Goal: Answer question/provide support: Share knowledge or assist other users

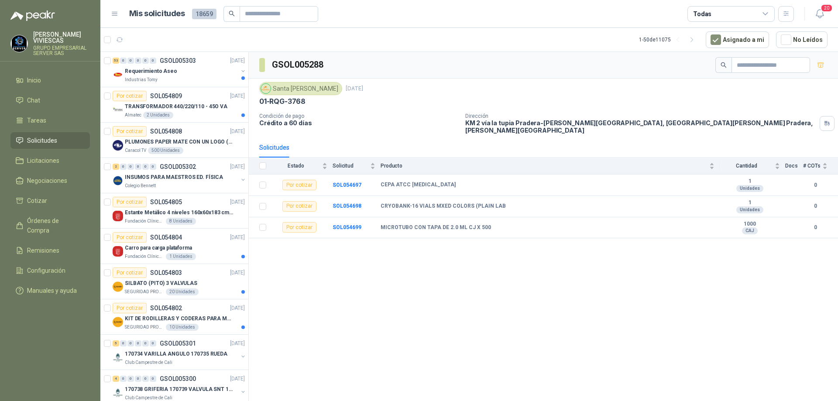
click at [44, 141] on span "Solicitudes" at bounding box center [42, 141] width 30 height 10
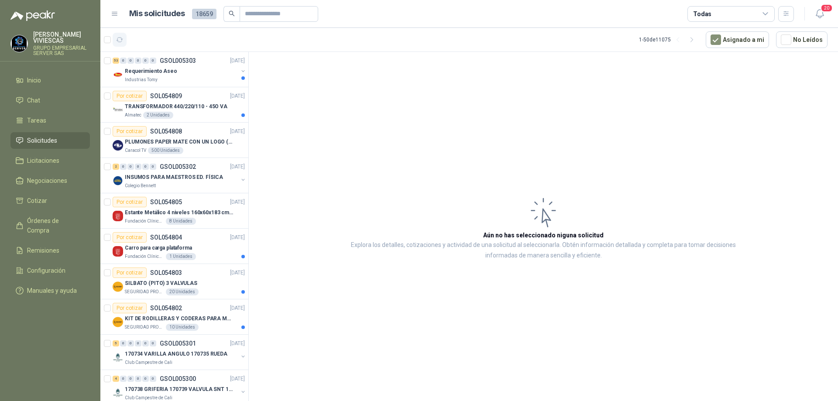
click at [121, 39] on icon "button" at bounding box center [119, 39] width 7 height 7
click at [45, 143] on span "Solicitudes" at bounding box center [42, 141] width 30 height 10
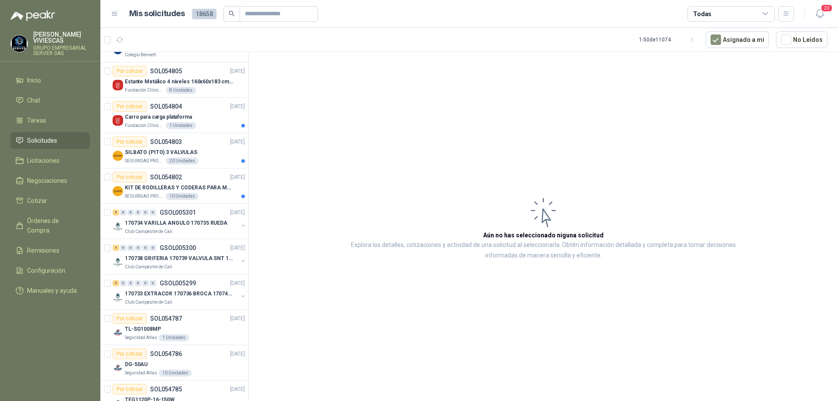
scroll to position [262, 0]
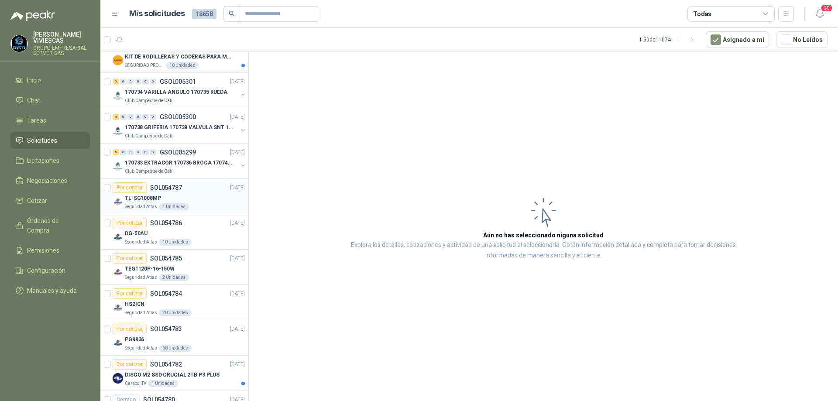
click at [204, 201] on div "TL-SG1008MP" at bounding box center [185, 198] width 120 height 10
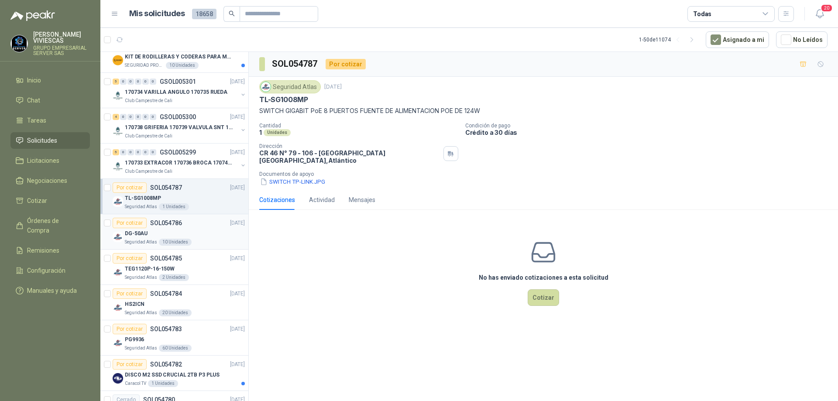
click at [209, 233] on div "DG-50AU" at bounding box center [185, 233] width 120 height 10
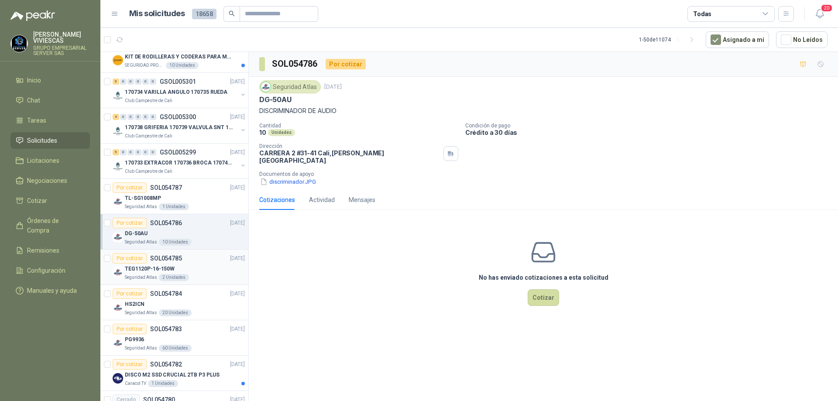
click at [200, 269] on div "TEG1120P-16-150W" at bounding box center [185, 269] width 120 height 10
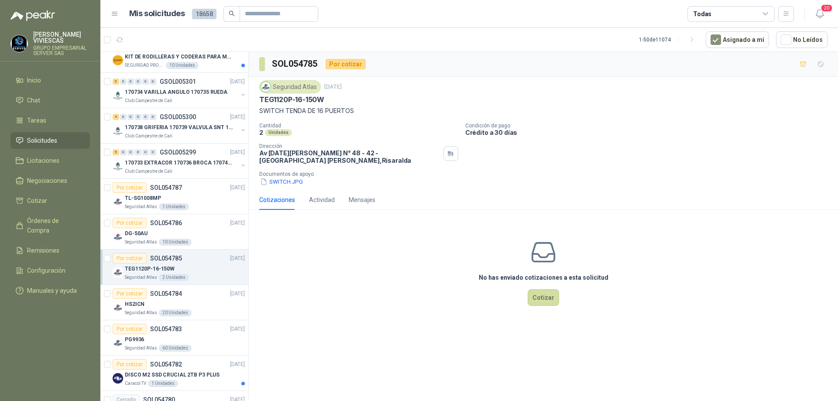
scroll to position [349, 0]
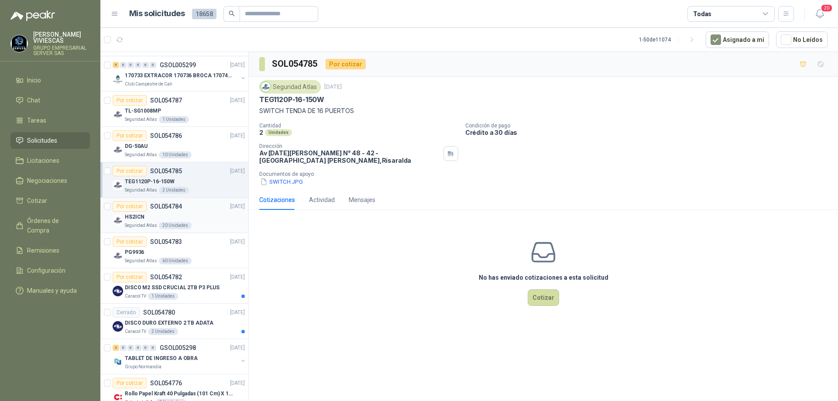
click at [201, 216] on div "HS2ICN" at bounding box center [185, 217] width 120 height 10
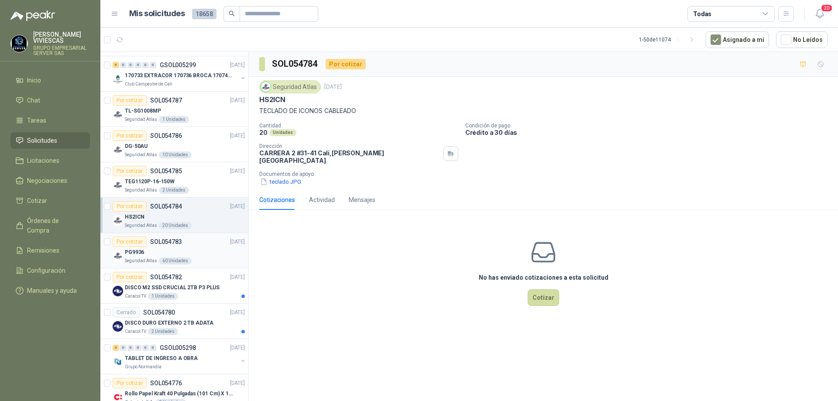
click at [198, 243] on div "Por cotizar SOL054783 [DATE]" at bounding box center [179, 242] width 132 height 10
click at [199, 280] on div "Por cotizar SOL054782 [DATE]" at bounding box center [179, 277] width 132 height 10
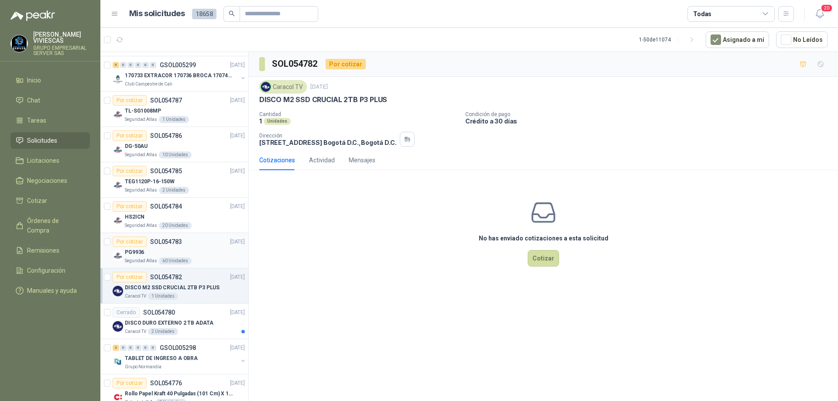
scroll to position [436, 0]
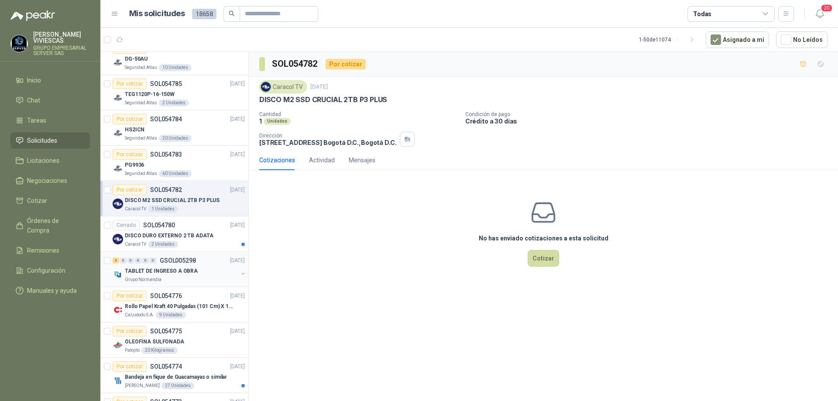
click at [187, 279] on div "Grupo Normandía" at bounding box center [181, 279] width 113 height 7
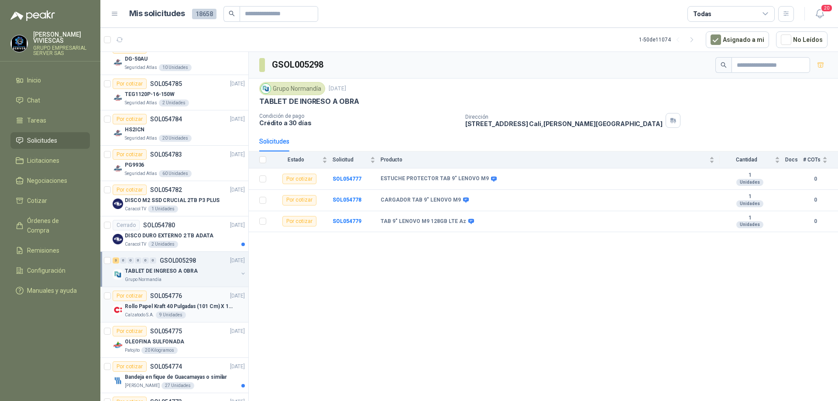
click at [192, 298] on div "Por cotizar SOL054776 [DATE]" at bounding box center [179, 296] width 132 height 10
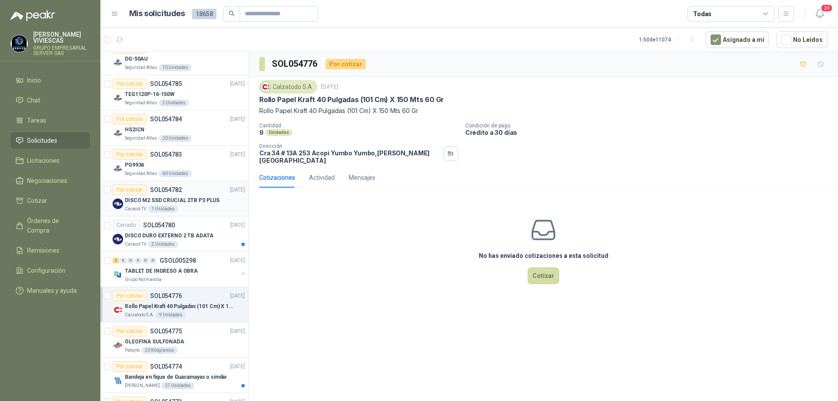
scroll to position [524, 0]
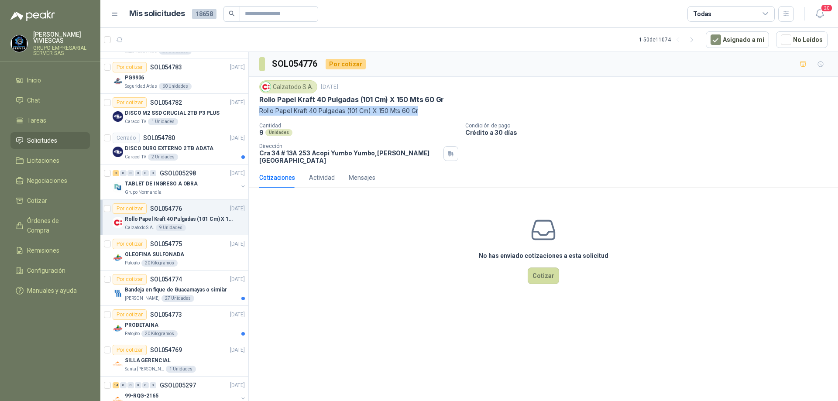
drag, startPoint x: 424, startPoint y: 110, endPoint x: 257, endPoint y: 114, distance: 167.6
click at [257, 114] on div "Calzatodo [DATE] Rollo Papel [PERSON_NAME] 40 Pulgadas (101 Cm) X 150 Mts 60 Gr…" at bounding box center [543, 122] width 589 height 91
copy p "Rollo Papel Kraft 40 Pulgadas (101 Cm) X 150 Mts 60 Gr"
click at [198, 257] on div "OLEOFINA SULFONADA" at bounding box center [185, 254] width 120 height 10
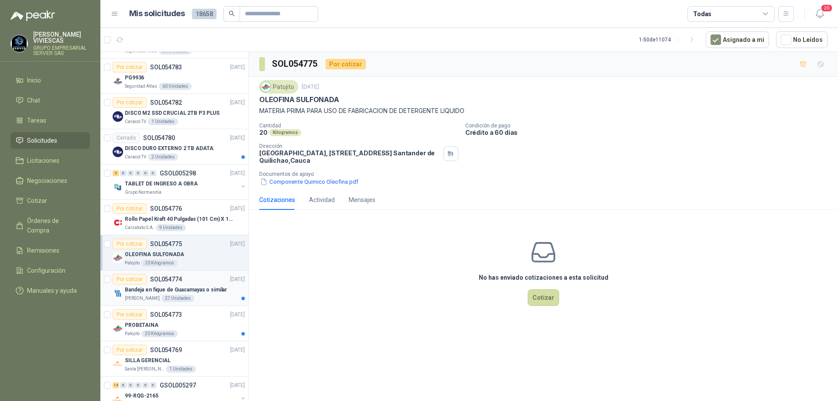
click at [202, 287] on p "Bandeja en fique de Guacamayas o similar" at bounding box center [176, 290] width 102 height 8
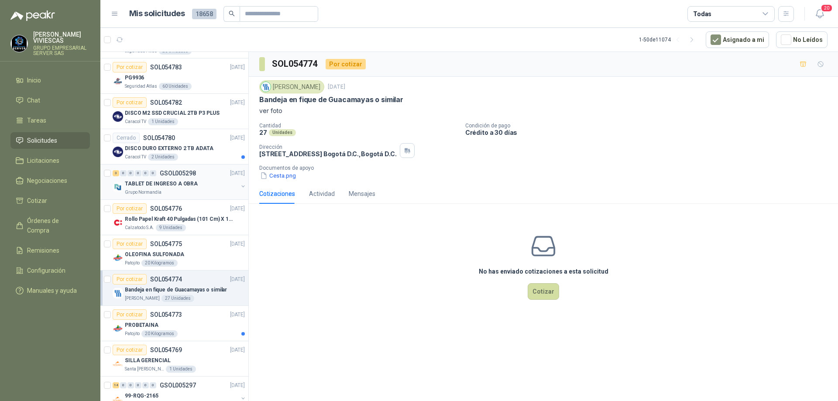
scroll to position [655, 0]
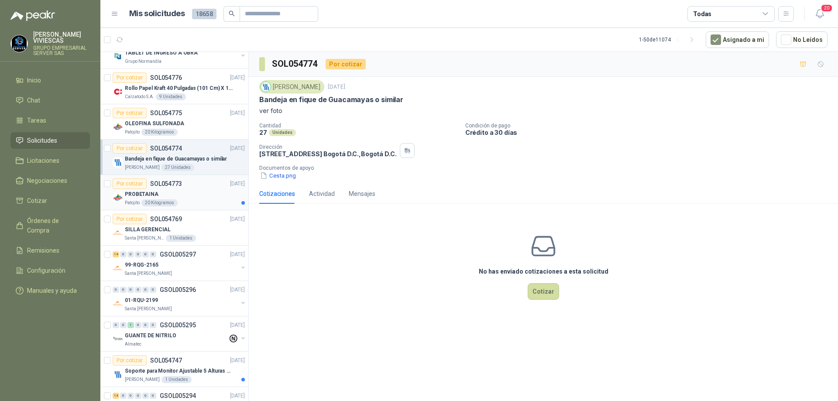
click at [208, 192] on div "PROBETAINA" at bounding box center [185, 194] width 120 height 10
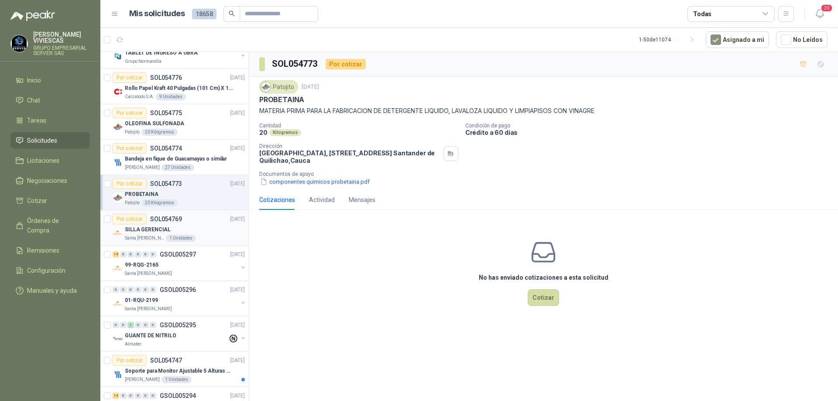
click at [208, 220] on div "Por cotizar SOL054769 [DATE]" at bounding box center [179, 219] width 132 height 10
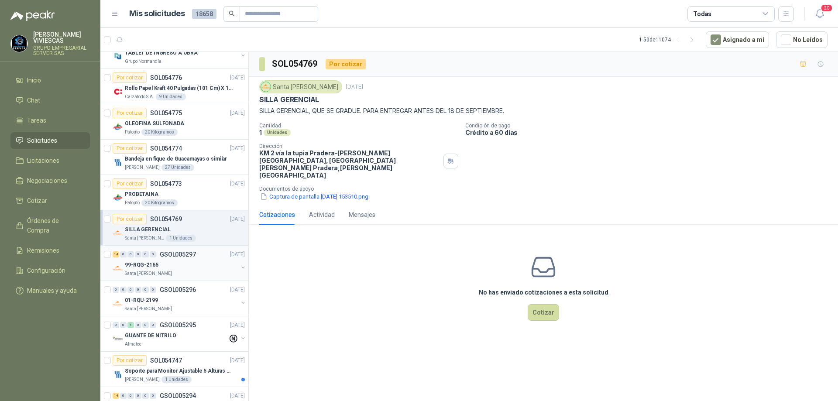
click at [189, 250] on div "14 0 0 0 0 0 GSOL005297 [DATE]" at bounding box center [180, 254] width 134 height 10
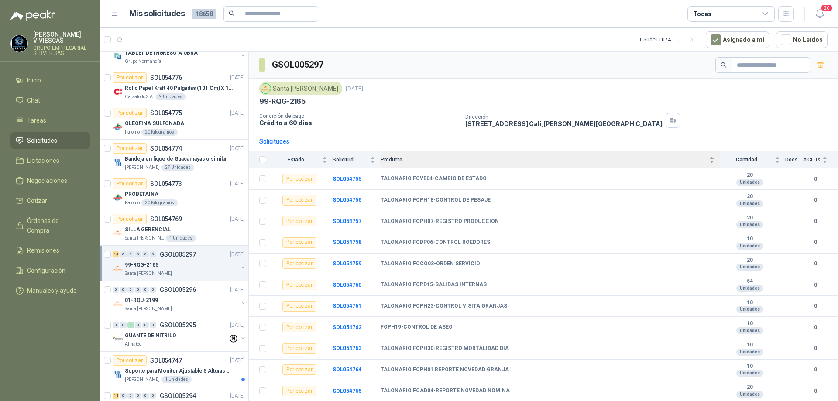
scroll to position [62, 0]
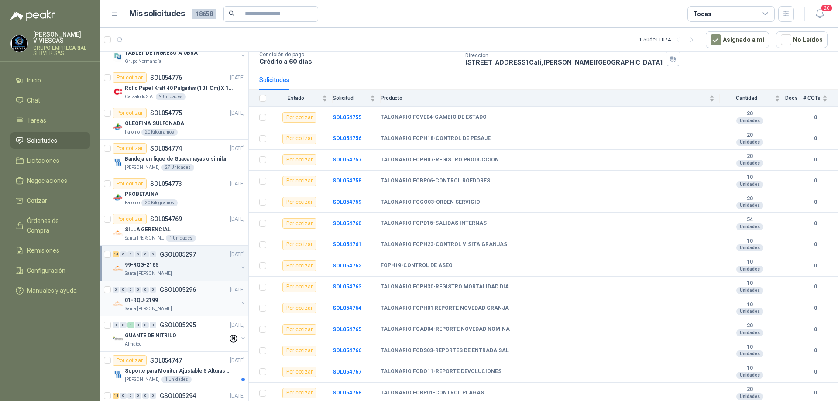
click at [188, 304] on div "01-RQU-2199" at bounding box center [181, 300] width 113 height 10
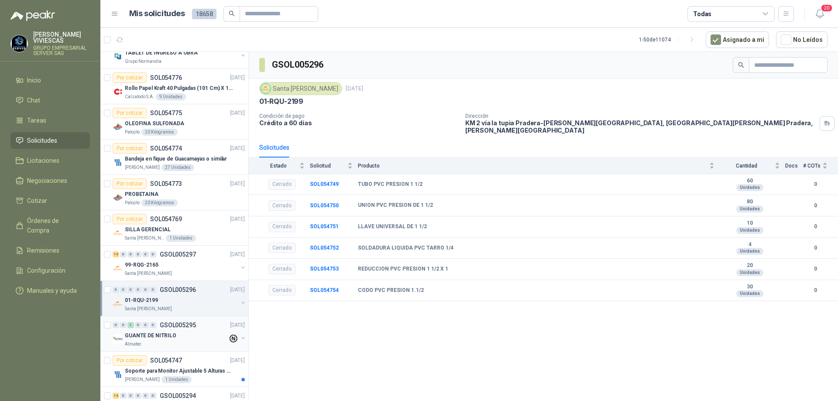
scroll to position [742, 0]
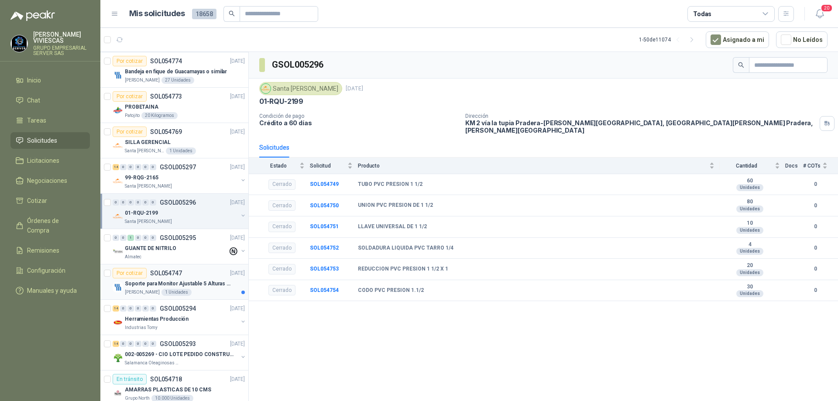
click at [213, 280] on p "Soporte para Monitor Ajustable 5 Alturas Mini" at bounding box center [179, 284] width 109 height 8
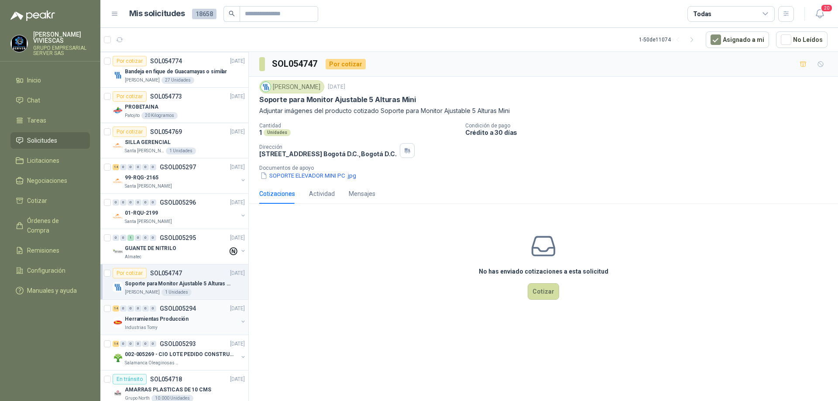
click at [215, 315] on div "Herramientas Producción" at bounding box center [181, 319] width 113 height 10
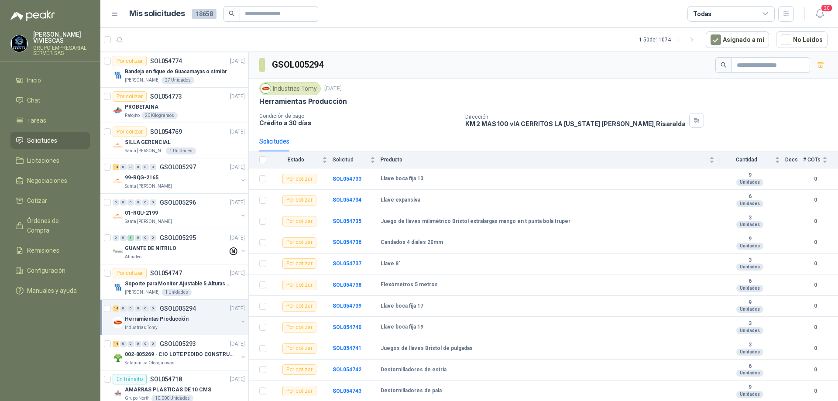
scroll to position [62, 0]
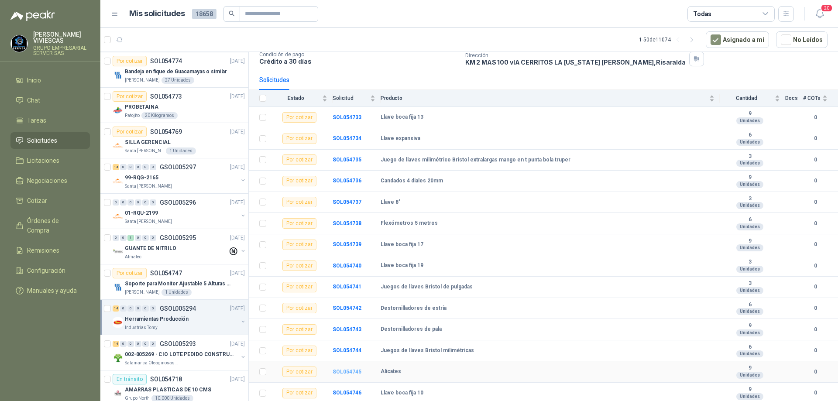
click at [356, 371] on b "SOL054745" at bounding box center [347, 372] width 29 height 6
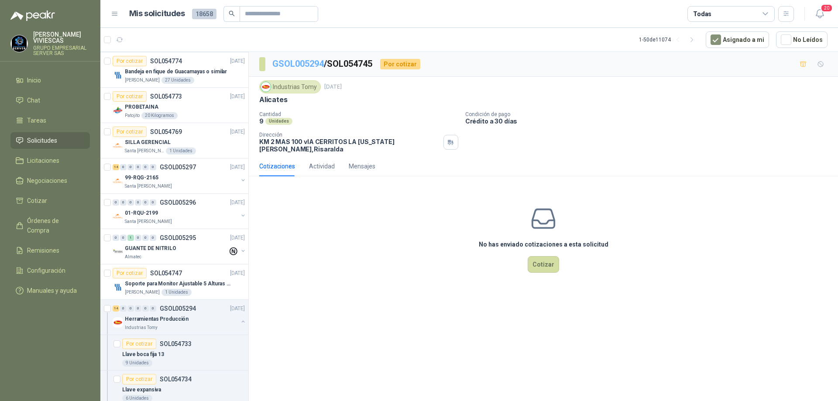
click at [303, 66] on link "GSOL005294" at bounding box center [297, 63] width 51 height 10
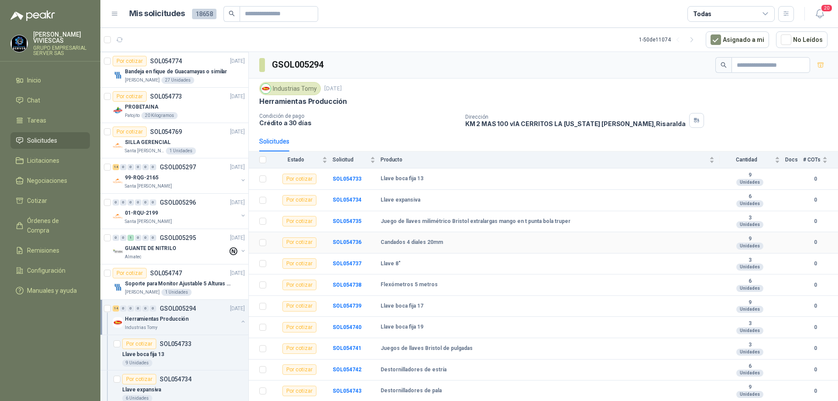
scroll to position [62, 0]
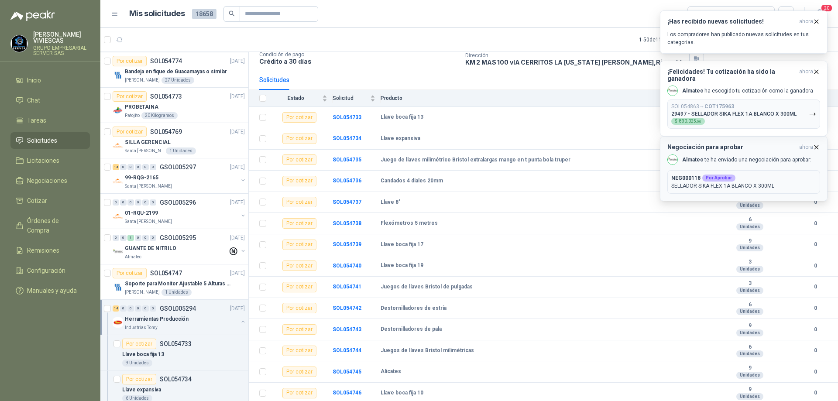
click at [816, 149] on icon "button" at bounding box center [816, 147] width 7 height 7
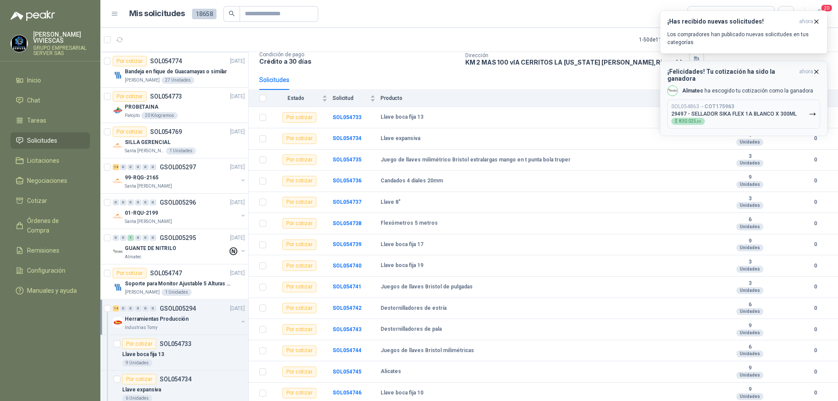
click at [816, 70] on icon "button" at bounding box center [816, 71] width 7 height 7
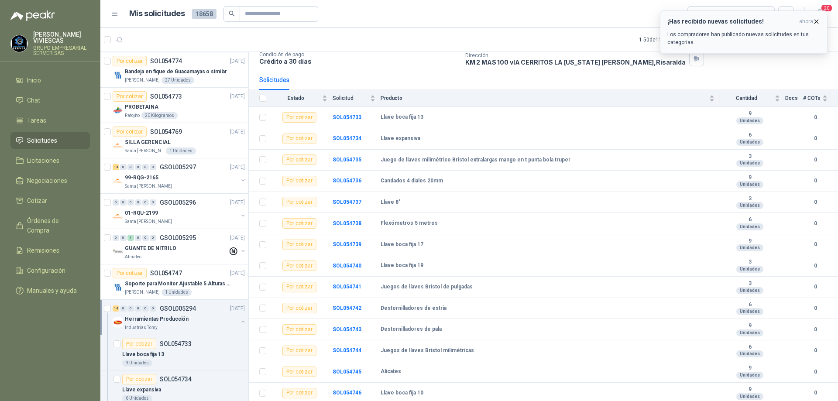
click at [815, 21] on icon "button" at bounding box center [816, 21] width 3 height 3
click at [353, 117] on b "SOL054733" at bounding box center [347, 117] width 29 height 6
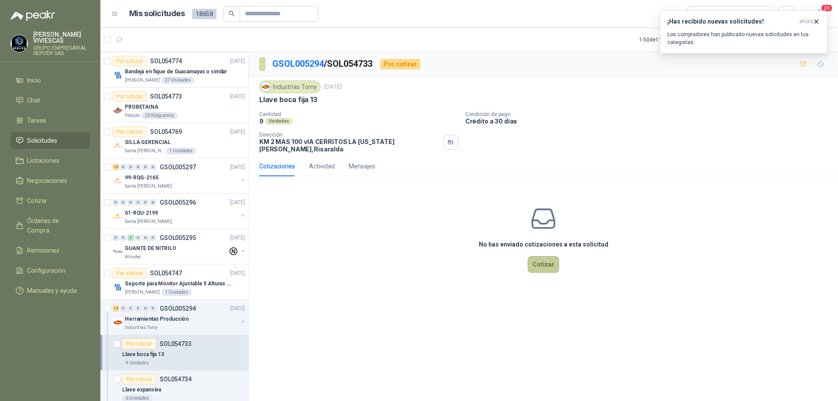
click at [545, 256] on button "Cotizar" at bounding box center [543, 264] width 31 height 17
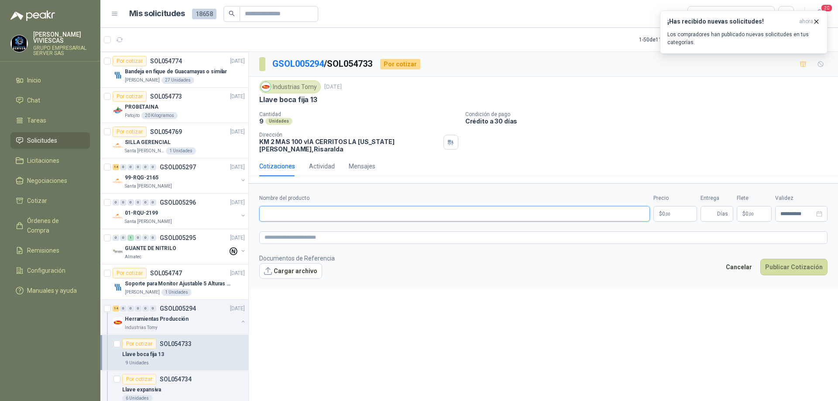
paste input "**********"
type input "**********"
click at [669, 207] on body "[PERSON_NAME] GRUPO EMPRESARIAL SERVER SAS Inicio Chat Tareas Solicitudes Licit…" at bounding box center [419, 200] width 838 height 401
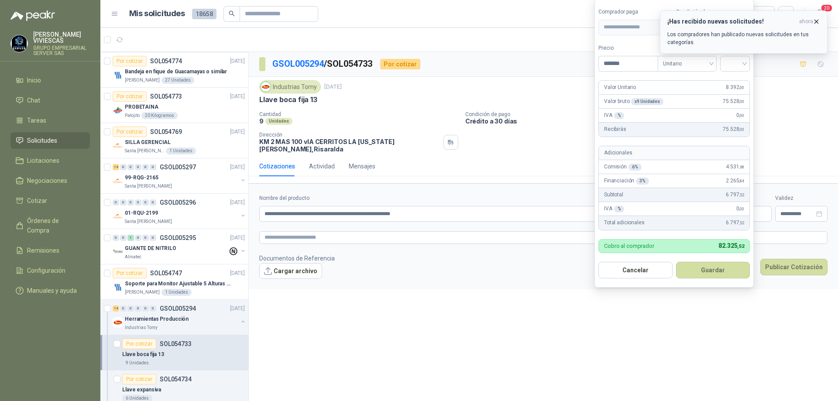
type input "*******"
click at [818, 22] on icon "button" at bounding box center [816, 21] width 7 height 7
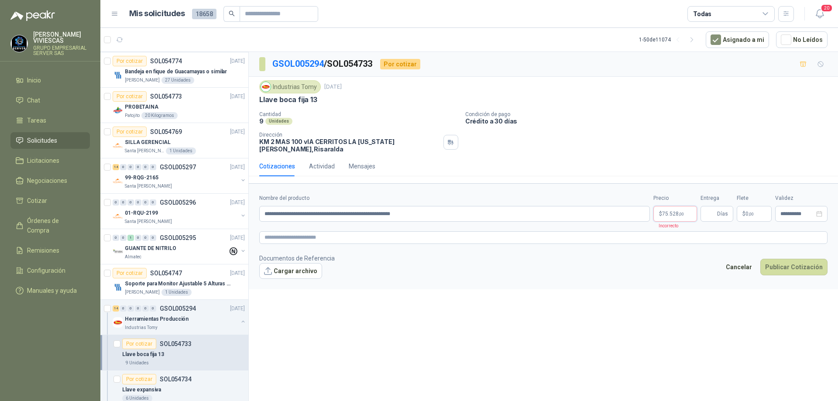
click at [676, 209] on body "[PERSON_NAME] GRUPO EMPRESARIAL SERVER SAS Inicio Chat Tareas Solicitudes Licit…" at bounding box center [419, 200] width 838 height 401
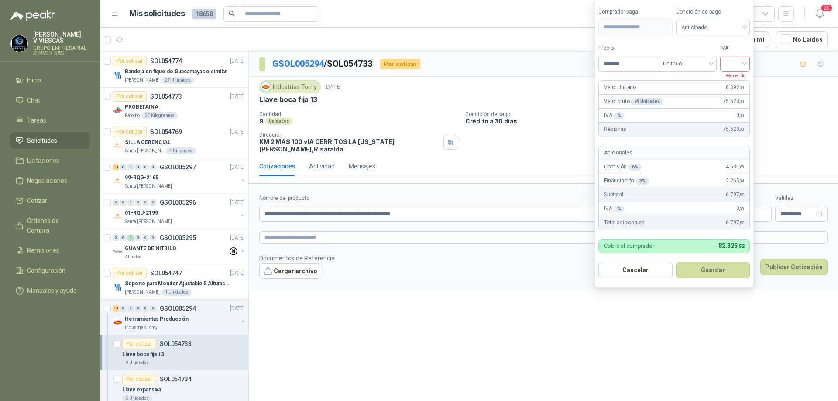
click at [747, 62] on div at bounding box center [735, 64] width 30 height 16
click at [738, 78] on div "19%" at bounding box center [737, 82] width 16 height 10
click at [734, 26] on span "Anticipado" at bounding box center [714, 27] width 65 height 13
click at [716, 58] on div "Crédito a 30 días" at bounding box center [714, 60] width 61 height 10
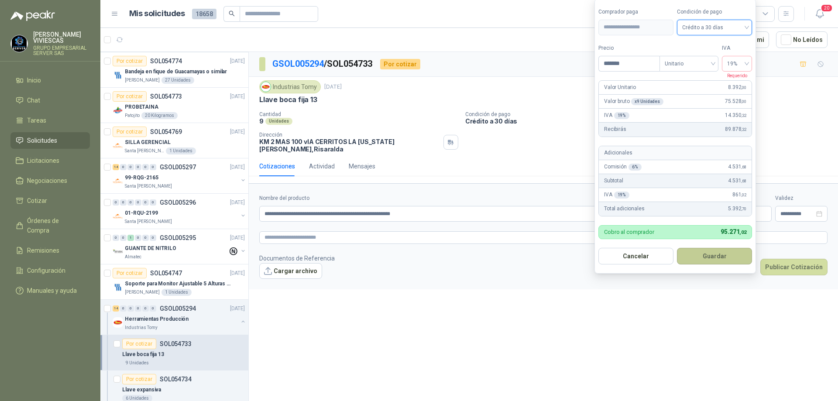
click at [710, 254] on button "Guardar" at bounding box center [714, 256] width 75 height 17
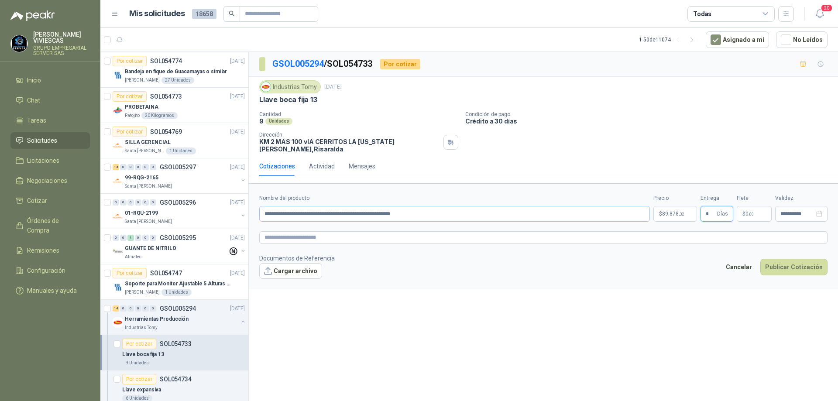
type input "*"
click at [419, 206] on input "**********" at bounding box center [454, 214] width 391 height 16
type input "**********"
click at [299, 263] on button "Cargar archivo" at bounding box center [290, 271] width 63 height 16
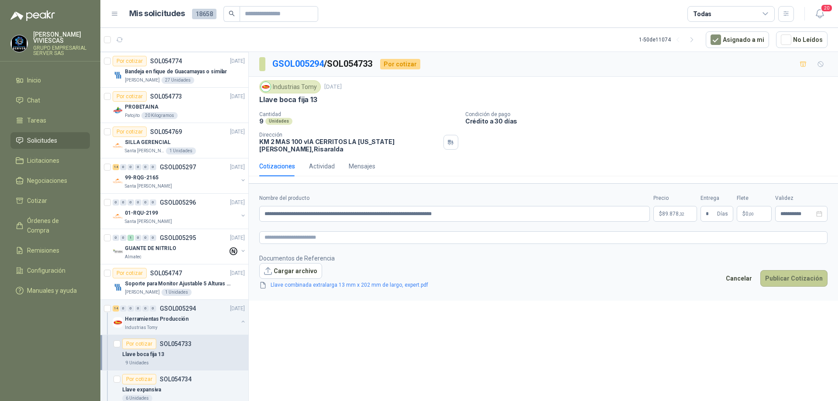
click at [800, 275] on button "Publicar Cotización" at bounding box center [793, 278] width 67 height 17
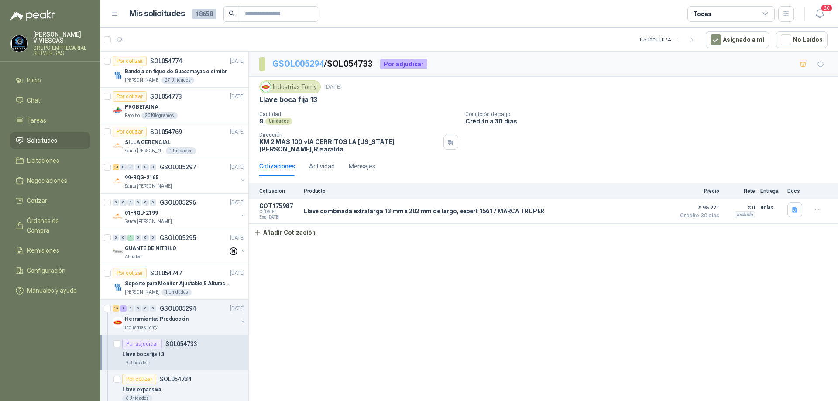
click at [323, 64] on link "GSOL005294" at bounding box center [297, 63] width 51 height 10
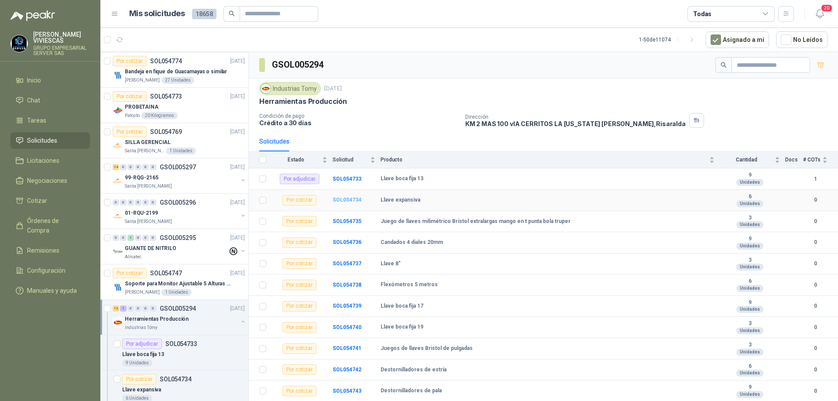
click at [341, 201] on b "SOL054734" at bounding box center [347, 200] width 29 height 6
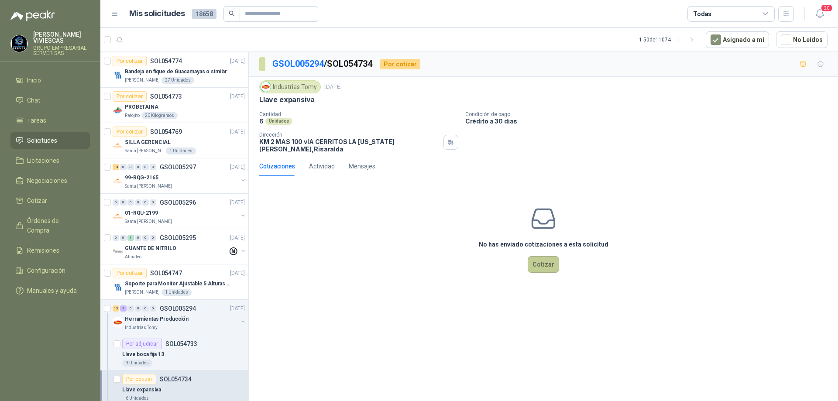
click at [542, 263] on button "Cotizar" at bounding box center [543, 264] width 31 height 17
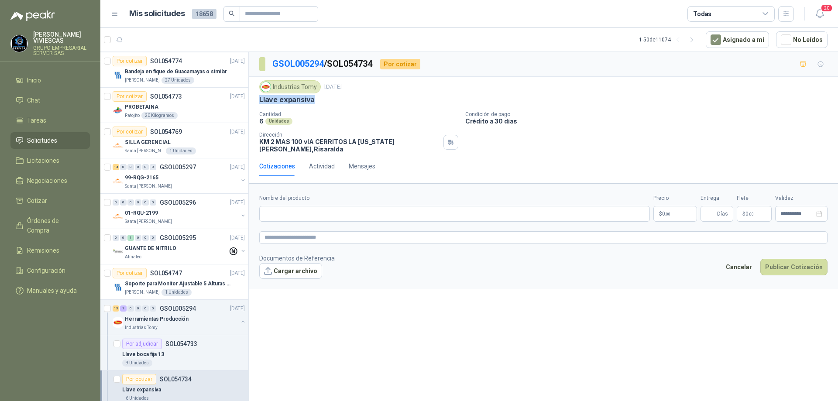
drag, startPoint x: 313, startPoint y: 97, endPoint x: 257, endPoint y: 100, distance: 55.9
click at [257, 100] on div "Industrias Tomy [DATE] Llave expansiva Cantidad 6 Unidades Condición de pago Cr…" at bounding box center [543, 116] width 589 height 79
copy p "Llave expansiva"
click at [319, 208] on input "Nombre del producto" at bounding box center [454, 214] width 391 height 16
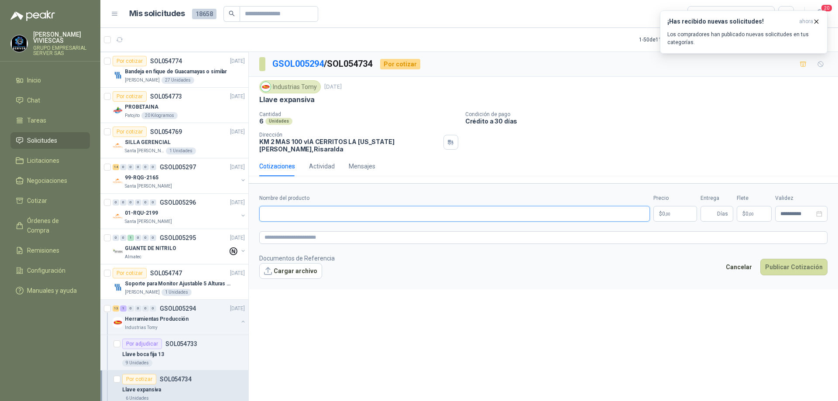
paste input "**********"
type input "**********"
click at [286, 263] on button "Cargar archivo" at bounding box center [290, 271] width 63 height 16
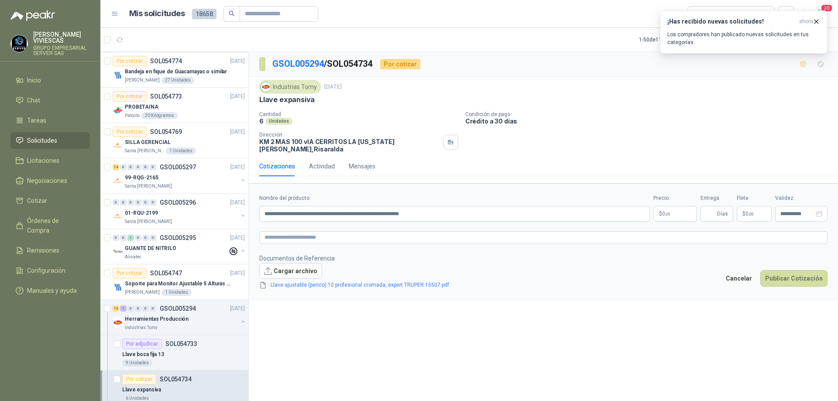
click at [669, 210] on body "[PERSON_NAME] GRUPO EMPRESARIAL SERVER SAS Inicio Chat Tareas Solicitudes Licit…" at bounding box center [419, 200] width 838 height 401
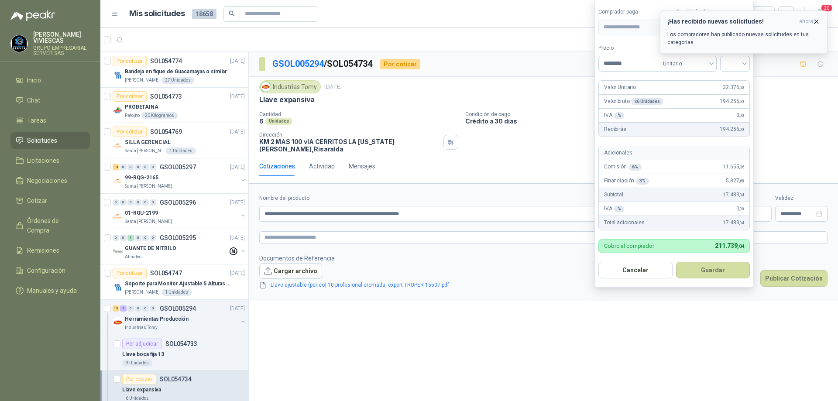
type input "********"
click at [818, 21] on icon "button" at bounding box center [816, 21] width 7 height 7
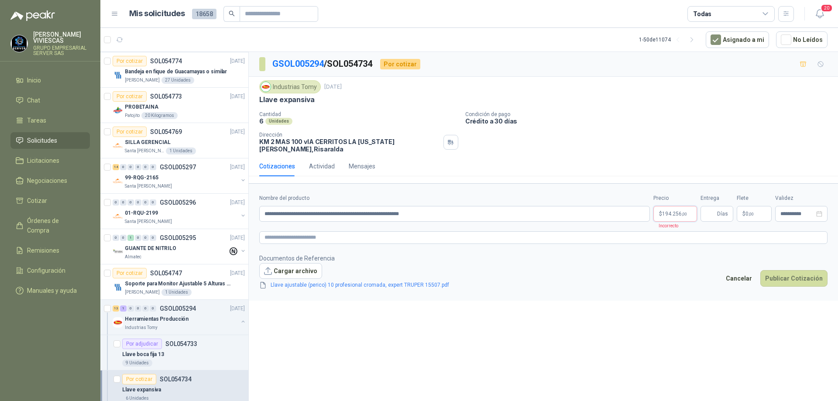
click at [676, 210] on body "[PERSON_NAME] GRUPO EMPRESARIAL SERVER SAS Inicio Chat Tareas Solicitudes Licit…" at bounding box center [419, 200] width 838 height 401
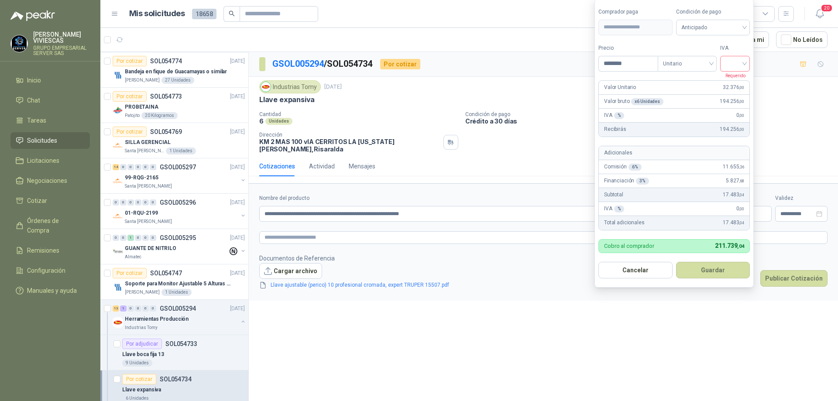
click at [744, 65] on input "search" at bounding box center [734, 62] width 19 height 13
click at [742, 75] on div "19%" at bounding box center [737, 82] width 27 height 14
click at [732, 33] on span "Anticipado" at bounding box center [714, 27] width 65 height 13
click at [721, 60] on div "Crédito a 30 días" at bounding box center [714, 60] width 61 height 10
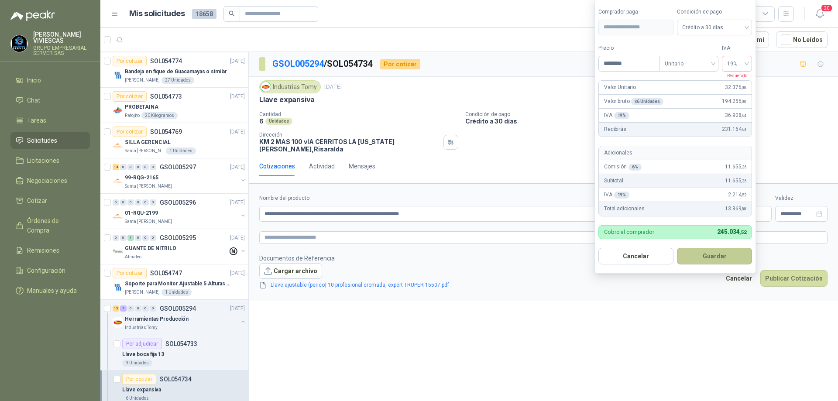
click at [705, 249] on button "Guardar" at bounding box center [714, 256] width 75 height 17
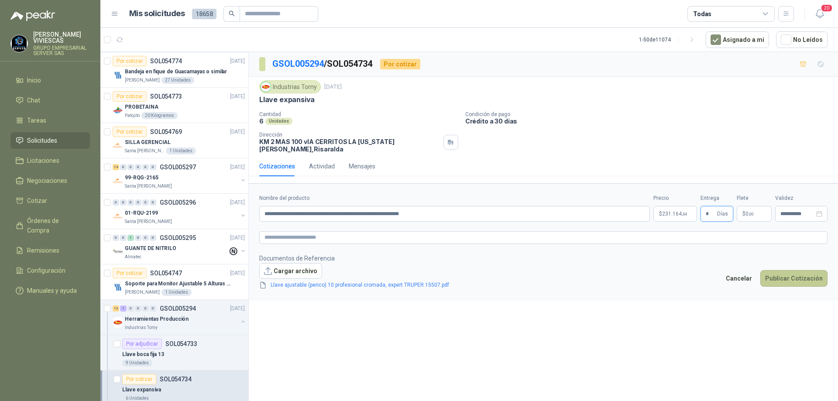
type input "*"
click at [783, 271] on button "Publicar Cotización" at bounding box center [793, 278] width 67 height 17
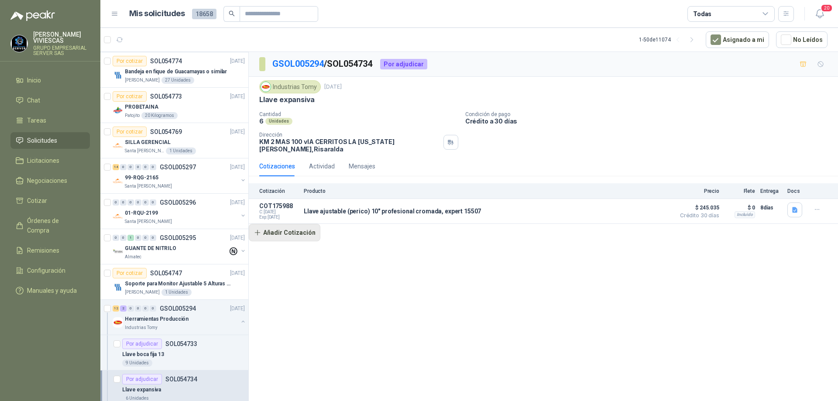
click at [302, 231] on button "Añadir Cotización" at bounding box center [285, 232] width 72 height 17
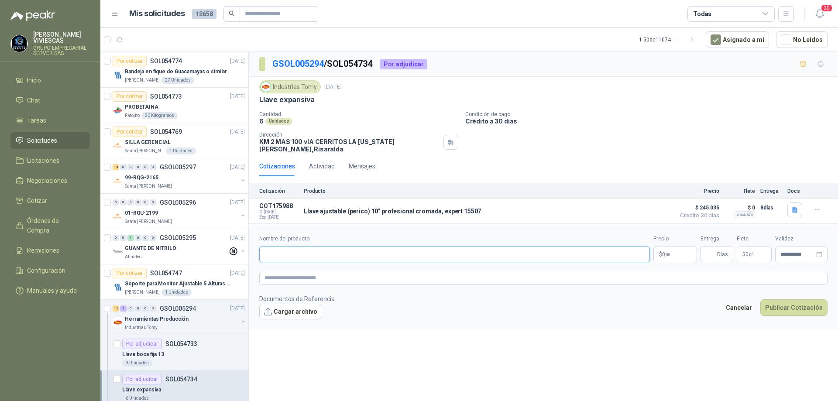
paste input "**********"
type input "**********"
click at [663, 256] on body "[PERSON_NAME] GRUPO EMPRESARIAL SERVER SAS Inicio Chat Tareas Solicitudes Licit…" at bounding box center [419, 200] width 838 height 401
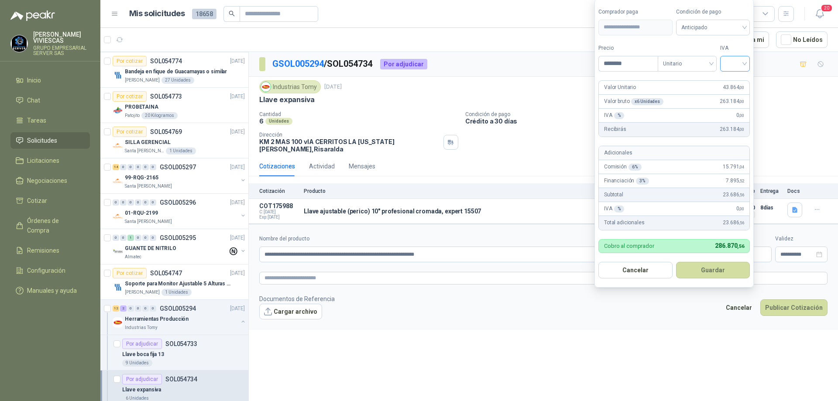
click at [750, 63] on div at bounding box center [735, 64] width 30 height 16
type input "********"
click at [746, 78] on div "19%" at bounding box center [737, 82] width 27 height 14
click at [735, 21] on span "Anticipado" at bounding box center [714, 27] width 65 height 13
click at [704, 60] on div "Crédito a 30 días" at bounding box center [714, 60] width 61 height 10
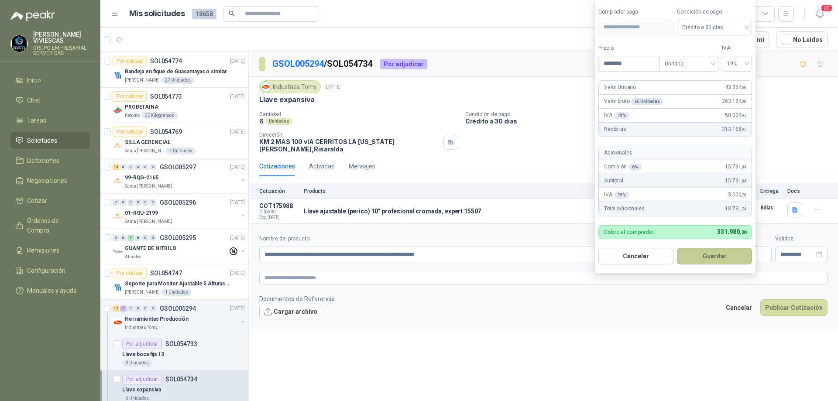
click at [699, 261] on button "Guardar" at bounding box center [714, 256] width 75 height 17
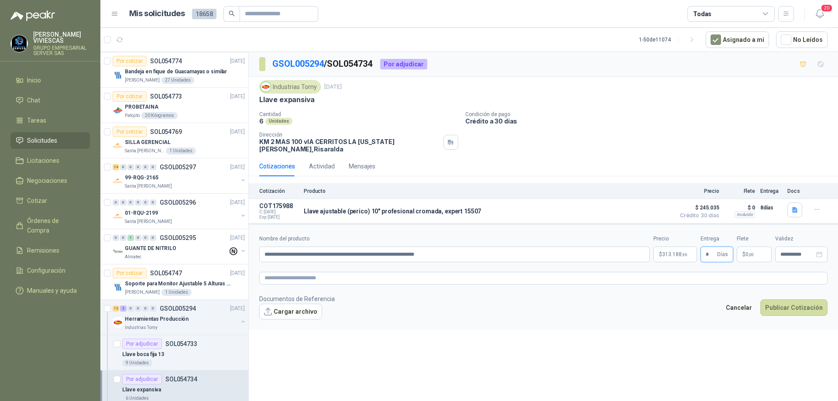
type input "*"
click at [289, 310] on button "Cargar archivo" at bounding box center [290, 312] width 63 height 16
click at [779, 315] on button "Publicar Cotización" at bounding box center [793, 319] width 67 height 17
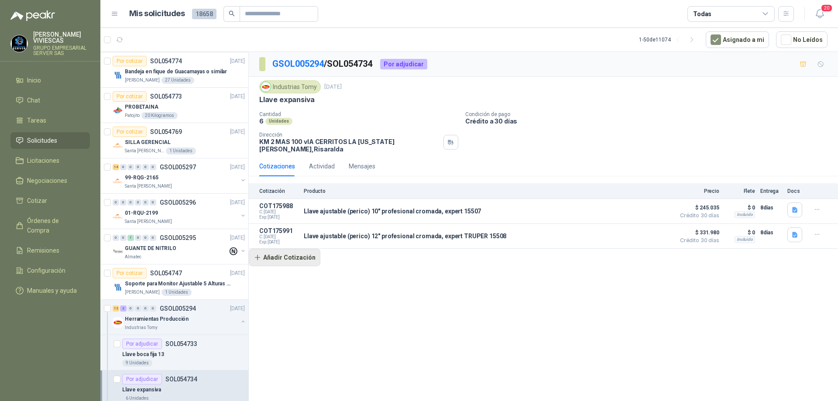
click at [304, 249] on button "Añadir Cotización" at bounding box center [285, 257] width 72 height 17
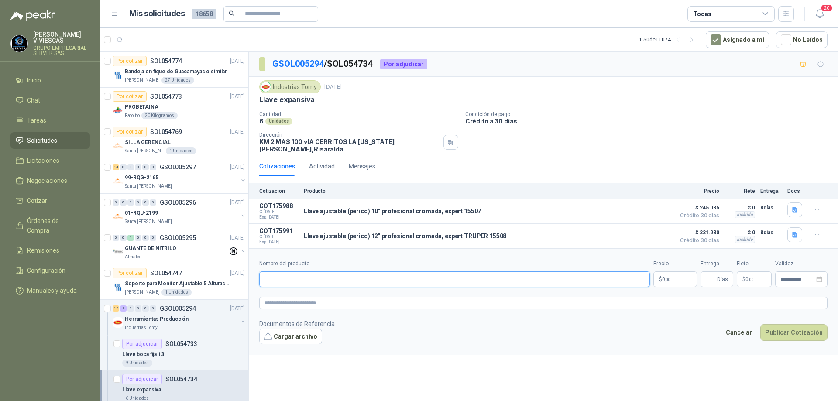
paste input "**********"
type input "**********"
click at [677, 274] on p "$ 0 ,00" at bounding box center [675, 279] width 44 height 16
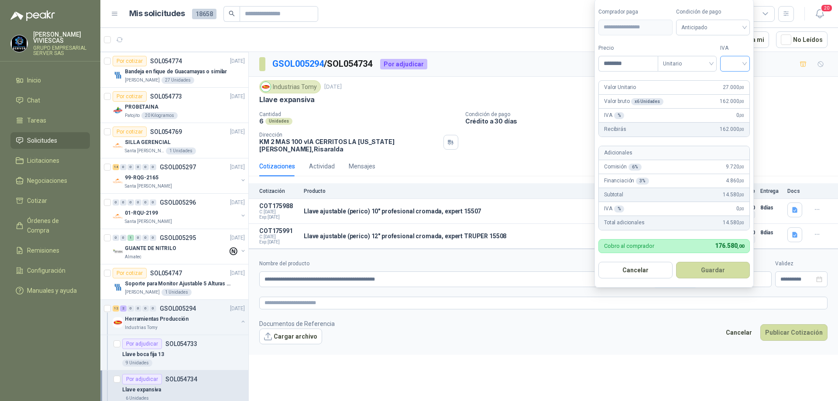
type input "********"
click at [744, 65] on input "search" at bounding box center [734, 62] width 19 height 13
click at [744, 80] on div "19%" at bounding box center [737, 82] width 16 height 10
click at [732, 30] on span "Anticipado" at bounding box center [714, 27] width 65 height 13
click at [718, 61] on div "Crédito a 30 días" at bounding box center [714, 60] width 61 height 10
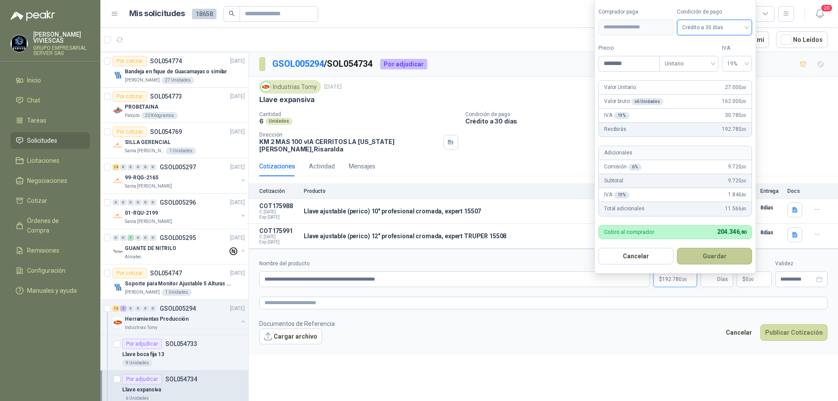
click at [709, 255] on button "Guardar" at bounding box center [714, 256] width 75 height 17
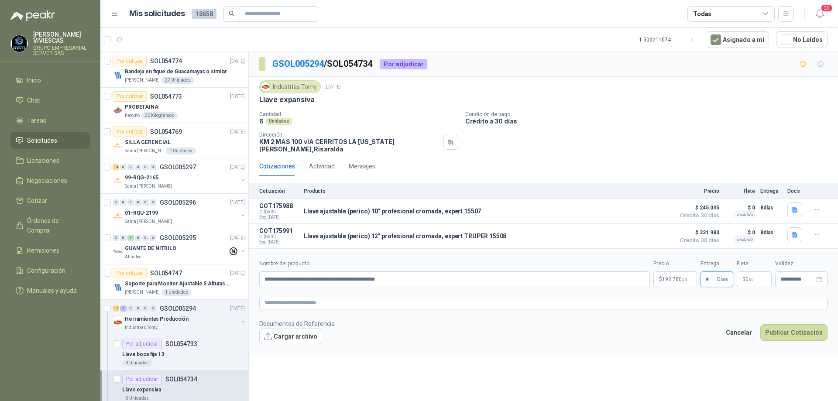
type input "*"
click at [295, 329] on button "Cargar archivo" at bounding box center [290, 337] width 63 height 16
click at [791, 338] on button "Publicar Cotización" at bounding box center [793, 344] width 67 height 17
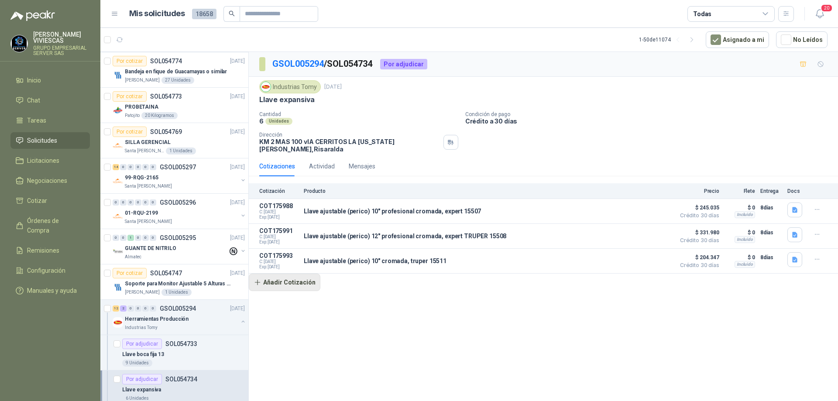
click at [293, 281] on button "Añadir Cotización" at bounding box center [285, 282] width 72 height 17
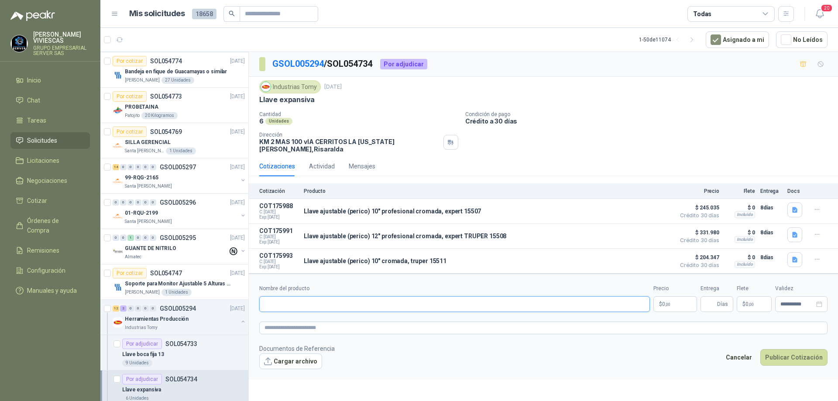
paste input "**********"
type input "**********"
click at [673, 299] on p "$ 0 ,00" at bounding box center [675, 304] width 44 height 16
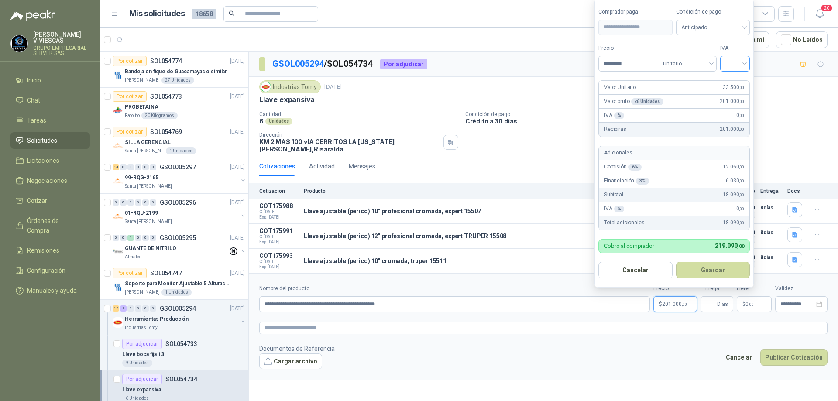
type input "********"
click at [744, 65] on input "search" at bounding box center [734, 62] width 19 height 13
click at [741, 82] on div "19%" at bounding box center [737, 82] width 16 height 10
click at [734, 20] on input "search" at bounding box center [714, 26] width 65 height 13
click at [715, 57] on div "Crédito a 30 días" at bounding box center [714, 60] width 61 height 10
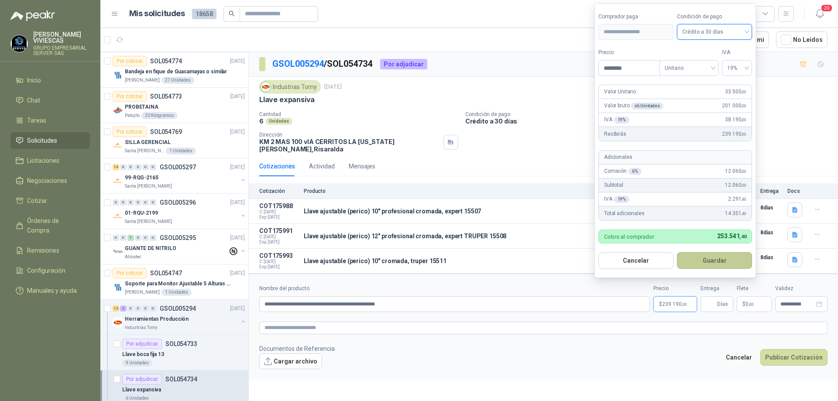
click at [717, 263] on button "Guardar" at bounding box center [714, 260] width 75 height 17
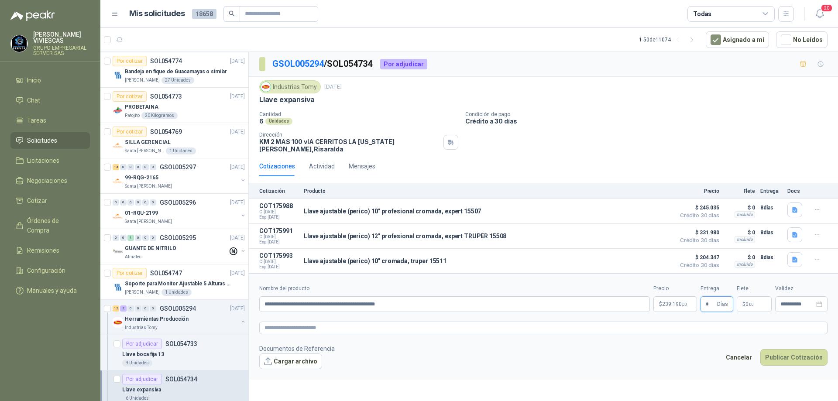
type input "*"
click at [305, 353] on button "Cargar archivo" at bounding box center [290, 361] width 63 height 16
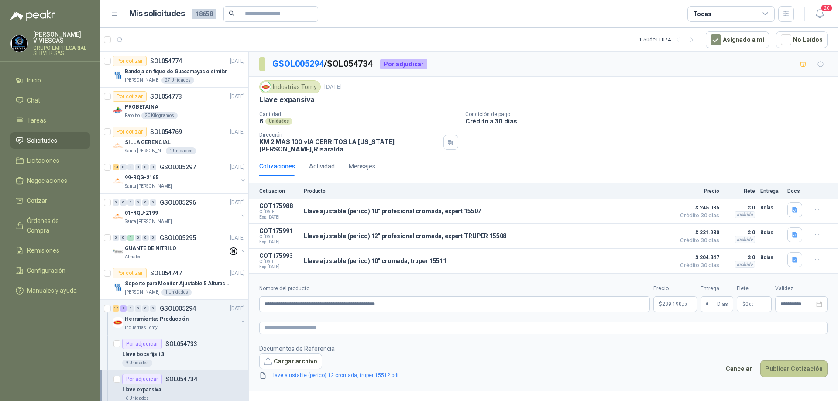
click at [791, 364] on button "Publicar Cotización" at bounding box center [793, 368] width 67 height 17
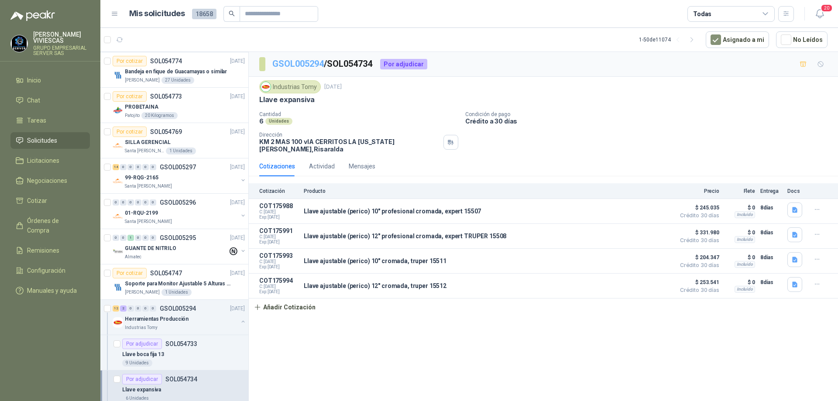
click at [312, 63] on link "GSOL005294" at bounding box center [297, 63] width 51 height 10
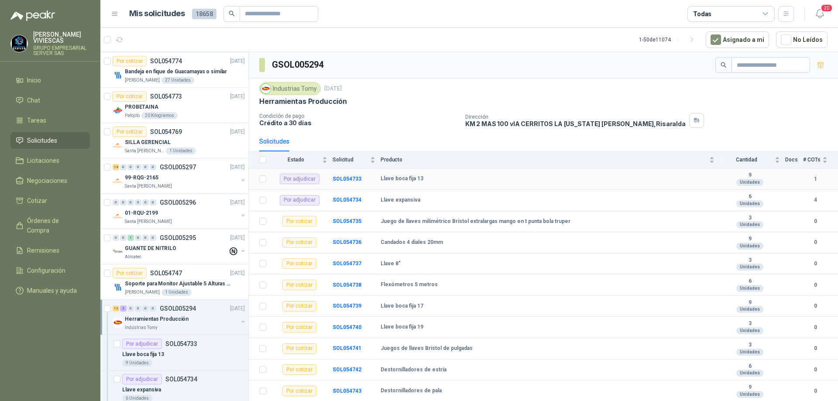
scroll to position [44, 0]
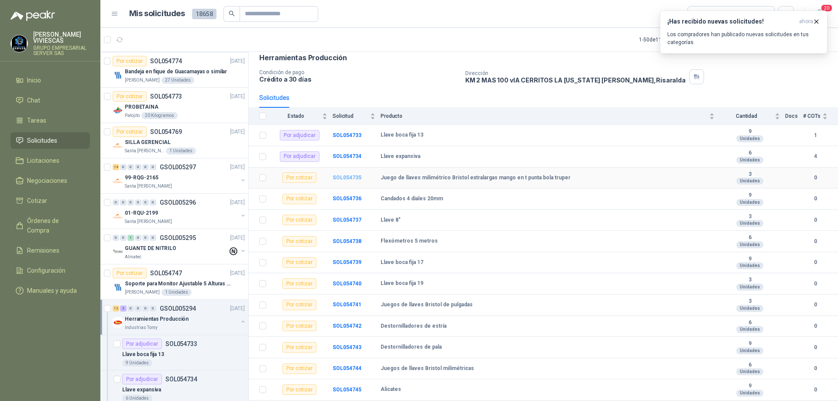
click at [349, 177] on b "SOL054735" at bounding box center [347, 178] width 29 height 6
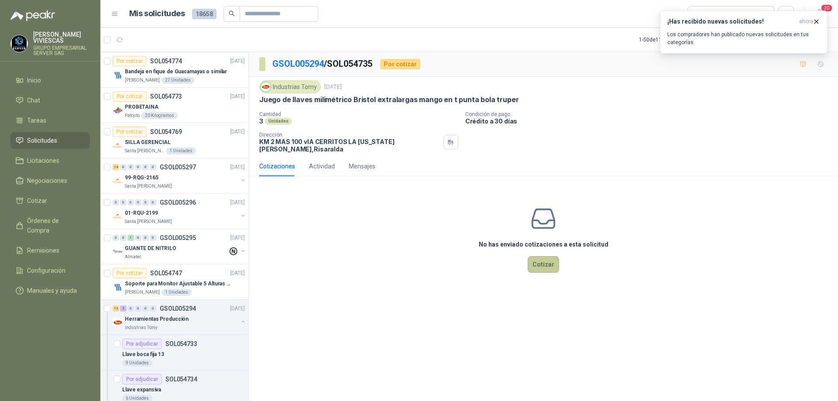
click at [537, 260] on button "Cotizar" at bounding box center [543, 264] width 31 height 17
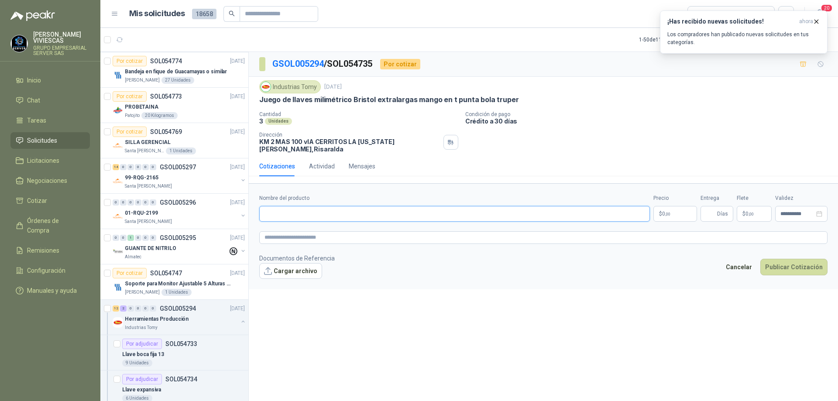
paste input "**********"
type input "**********"
click at [677, 206] on p "$ 0 ,00" at bounding box center [675, 214] width 44 height 16
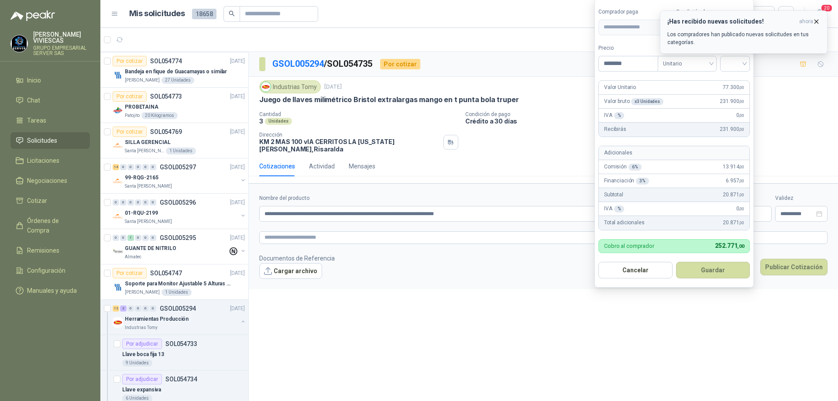
type input "********"
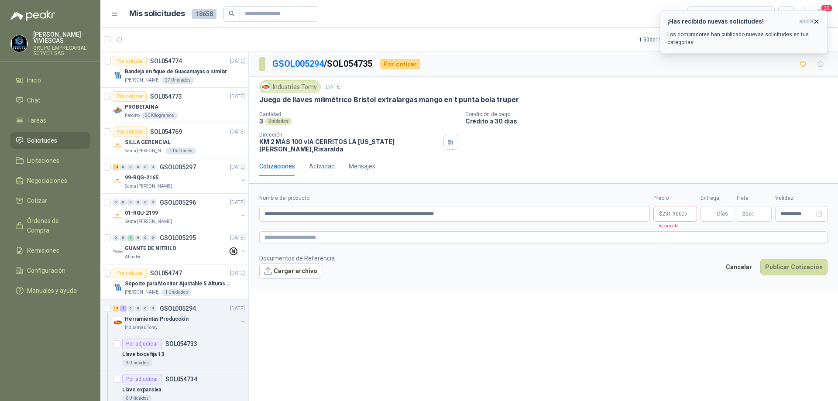
click at [818, 19] on icon "button" at bounding box center [816, 21] width 7 height 7
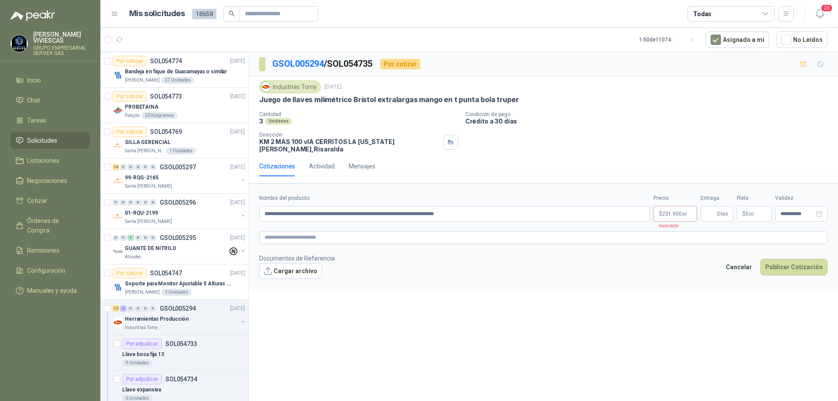
click at [676, 208] on body "[PERSON_NAME] GRUPO EMPRESARIAL SERVER SAS Inicio Chat Tareas Solicitudes Licit…" at bounding box center [419, 200] width 838 height 401
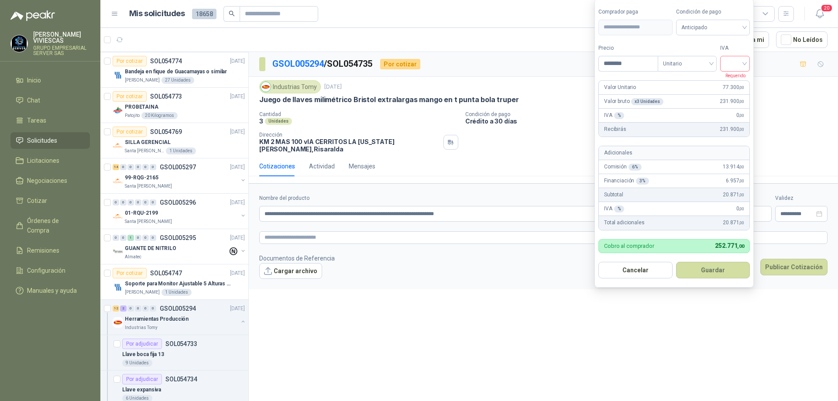
click at [744, 65] on input "search" at bounding box center [734, 62] width 19 height 13
click at [739, 81] on div "19%" at bounding box center [737, 82] width 16 height 10
click at [737, 27] on span "Anticipado" at bounding box center [714, 27] width 65 height 13
click at [716, 59] on div "Crédito a 30 días" at bounding box center [714, 60] width 61 height 10
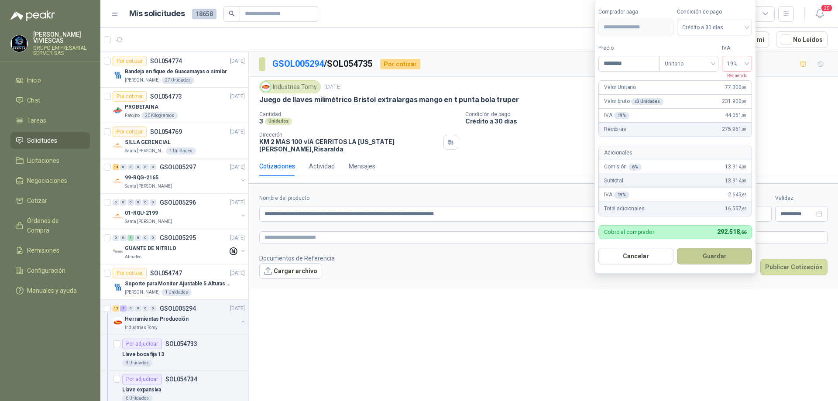
click at [710, 255] on button "Guardar" at bounding box center [714, 256] width 75 height 17
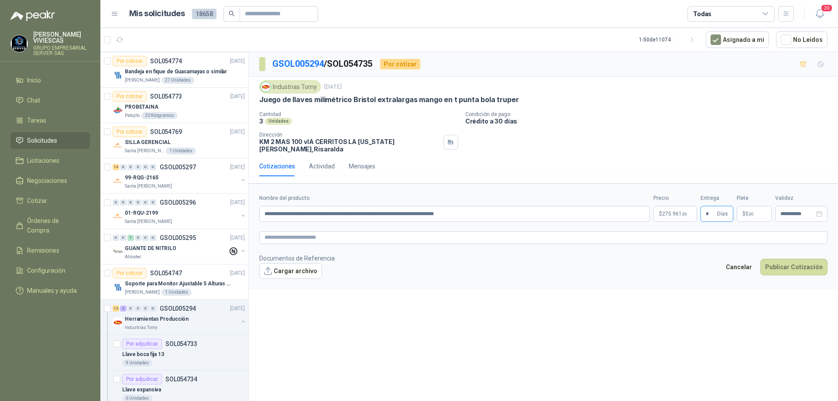
type input "*"
click at [295, 263] on button "Cargar archivo" at bounding box center [290, 271] width 63 height 16
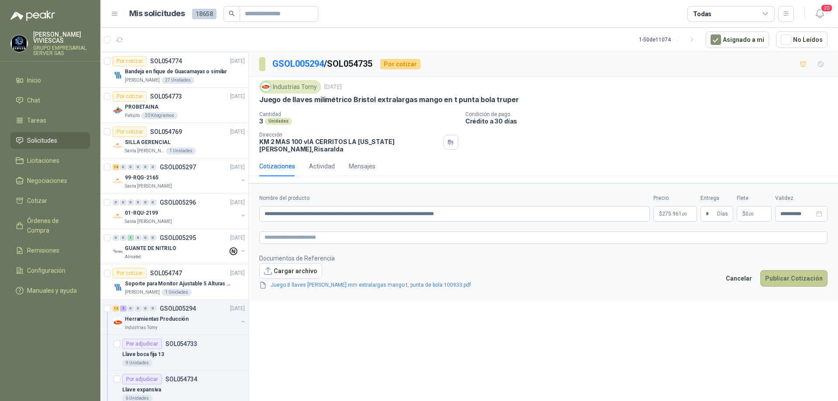
click at [787, 274] on button "Publicar Cotización" at bounding box center [793, 278] width 67 height 17
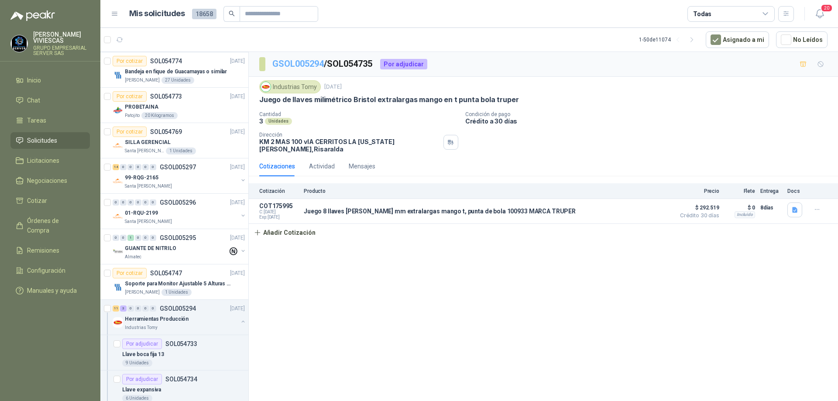
click at [308, 65] on link "GSOL005294" at bounding box center [297, 63] width 51 height 10
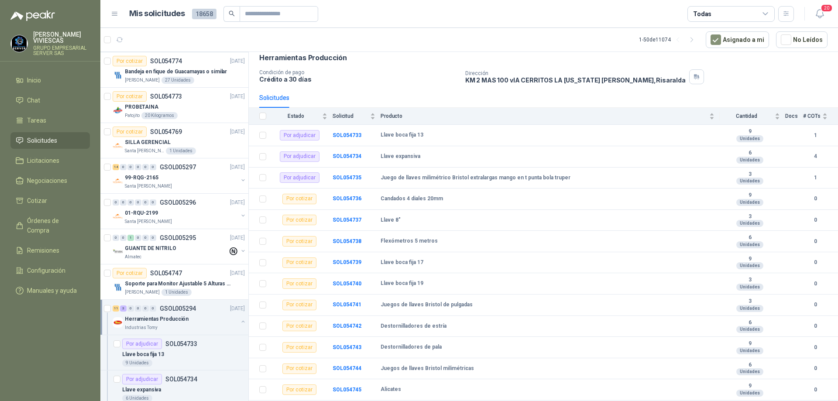
scroll to position [62, 0]
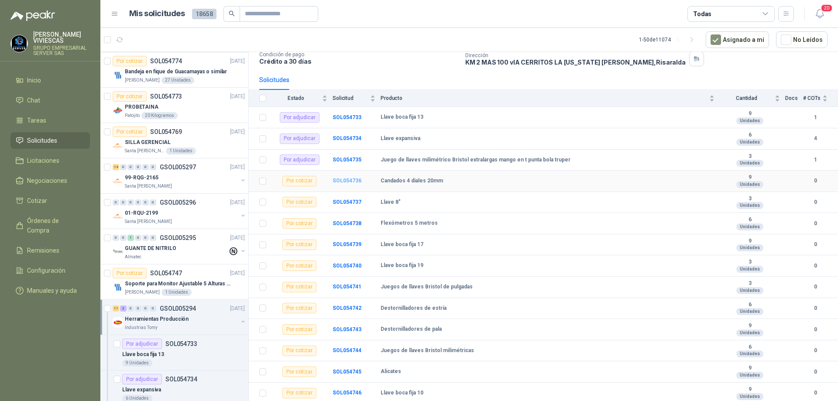
click at [344, 182] on b "SOL054736" at bounding box center [347, 181] width 29 height 6
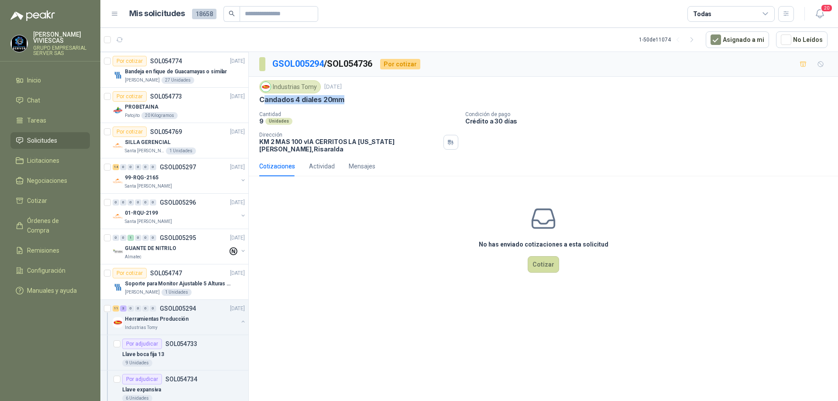
drag, startPoint x: 348, startPoint y: 98, endPoint x: 262, endPoint y: 99, distance: 86.0
click at [262, 99] on div "Candados 4 diales 20mm" at bounding box center [543, 99] width 568 height 9
click at [415, 105] on div "Industrias Tomy [DATE] Candados 4 diales 20mm Cantidad 9 Unidades Condición de …" at bounding box center [543, 116] width 568 height 72
drag, startPoint x: 346, startPoint y: 100, endPoint x: 259, endPoint y: 100, distance: 86.8
click at [259, 100] on div "Candados 4 diales 20mm" at bounding box center [543, 99] width 568 height 9
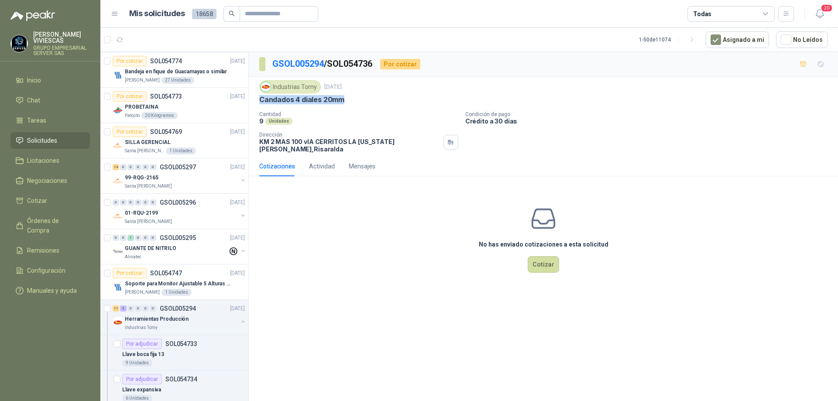
copy p "Candados 4 diales 20mm"
click at [552, 256] on button "Cotizar" at bounding box center [543, 264] width 31 height 17
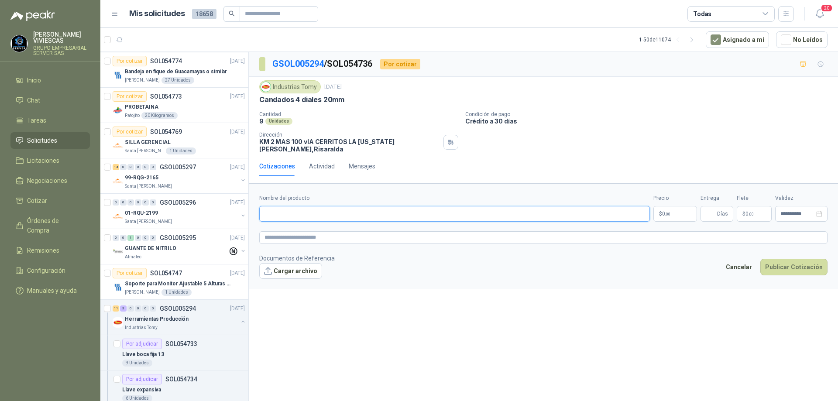
paste input "**********"
type input "**********"
click at [664, 208] on body "[PERSON_NAME] GRUPO EMPRESARIAL SERVER SAS Inicio Chat Tareas Solicitudes Licit…" at bounding box center [419, 200] width 838 height 401
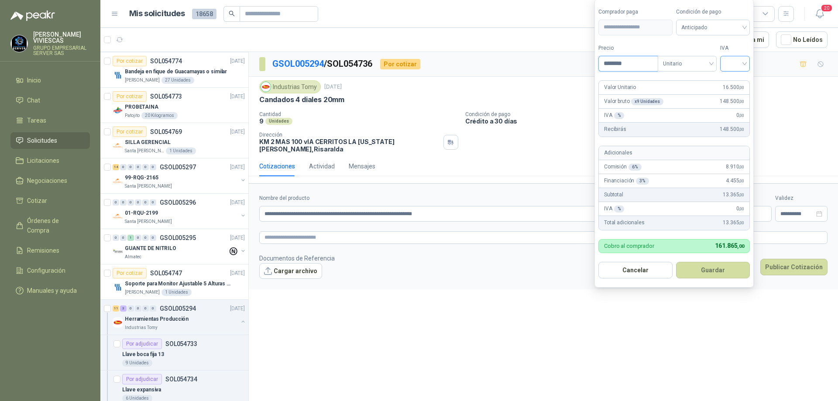
click at [747, 60] on div at bounding box center [735, 64] width 30 height 16
type input "********"
click at [745, 76] on div "19%" at bounding box center [737, 82] width 27 height 14
click at [748, 26] on div "Anticipado" at bounding box center [714, 28] width 75 height 16
click at [715, 52] on div "Crédito a 30 días" at bounding box center [715, 59] width 72 height 14
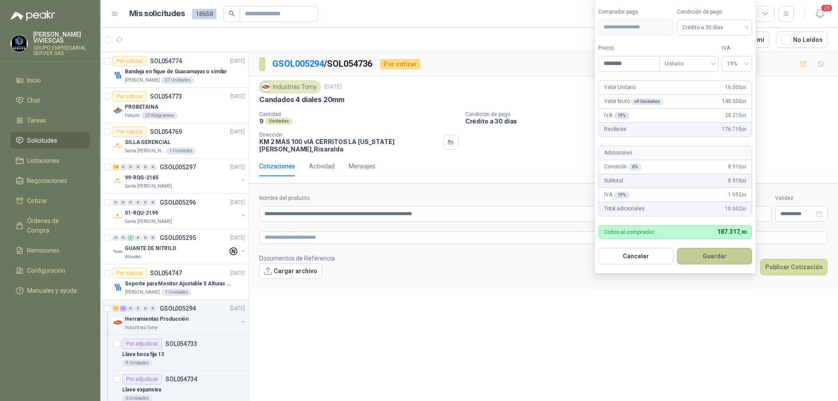
click at [720, 253] on button "Guardar" at bounding box center [714, 256] width 75 height 17
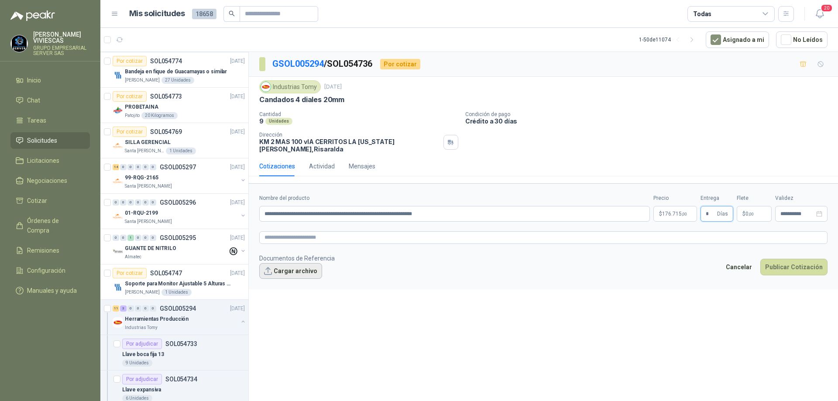
type input "*"
click at [302, 269] on button "Cargar archivo" at bounding box center [290, 271] width 63 height 16
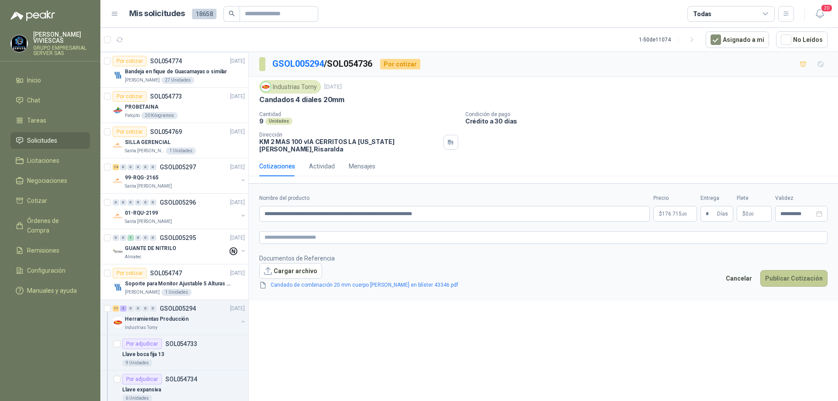
click at [792, 273] on button "Publicar Cotización" at bounding box center [793, 278] width 67 height 17
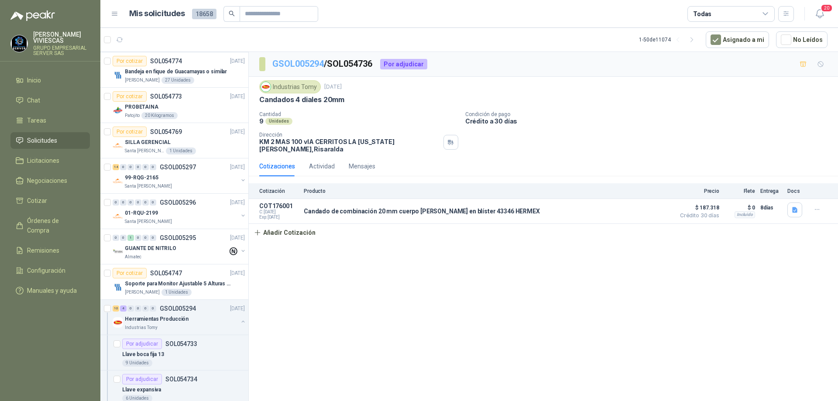
click at [288, 68] on link "GSOL005294" at bounding box center [297, 63] width 51 height 10
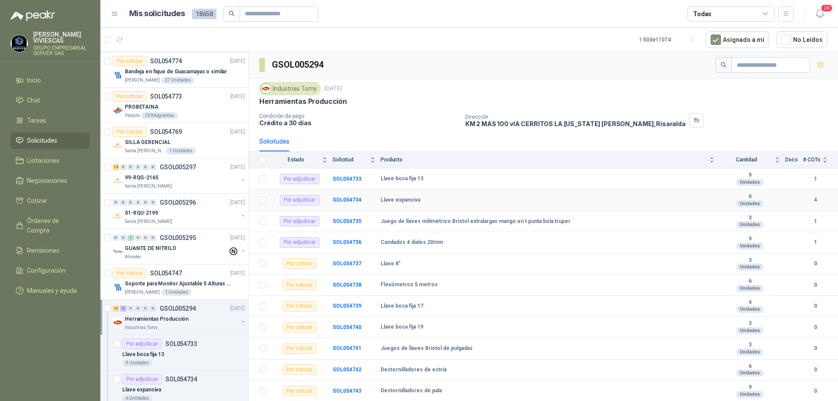
scroll to position [62, 0]
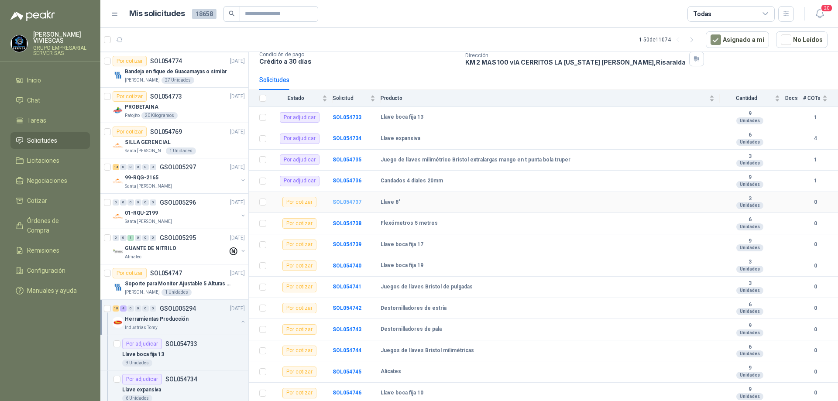
click at [359, 204] on b "SOL054737" at bounding box center [347, 202] width 29 height 6
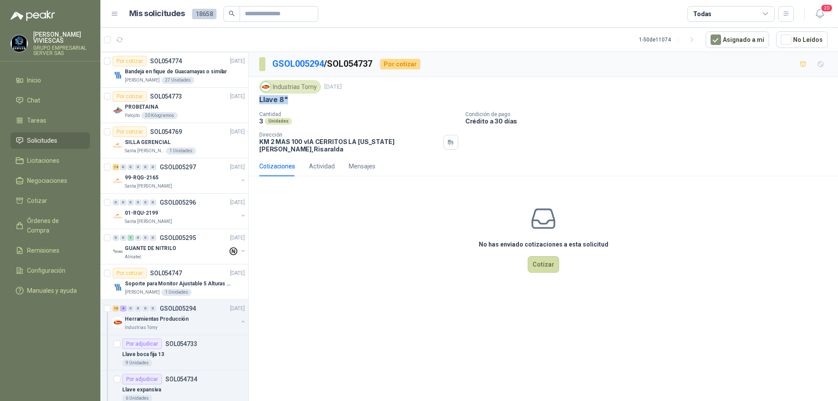
drag, startPoint x: 295, startPoint y: 99, endPoint x: 254, endPoint y: 100, distance: 41.5
click at [254, 100] on div "Industrias Tomy [DATE] Llave 8" Cantidad 3 Unidades Condición de pago Crédito a…" at bounding box center [543, 116] width 589 height 79
copy p "Llave 8""
click at [290, 66] on link "GSOL005294" at bounding box center [297, 63] width 51 height 10
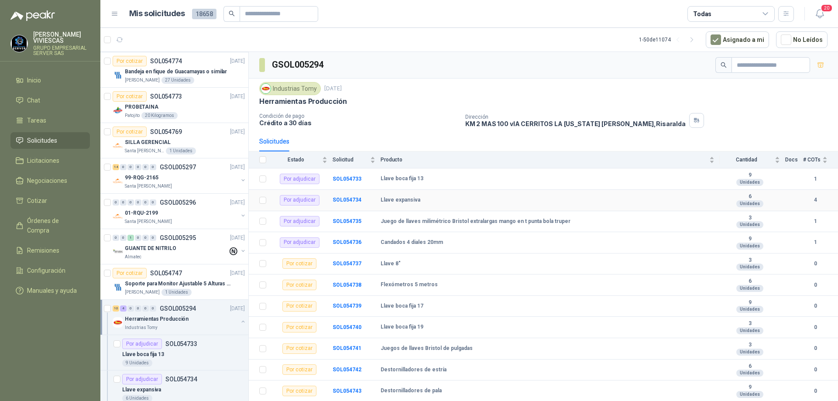
scroll to position [62, 0]
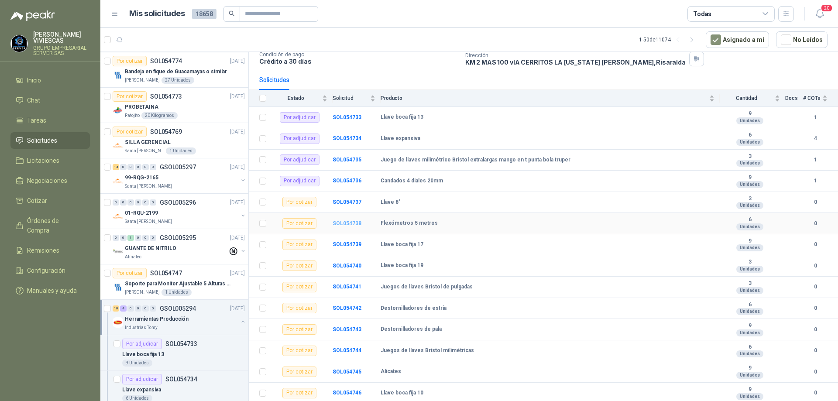
click at [355, 224] on b "SOL054738" at bounding box center [347, 223] width 29 height 6
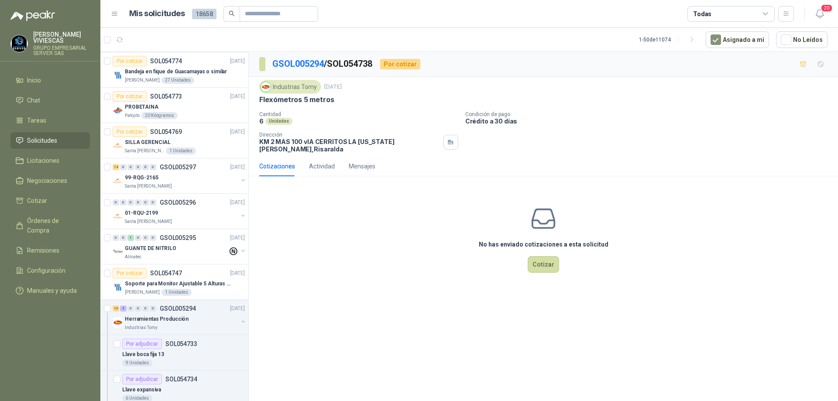
click at [559, 271] on div "No has enviado cotizaciones a esta solicitud Cotizar" at bounding box center [543, 238] width 589 height 111
click at [554, 257] on button "Cotizar" at bounding box center [543, 264] width 31 height 17
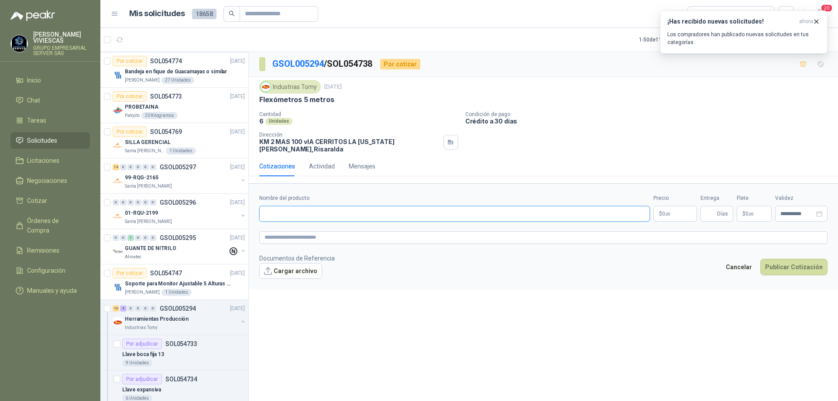
paste input "**********"
type input "**********"
click at [676, 206] on p "$ 0 ,00" at bounding box center [675, 214] width 44 height 16
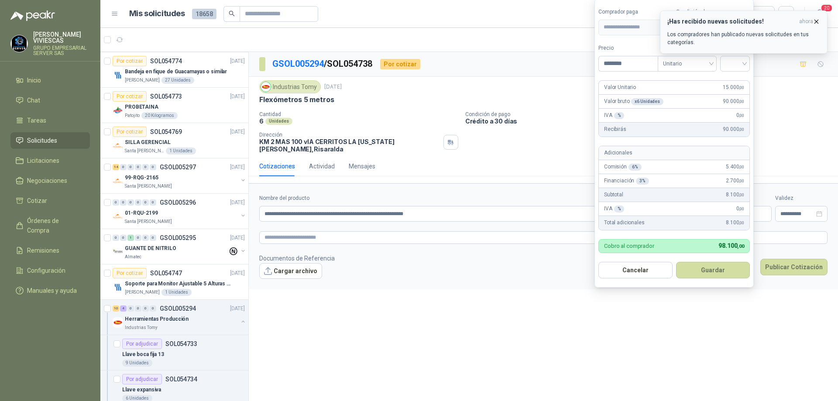
type input "********"
click at [815, 21] on icon "button" at bounding box center [816, 21] width 7 height 7
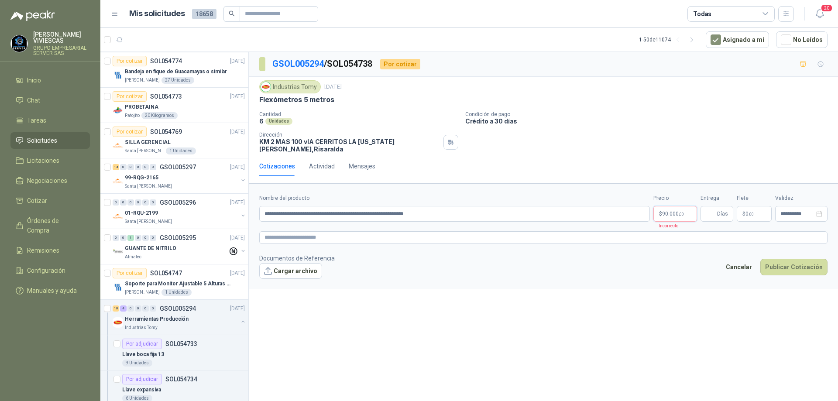
click at [673, 213] on body "[PERSON_NAME] GRUPO EMPRESARIAL SERVER SAS Inicio Chat Tareas Solicitudes Licit…" at bounding box center [419, 200] width 838 height 401
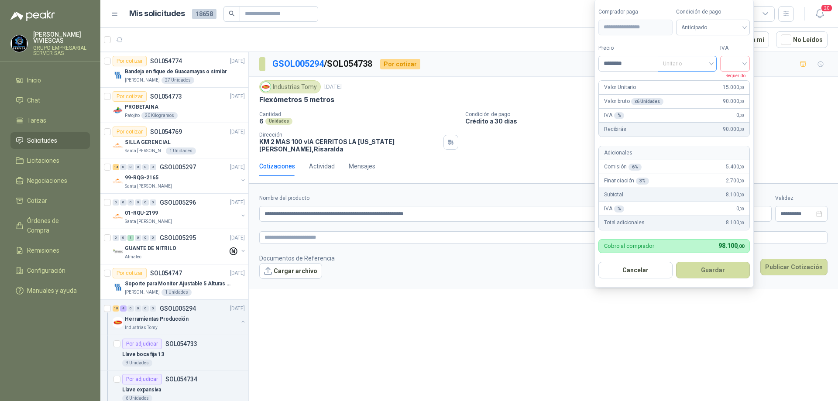
click at [710, 61] on span "Unitario" at bounding box center [687, 63] width 48 height 13
click at [703, 79] on div "Unitario" at bounding box center [688, 82] width 45 height 10
click at [748, 62] on div at bounding box center [735, 64] width 30 height 16
drag, startPoint x: 734, startPoint y: 82, endPoint x: 734, endPoint y: 71, distance: 10.5
click at [734, 82] on div "19%" at bounding box center [737, 82] width 16 height 10
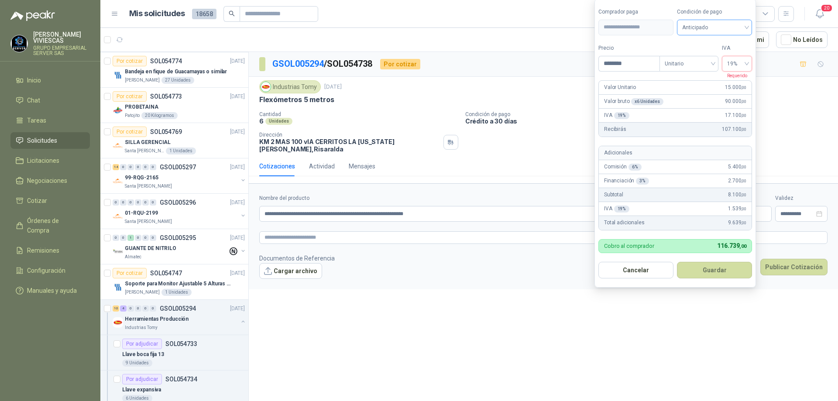
click at [734, 28] on span "Anticipado" at bounding box center [714, 27] width 65 height 13
click at [725, 58] on div "Crédito a 30 días" at bounding box center [714, 60] width 61 height 10
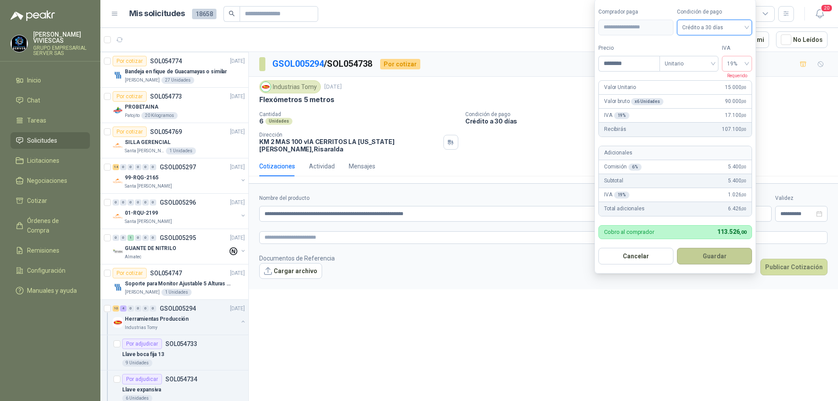
click at [716, 250] on button "Guardar" at bounding box center [714, 256] width 75 height 17
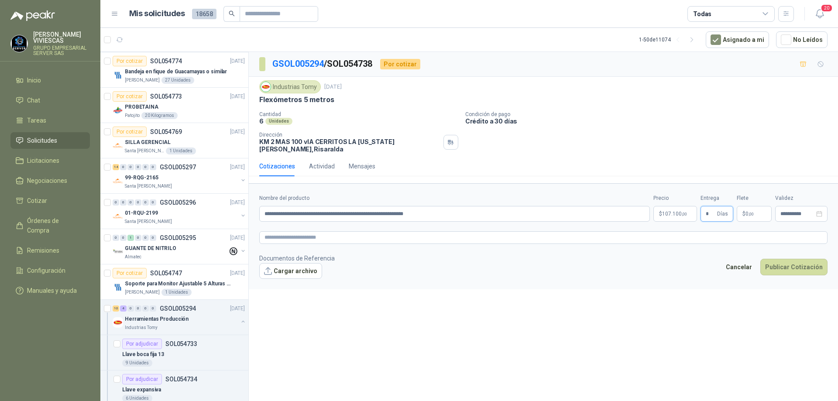
type input "*"
click at [291, 263] on button "Cargar archivo" at bounding box center [290, 271] width 63 height 16
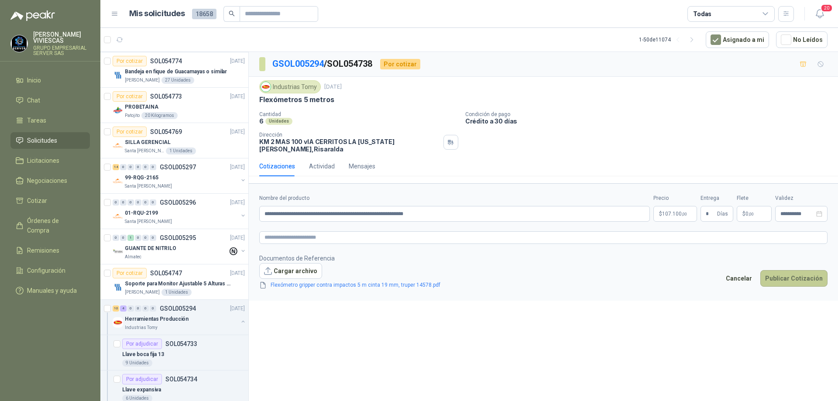
click at [786, 275] on button "Publicar Cotización" at bounding box center [793, 278] width 67 height 17
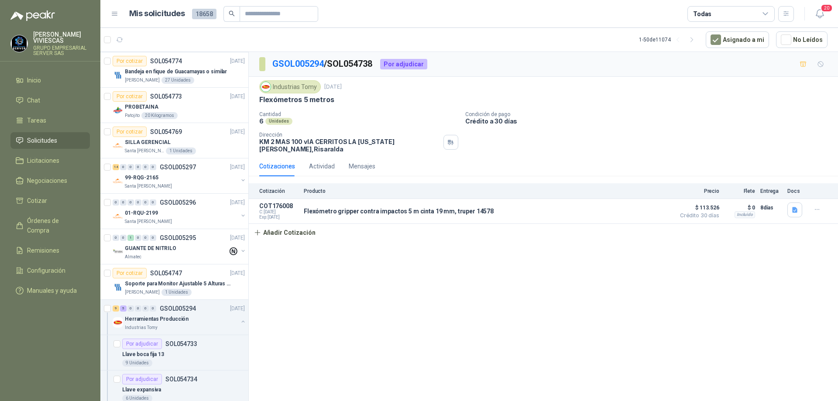
click at [599, 265] on div "GSOL005294 / SOL054738 Por adjudicar Industrias Tomy [DATE] Flexómetros 5 metro…" at bounding box center [543, 228] width 589 height 352
click at [296, 229] on button "Añadir Cotización" at bounding box center [285, 232] width 72 height 17
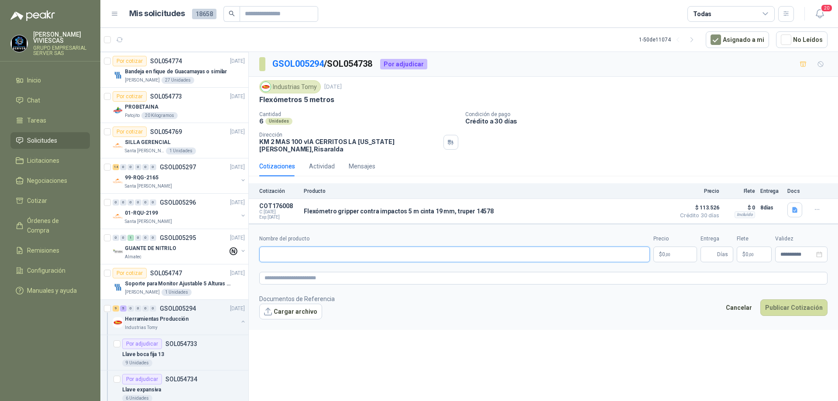
paste input "**********"
type input "**********"
click at [669, 250] on body "[PERSON_NAME] GRUPO EMPRESARIAL SERVER SAS Inicio Chat Tareas Solicitudes Licit…" at bounding box center [419, 200] width 838 height 401
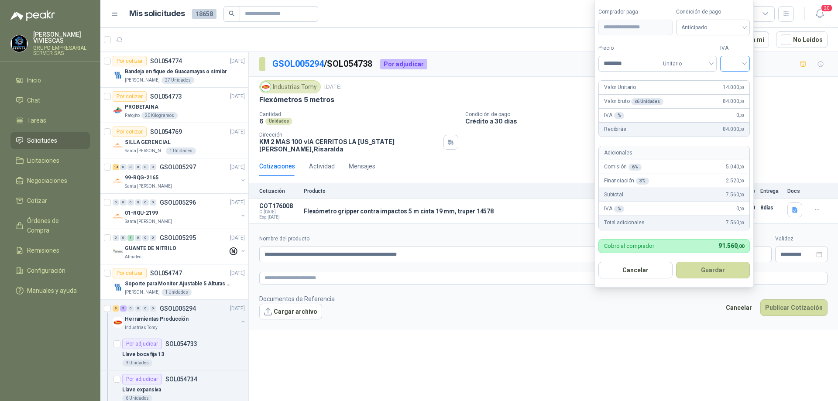
click at [747, 62] on div at bounding box center [735, 64] width 30 height 16
type input "********"
click at [740, 79] on div "19%" at bounding box center [737, 82] width 16 height 10
click at [735, 22] on span "Anticipado" at bounding box center [714, 27] width 65 height 13
click at [714, 57] on div "Crédito a 30 días" at bounding box center [714, 60] width 61 height 10
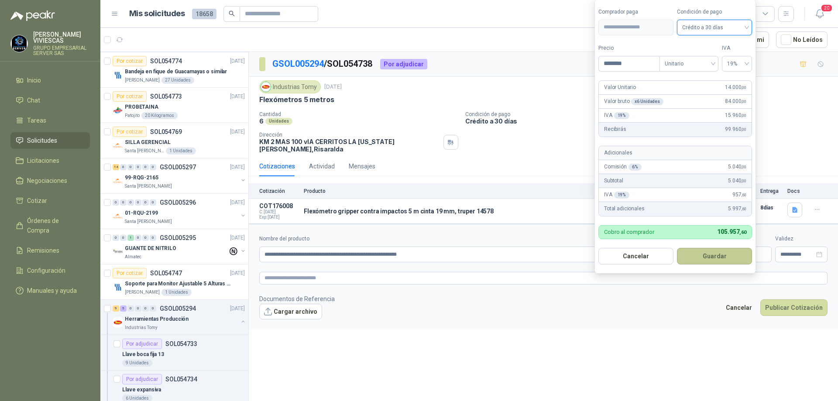
click at [716, 255] on button "Guardar" at bounding box center [714, 256] width 75 height 17
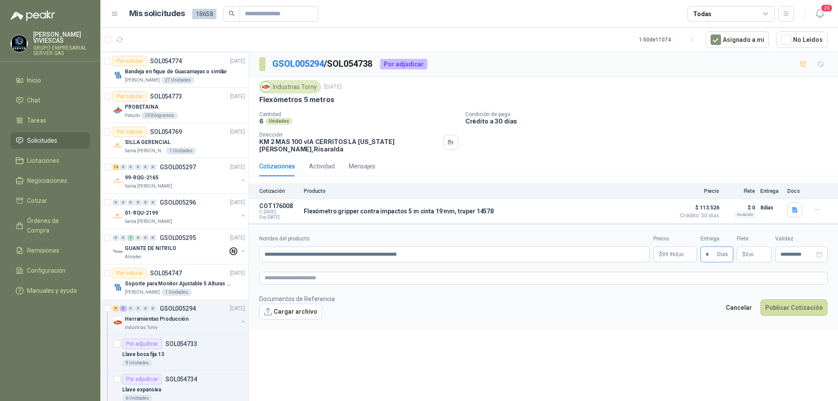
type input "*"
click at [295, 312] on button "Cargar archivo" at bounding box center [290, 312] width 63 height 16
click at [789, 313] on button "Publicar Cotización" at bounding box center [793, 319] width 67 height 17
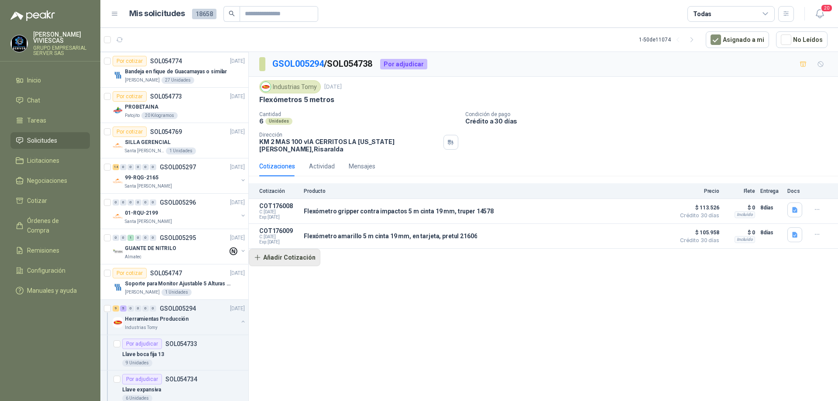
click at [306, 253] on button "Añadir Cotización" at bounding box center [285, 257] width 72 height 17
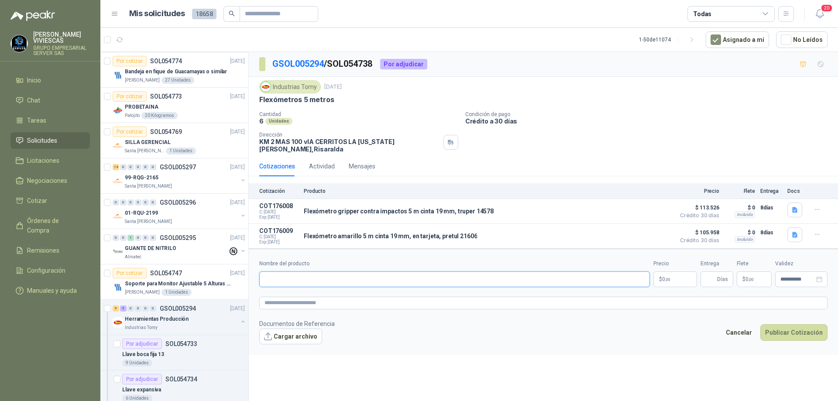
paste input "**********"
type input "**********"
click at [681, 271] on body "[PERSON_NAME] GRUPO EMPRESARIAL SERVER SAS Inicio Chat Tareas Solicitudes Licit…" at bounding box center [419, 200] width 838 height 401
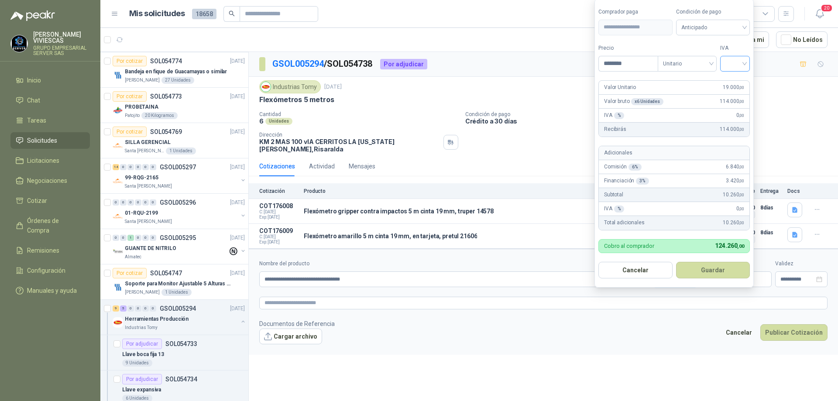
type input "********"
click at [744, 63] on input "search" at bounding box center [734, 62] width 19 height 13
click at [737, 80] on div "19%" at bounding box center [737, 82] width 16 height 10
click at [735, 26] on span "Anticipado" at bounding box center [714, 27] width 65 height 13
click at [719, 57] on div "Crédito a 30 días" at bounding box center [714, 60] width 61 height 10
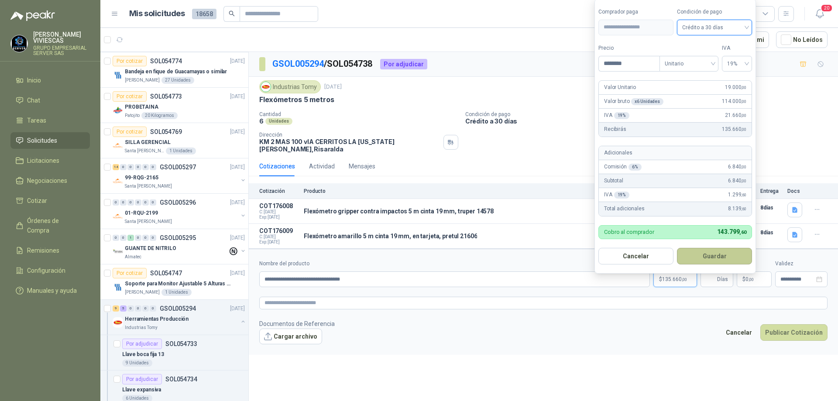
click at [710, 250] on button "Guardar" at bounding box center [714, 256] width 75 height 17
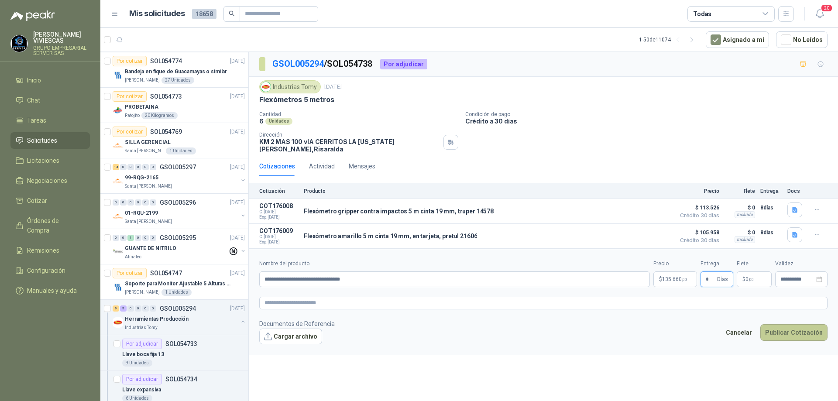
type input "*"
click at [803, 324] on button "Publicar Cotización" at bounding box center [793, 332] width 67 height 17
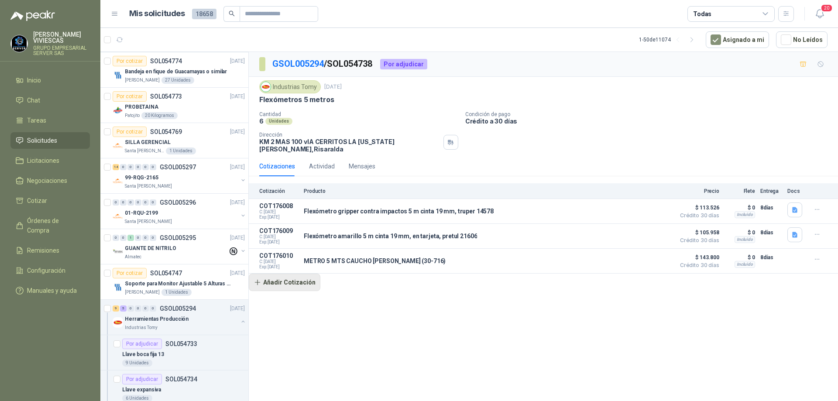
click at [296, 278] on button "Añadir Cotización" at bounding box center [285, 282] width 72 height 17
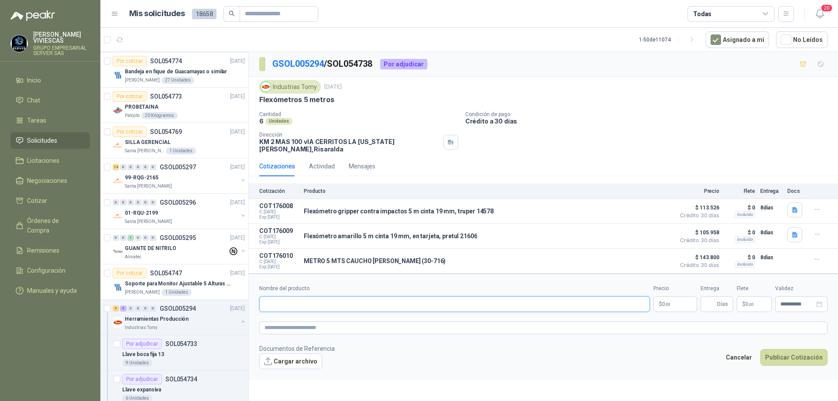
paste input "**********"
type input "**********"
click at [664, 302] on span "0 ,00" at bounding box center [666, 304] width 8 height 5
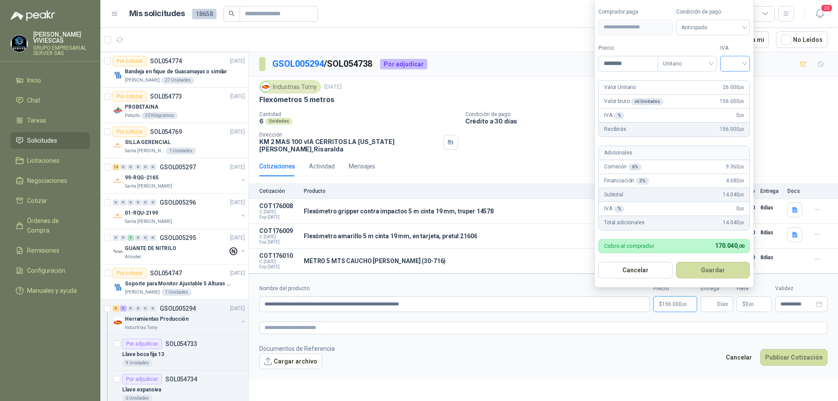
type input "********"
click at [744, 62] on input "search" at bounding box center [734, 62] width 19 height 13
click at [737, 79] on div "19%" at bounding box center [737, 82] width 16 height 10
click at [731, 27] on span "Anticipado" at bounding box center [714, 27] width 65 height 13
click at [714, 58] on div "Crédito a 30 días" at bounding box center [714, 60] width 61 height 10
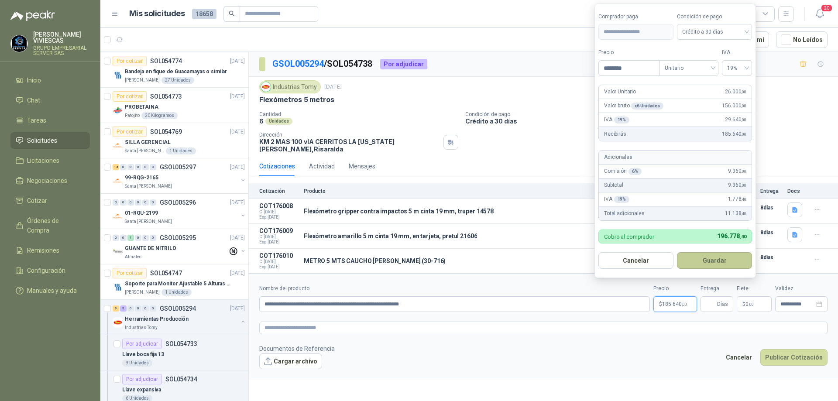
click at [708, 259] on button "Guardar" at bounding box center [714, 260] width 75 height 17
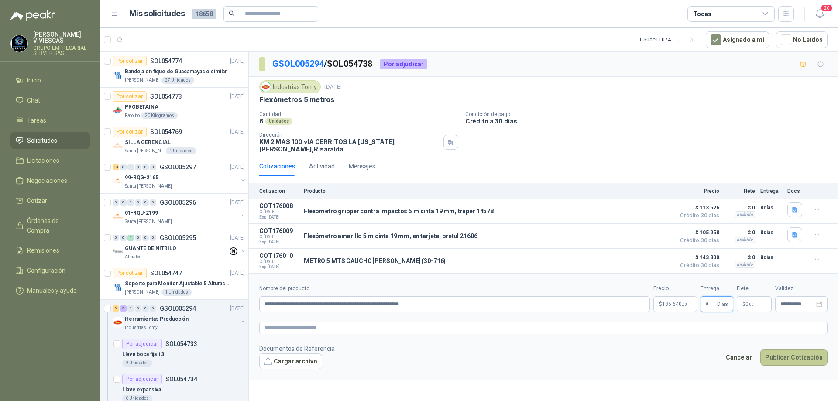
type input "*"
click at [791, 352] on button "Publicar Cotización" at bounding box center [793, 357] width 67 height 17
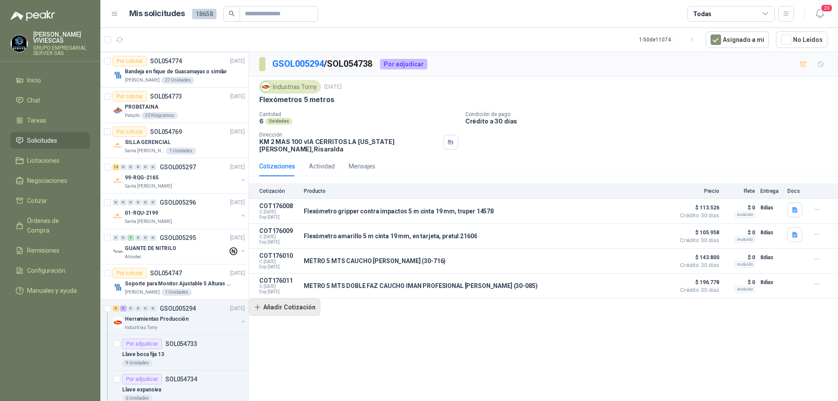
click at [302, 306] on button "Añadir Cotización" at bounding box center [285, 306] width 72 height 17
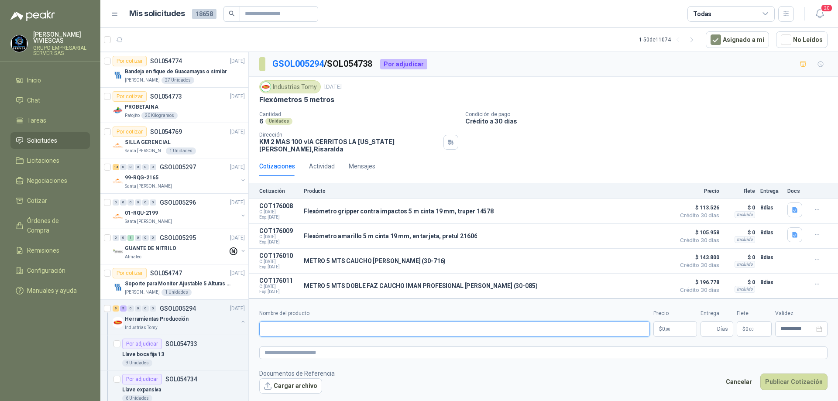
paste input "**********"
type input "**********"
click at [667, 327] on span ",00" at bounding box center [667, 329] width 5 height 5
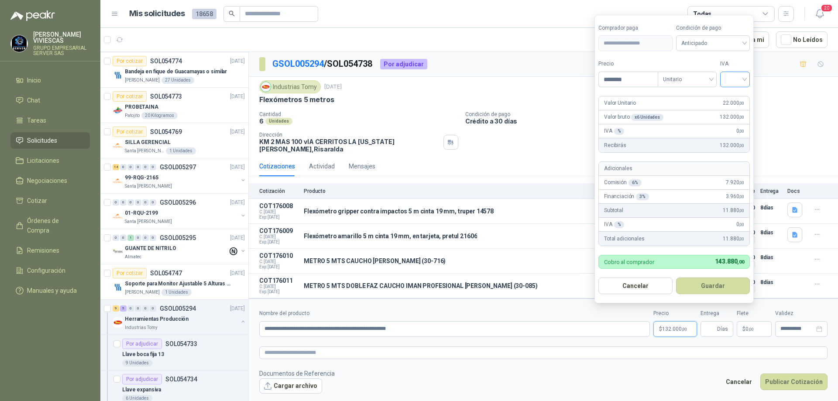
type input "********"
drag, startPoint x: 745, startPoint y: 78, endPoint x: 744, endPoint y: 87, distance: 9.7
click at [744, 78] on input "search" at bounding box center [734, 78] width 19 height 13
drag, startPoint x: 743, startPoint y: 95, endPoint x: 737, endPoint y: 70, distance: 26.0
click at [742, 95] on div "19%" at bounding box center [737, 98] width 16 height 10
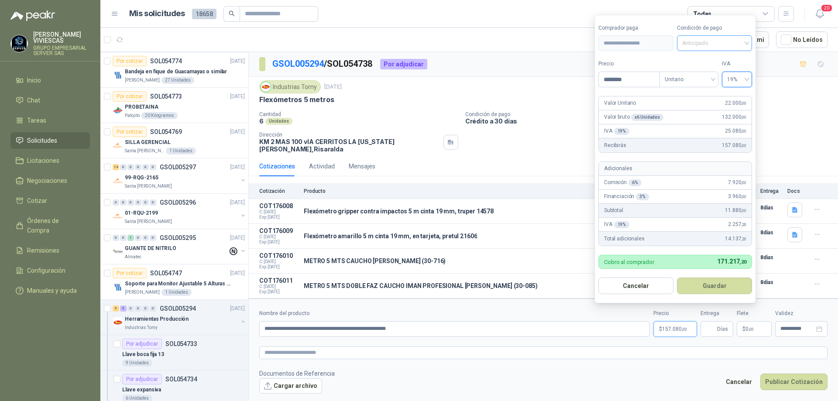
click at [731, 43] on span "Anticipado" at bounding box center [714, 43] width 65 height 13
click at [724, 72] on div "Crédito a 30 días" at bounding box center [714, 75] width 61 height 10
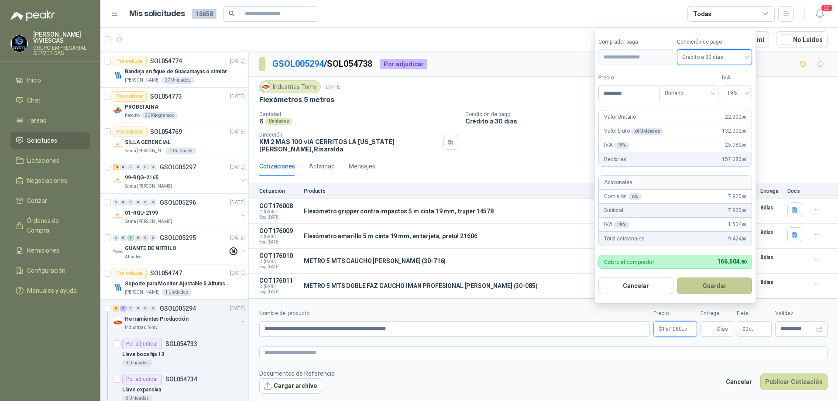
click at [706, 278] on button "Guardar" at bounding box center [714, 286] width 75 height 17
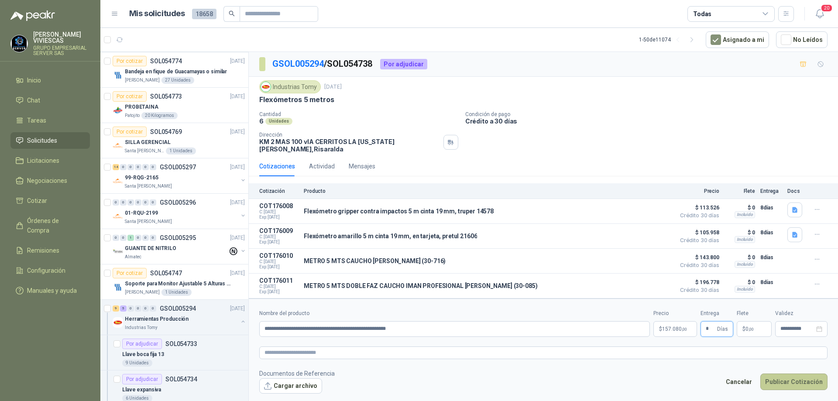
type input "*"
click at [782, 374] on button "Publicar Cotización" at bounding box center [793, 382] width 67 height 17
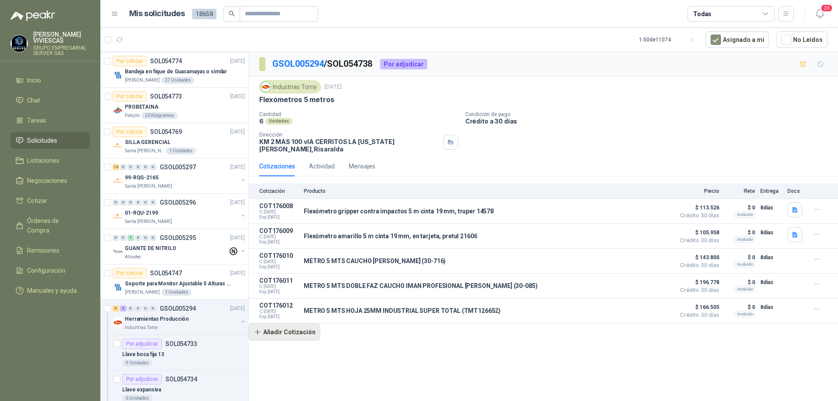
click at [309, 326] on button "Añadir Cotización" at bounding box center [285, 331] width 72 height 17
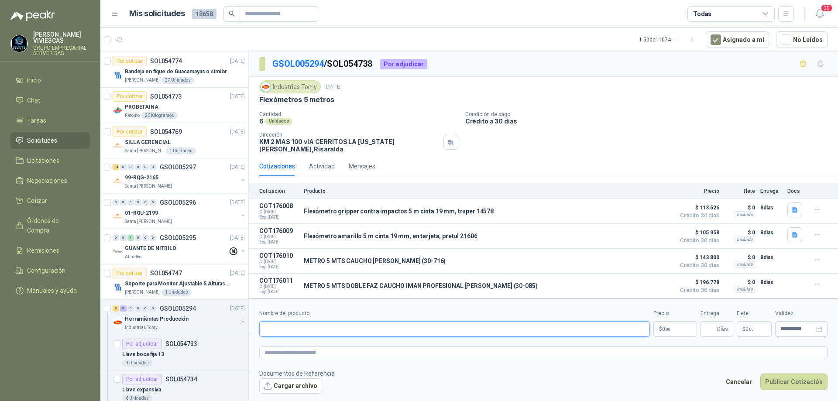
paste input "**********"
type input "**********"
click at [677, 327] on p "$ 0 ,00" at bounding box center [675, 329] width 44 height 16
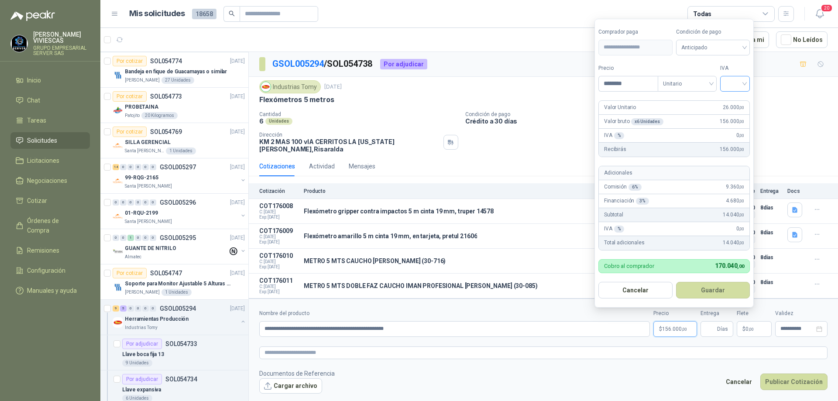
click at [748, 81] on div at bounding box center [735, 84] width 30 height 16
type input "********"
click at [735, 100] on div "19%" at bounding box center [737, 102] width 16 height 10
click at [732, 45] on span "Anticipado" at bounding box center [714, 47] width 65 height 13
click at [701, 78] on div "Crédito a 30 días" at bounding box center [714, 80] width 61 height 10
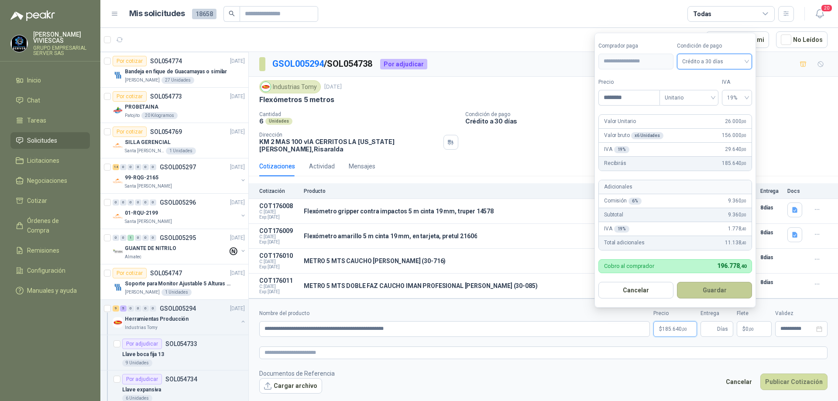
click at [712, 287] on button "Guardar" at bounding box center [714, 290] width 75 height 17
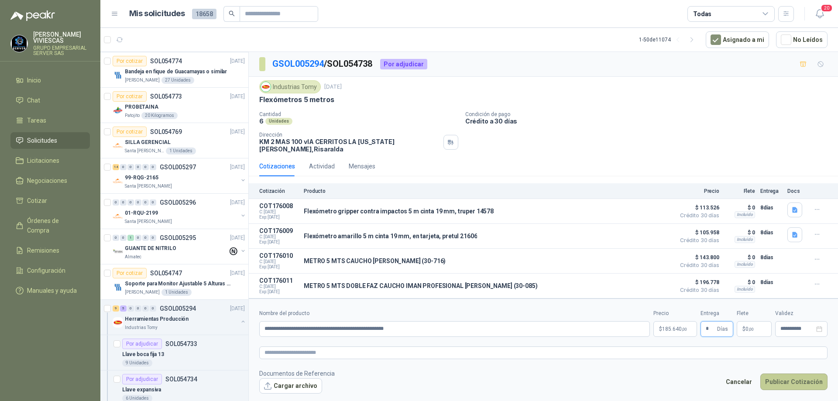
type input "*"
click at [784, 378] on button "Publicar Cotización" at bounding box center [793, 382] width 67 height 17
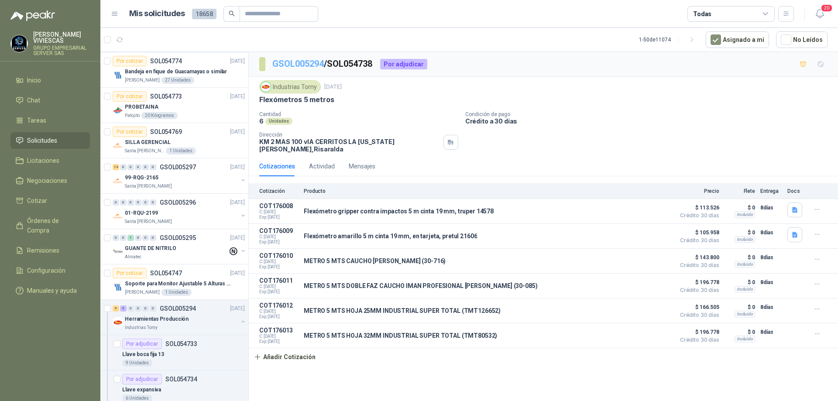
click at [301, 65] on link "GSOL005294" at bounding box center [297, 63] width 51 height 10
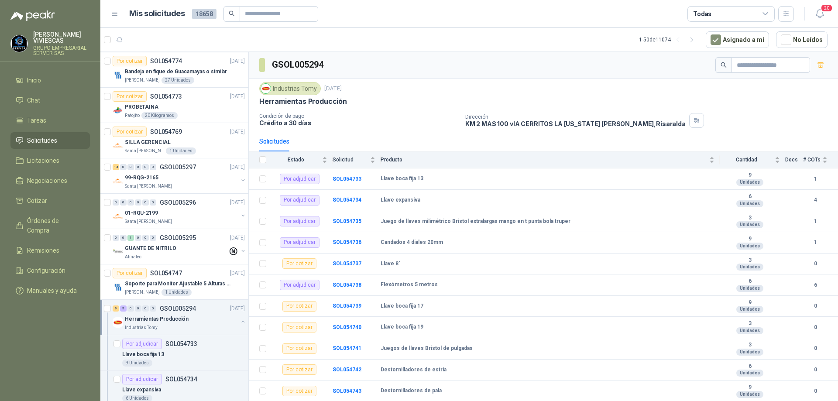
scroll to position [62, 0]
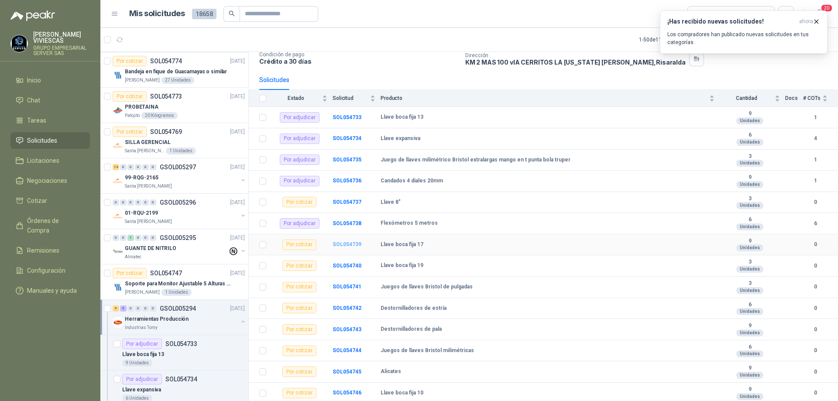
click at [343, 242] on b "SOL054739" at bounding box center [347, 244] width 29 height 6
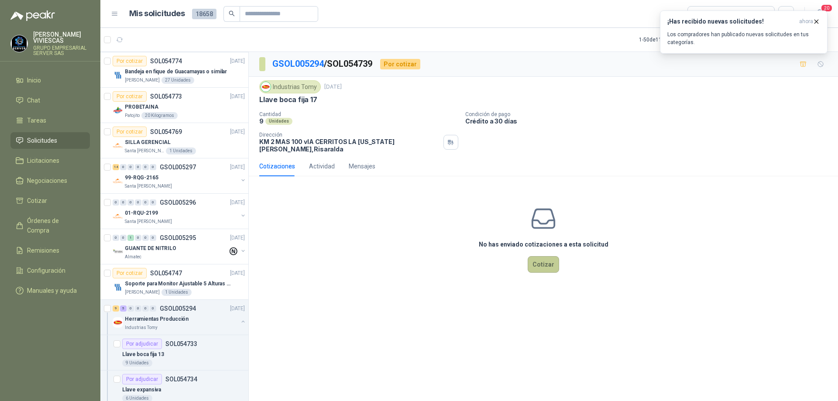
click at [544, 259] on button "Cotizar" at bounding box center [543, 264] width 31 height 17
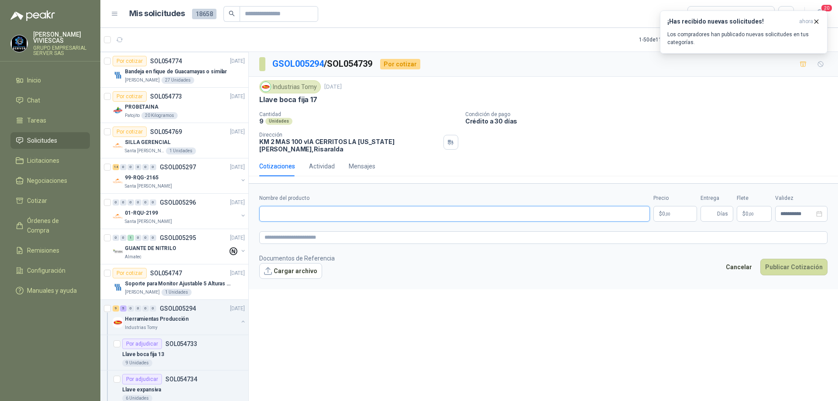
paste input "**********"
type input "**********"
click at [679, 206] on p "$ 0 ,00" at bounding box center [675, 214] width 44 height 16
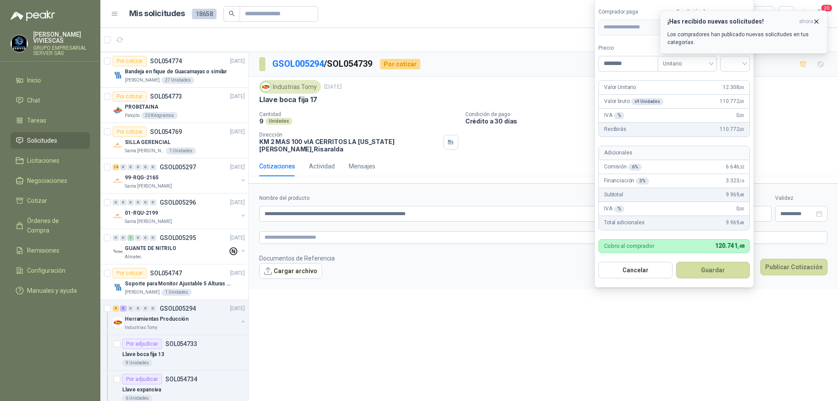
type input "********"
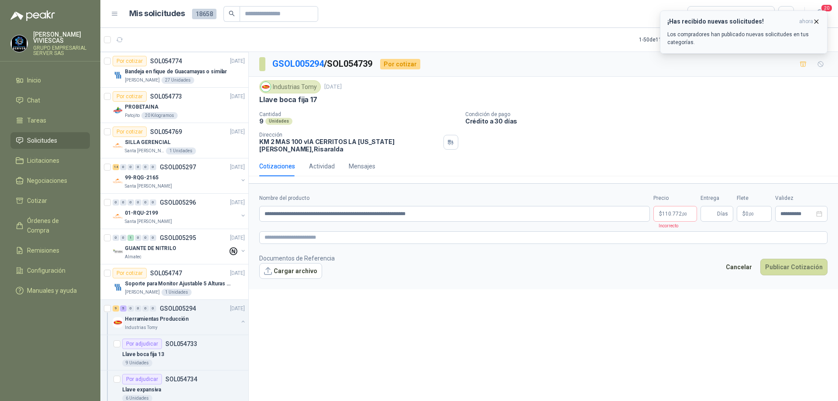
click at [816, 18] on icon "button" at bounding box center [816, 21] width 7 height 7
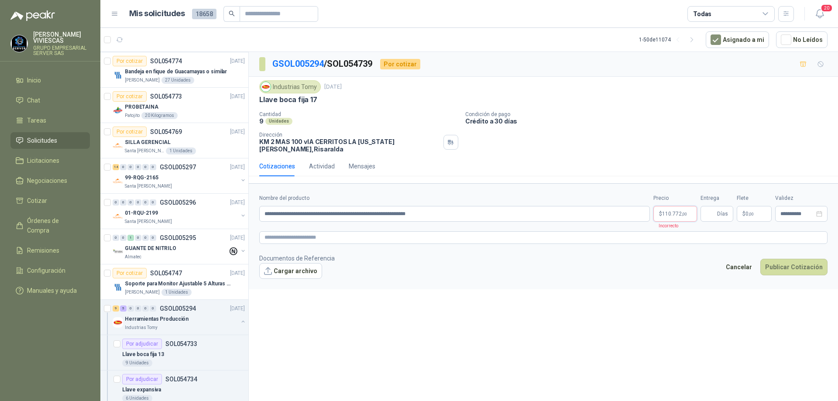
click at [678, 210] on body "[PERSON_NAME] GRUPO EMPRESARIAL SERVER SAS Inicio Chat Tareas Solicitudes Licit…" at bounding box center [419, 200] width 838 height 401
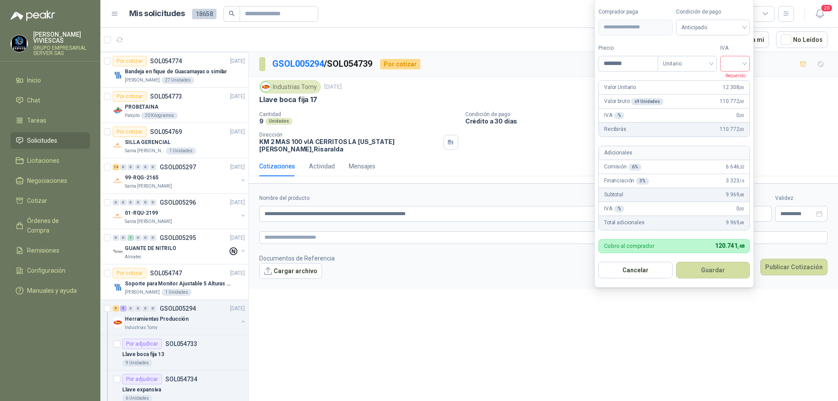
click at [748, 63] on div at bounding box center [735, 64] width 30 height 16
click at [732, 83] on div "19%" at bounding box center [737, 82] width 16 height 10
click at [734, 34] on span at bounding box center [714, 27] width 65 height 15
click at [716, 58] on div "Crédito a 30 días" at bounding box center [714, 60] width 61 height 10
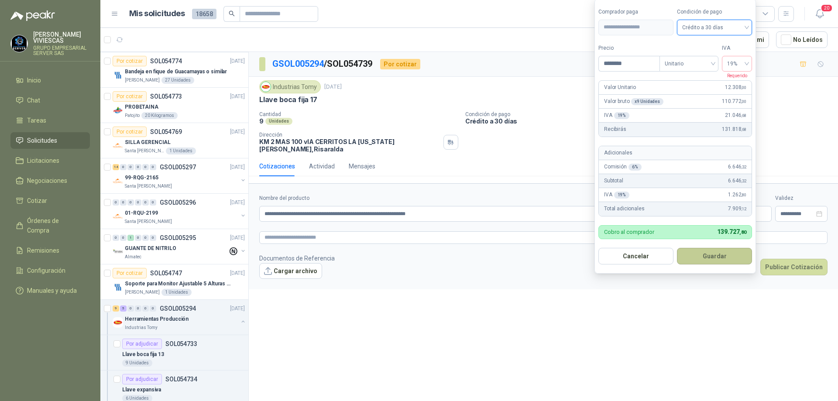
click at [705, 254] on button "Guardar" at bounding box center [714, 256] width 75 height 17
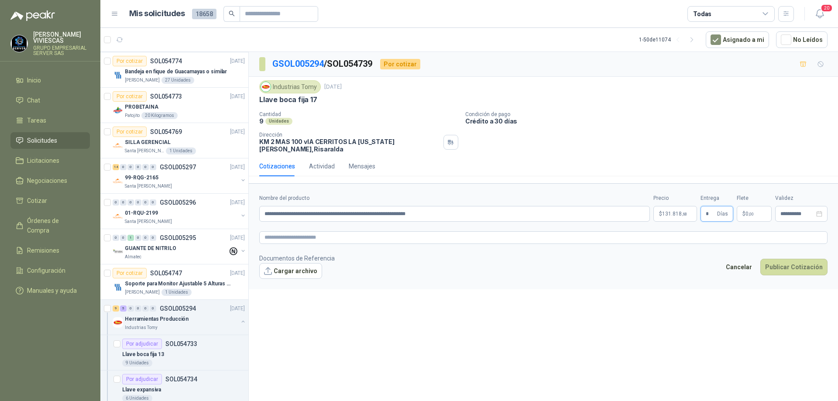
type input "*"
click at [298, 267] on button "Cargar archivo" at bounding box center [290, 271] width 63 height 16
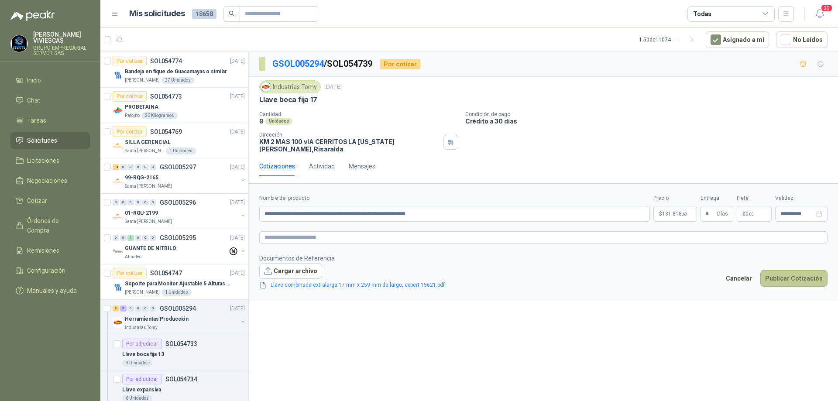
click at [795, 270] on button "Publicar Cotización" at bounding box center [793, 278] width 67 height 17
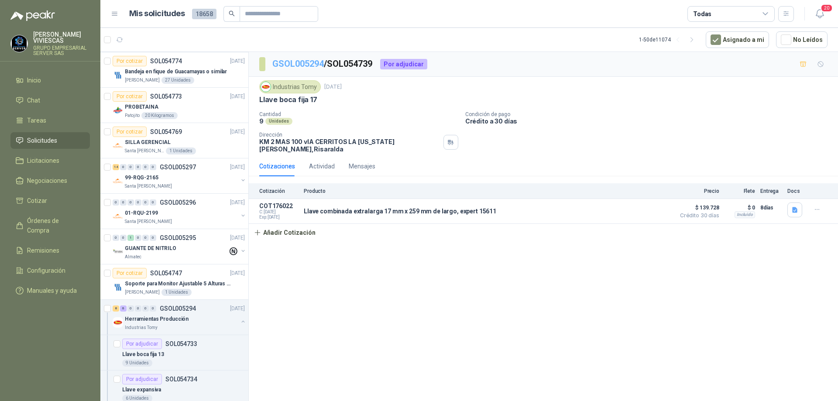
click at [319, 63] on link "GSOL005294" at bounding box center [297, 63] width 51 height 10
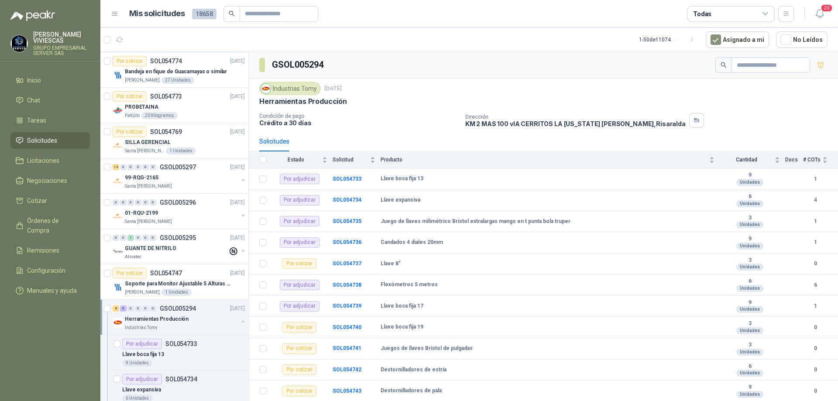
scroll to position [62, 0]
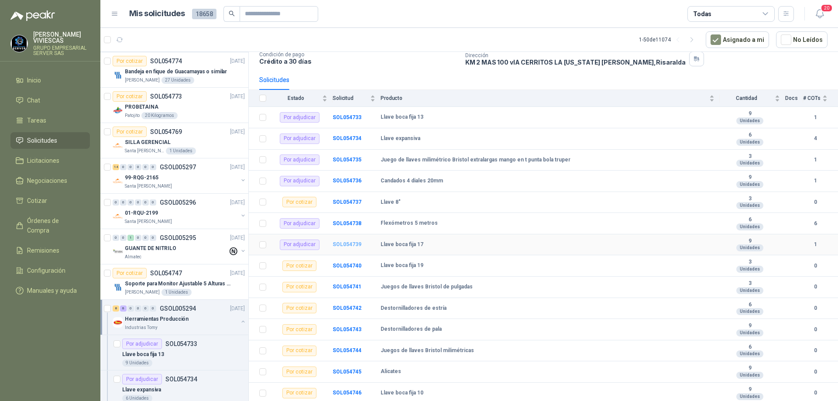
click at [349, 245] on b "SOL054739" at bounding box center [347, 244] width 29 height 6
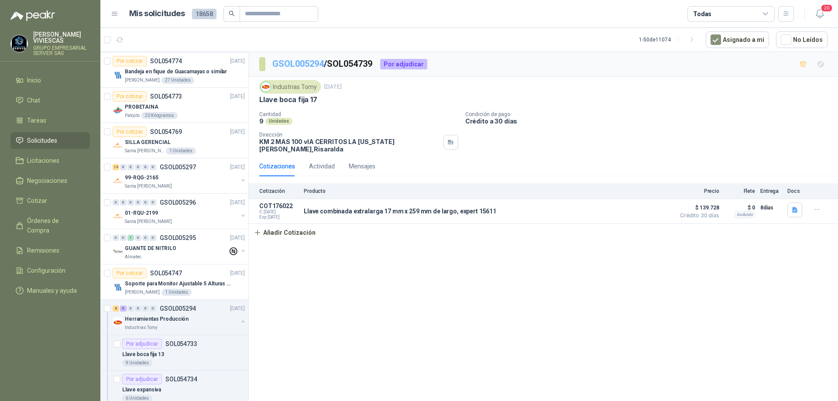
click at [298, 63] on link "GSOL005294" at bounding box center [297, 63] width 51 height 10
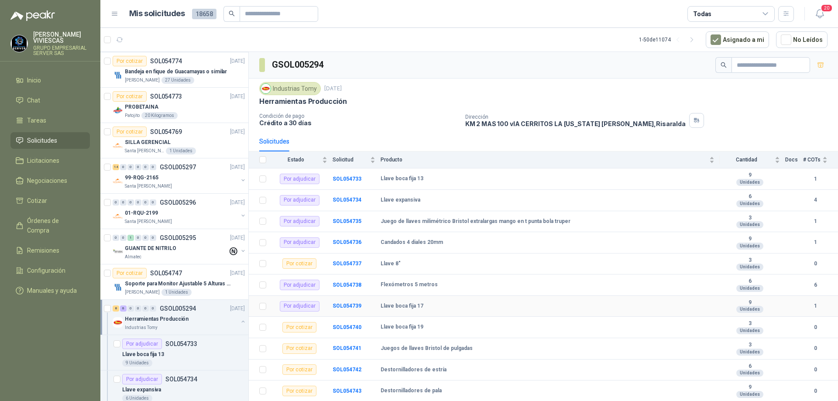
scroll to position [44, 0]
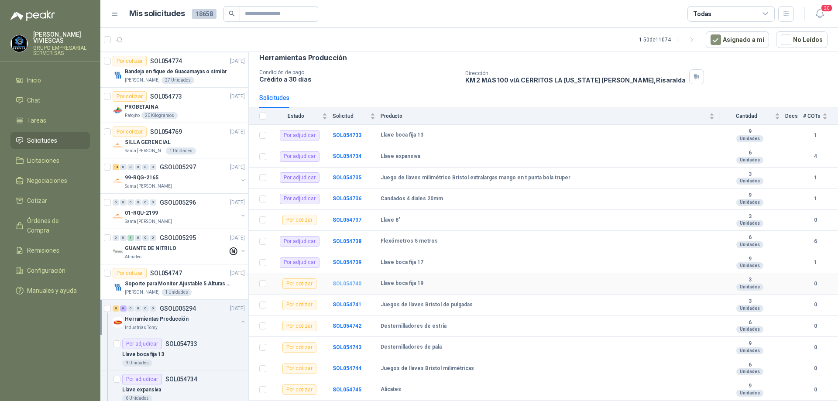
click at [347, 285] on b "SOL054740" at bounding box center [347, 284] width 29 height 6
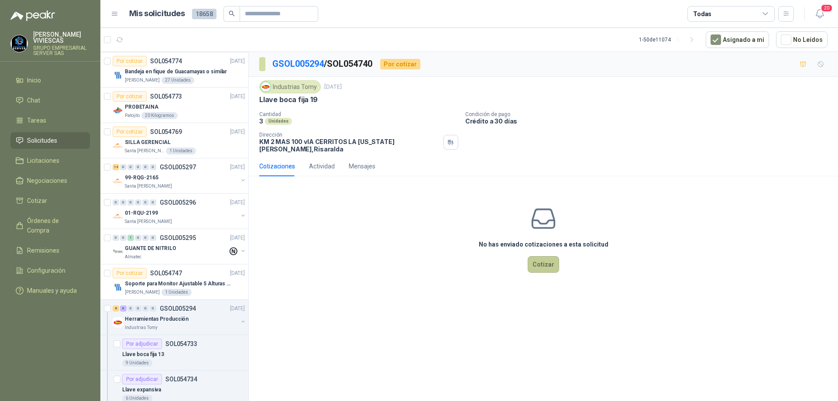
click at [539, 256] on button "Cotizar" at bounding box center [543, 264] width 31 height 17
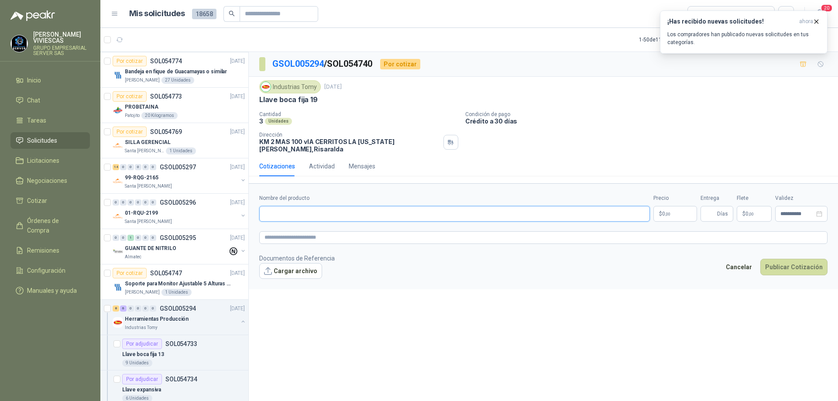
click at [284, 206] on input "Nombre del producto" at bounding box center [454, 214] width 391 height 16
paste input "**********"
type input "**********"
click at [672, 202] on body "[PERSON_NAME] GRUPO EMPRESARIAL SERVER SAS Inicio Chat Tareas Solicitudes Licit…" at bounding box center [419, 200] width 838 height 401
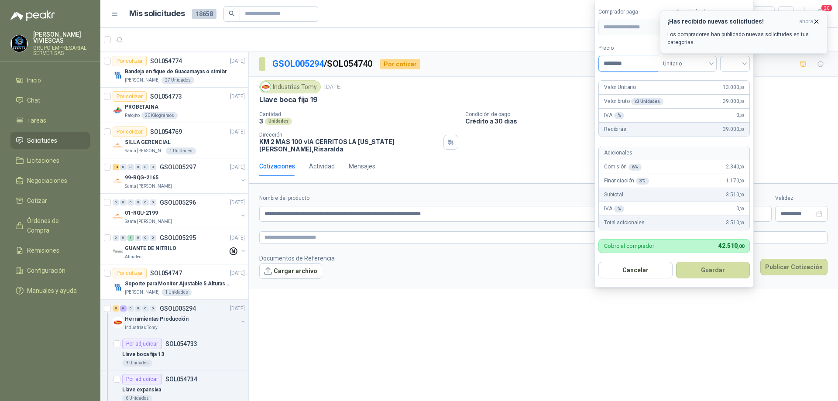
type input "********"
click at [816, 20] on icon "button" at bounding box center [816, 21] width 7 height 7
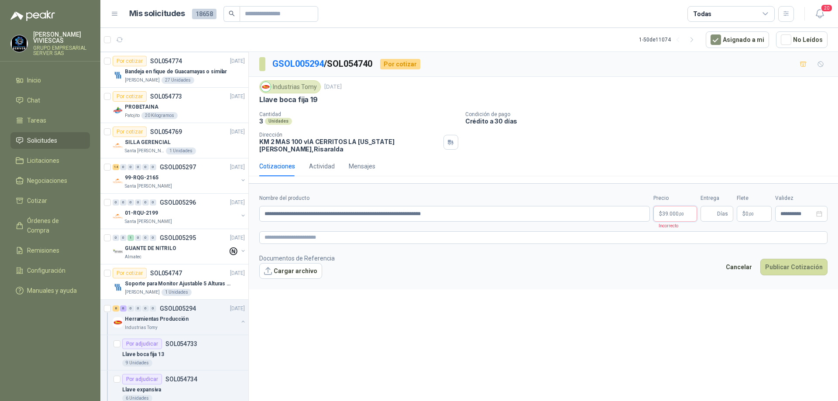
click at [682, 209] on body "[PERSON_NAME] GRUPO EMPRESARIAL SERVER SAS Inicio Chat Tareas Solicitudes Licit…" at bounding box center [419, 200] width 838 height 401
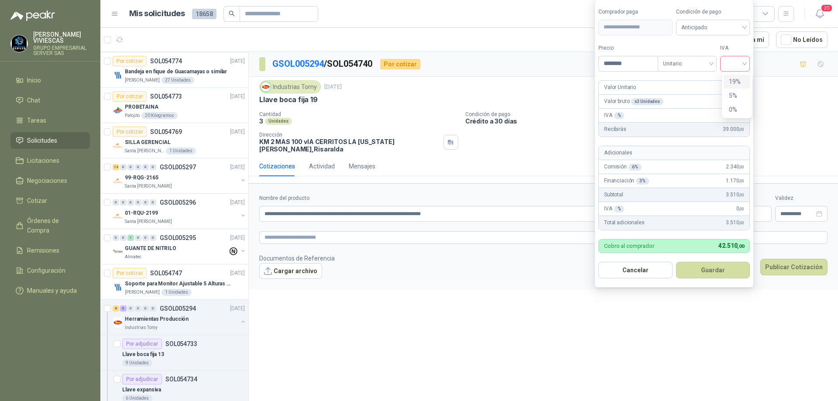
click at [750, 65] on div at bounding box center [735, 64] width 30 height 16
click at [740, 75] on div "19%" at bounding box center [737, 82] width 27 height 14
click at [730, 31] on span "Anticipado" at bounding box center [714, 27] width 65 height 13
click at [707, 59] on div "Crédito a 30 días" at bounding box center [714, 60] width 61 height 10
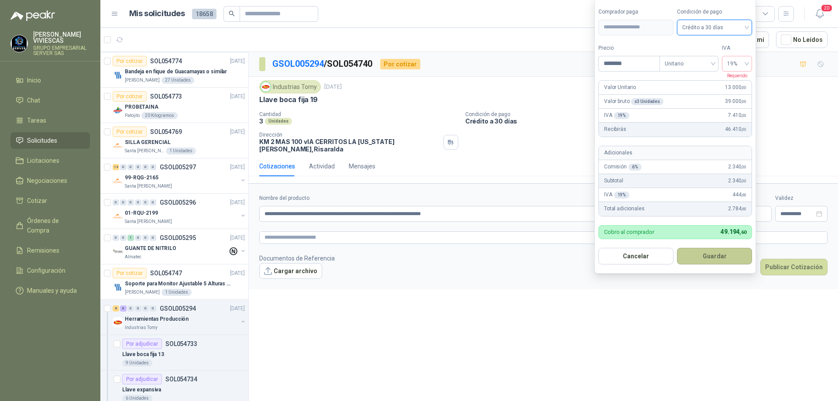
click at [710, 261] on button "Guardar" at bounding box center [714, 256] width 75 height 17
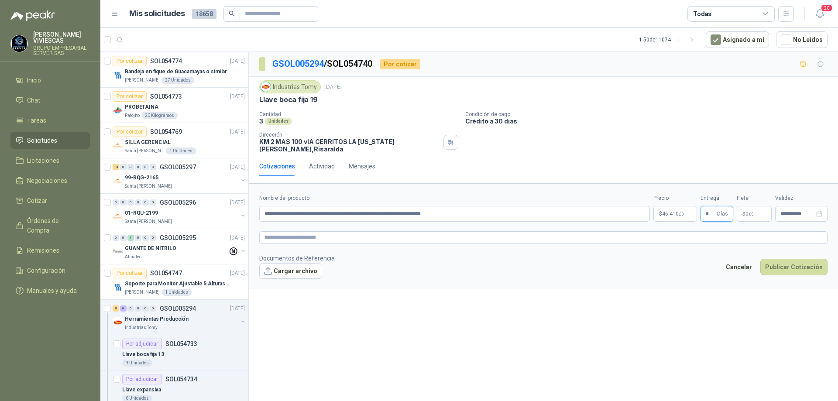
type input "*"
click at [313, 263] on button "Cargar archivo" at bounding box center [290, 271] width 63 height 16
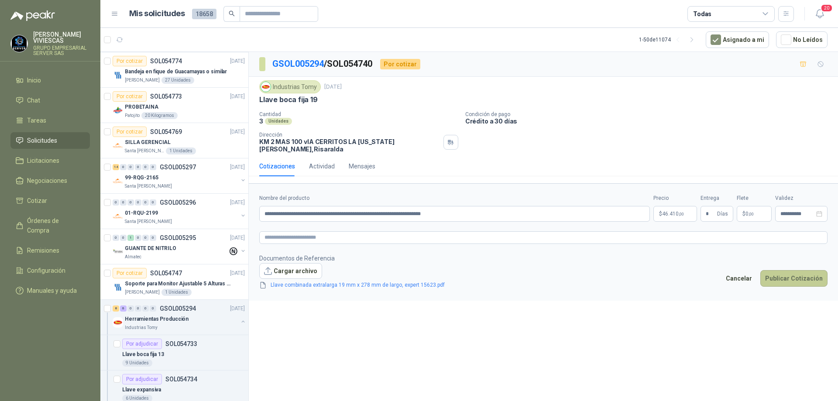
click at [786, 272] on button "Publicar Cotización" at bounding box center [793, 278] width 67 height 17
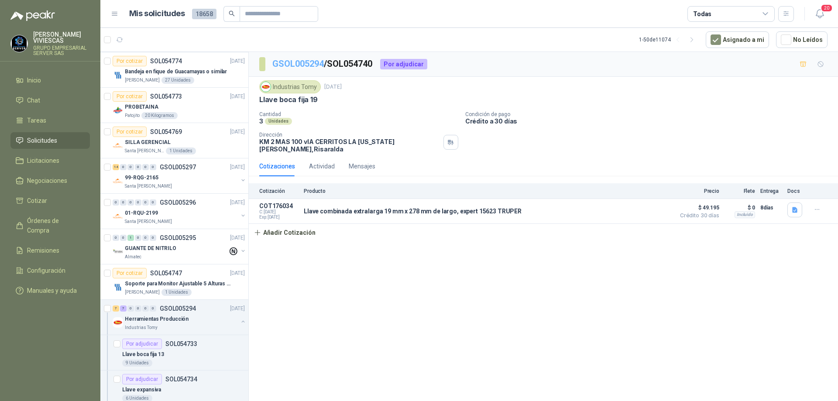
click at [304, 65] on link "GSOL005294" at bounding box center [297, 63] width 51 height 10
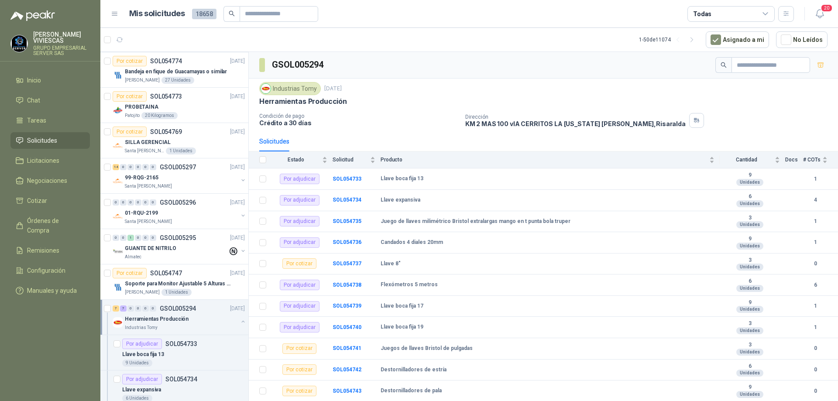
scroll to position [62, 0]
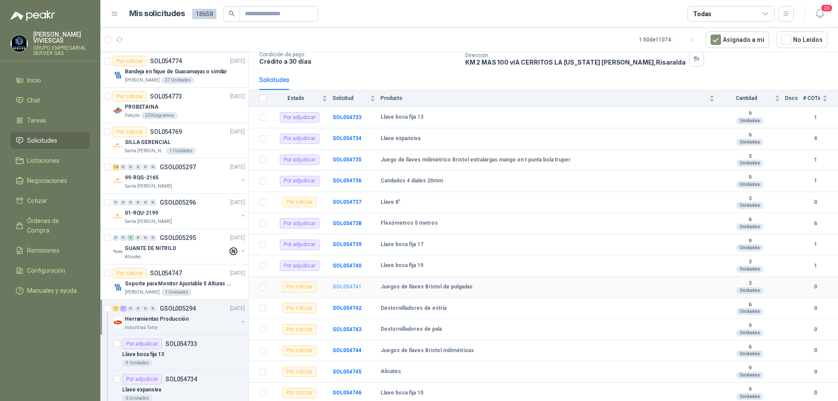
click at [354, 285] on b "SOL054741" at bounding box center [347, 287] width 29 height 6
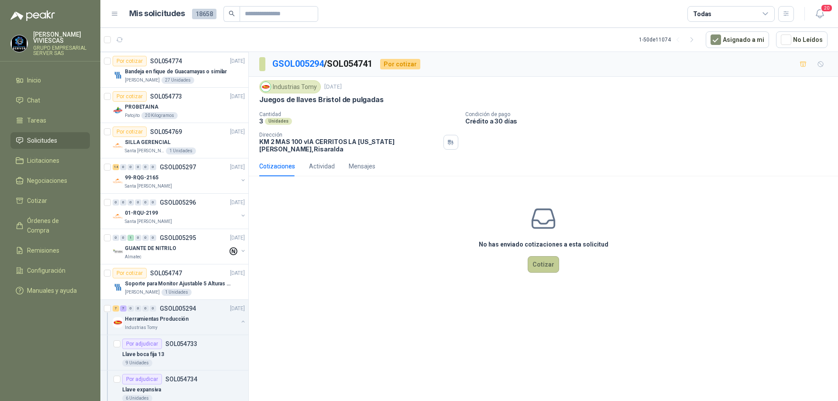
click at [548, 256] on button "Cotizar" at bounding box center [543, 264] width 31 height 17
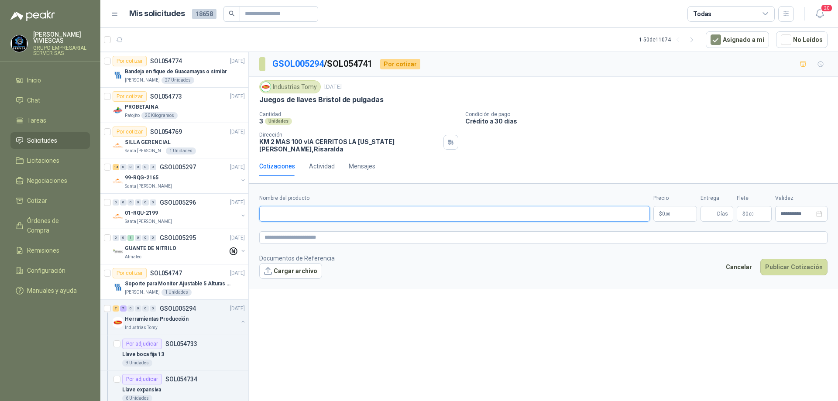
paste input "**********"
click at [425, 211] on input "**********" at bounding box center [454, 214] width 391 height 16
type input "**********"
click at [666, 203] on body "[PERSON_NAME] GRUPO EMPRESARIAL SERVER SAS Inicio Chat Tareas Solicitudes Licit…" at bounding box center [419, 200] width 838 height 401
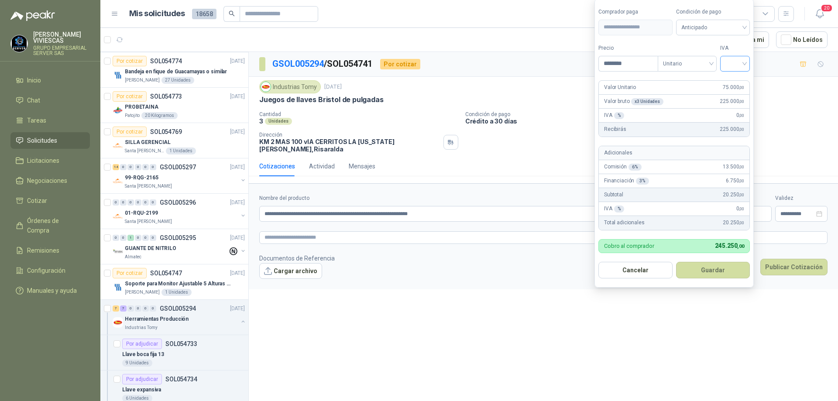
type input "********"
click at [741, 62] on input "search" at bounding box center [734, 62] width 19 height 13
click at [738, 79] on div "19%" at bounding box center [737, 82] width 16 height 10
click at [742, 26] on span "Anticipado" at bounding box center [714, 27] width 65 height 13
click at [712, 56] on div "Crédito a 30 días" at bounding box center [714, 60] width 61 height 10
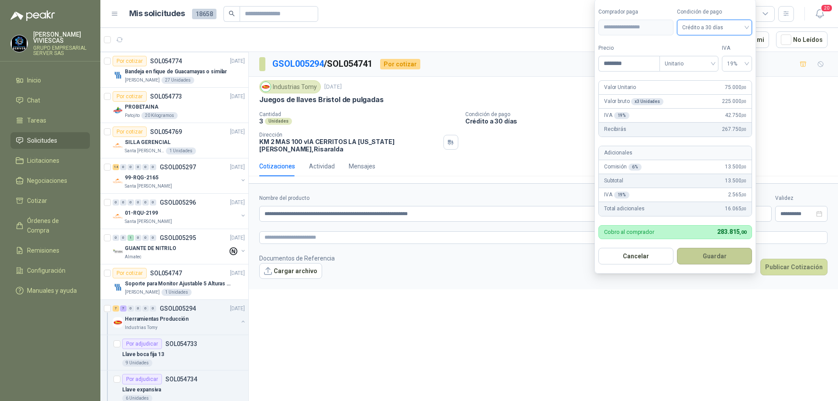
click at [710, 255] on button "Guardar" at bounding box center [714, 256] width 75 height 17
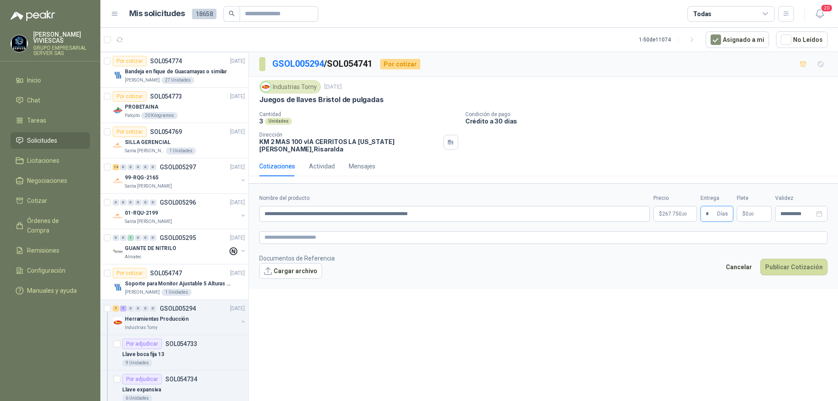
type input "*"
click at [296, 263] on button "Cargar archivo" at bounding box center [290, 271] width 63 height 16
click at [299, 265] on button "Cargar archivo" at bounding box center [290, 271] width 63 height 16
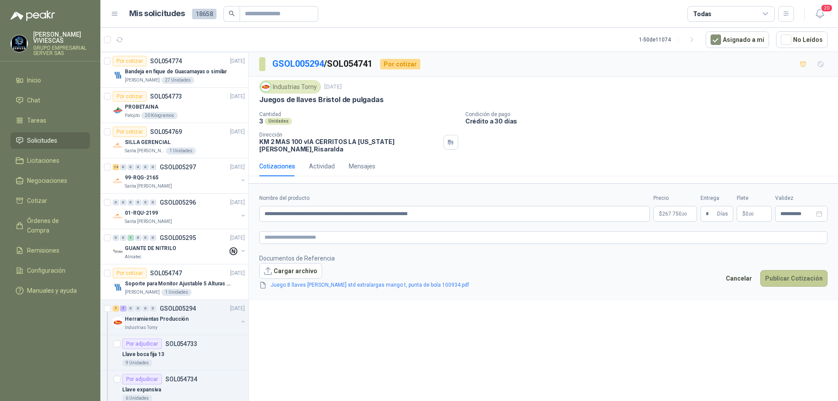
click at [793, 271] on button "Publicar Cotización" at bounding box center [793, 278] width 67 height 17
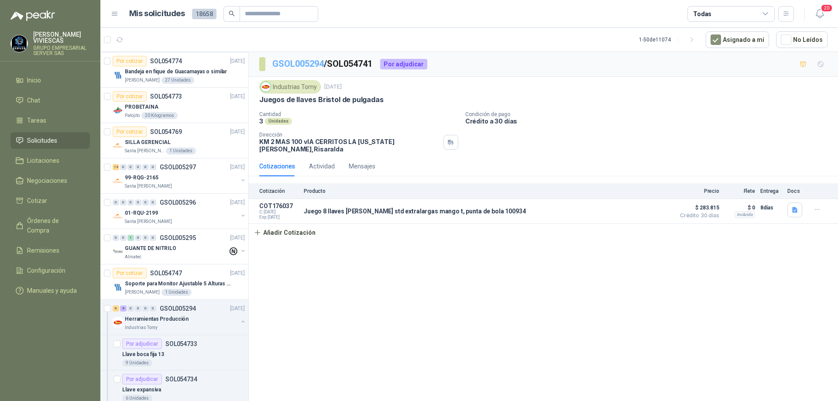
click at [305, 60] on link "GSOL005294" at bounding box center [297, 63] width 51 height 10
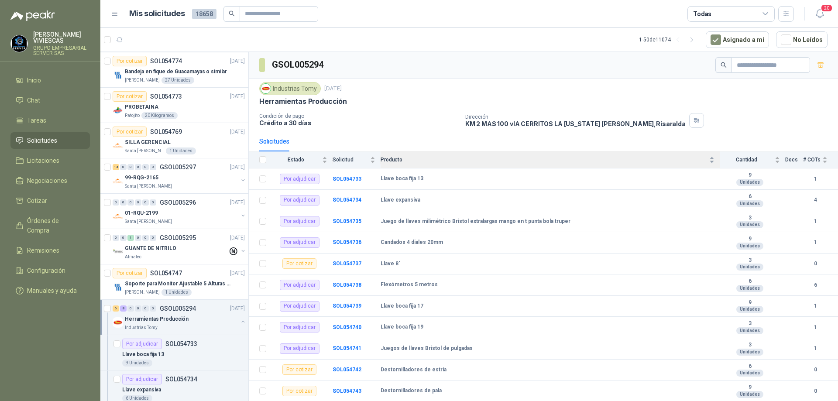
scroll to position [62, 0]
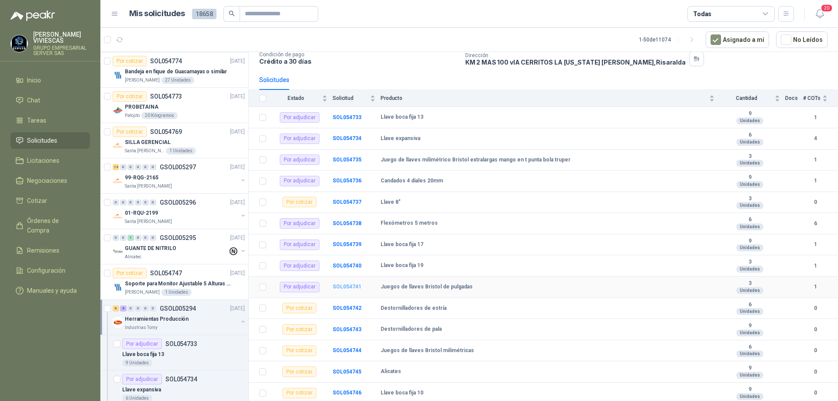
click at [348, 288] on b "SOL054741" at bounding box center [347, 287] width 29 height 6
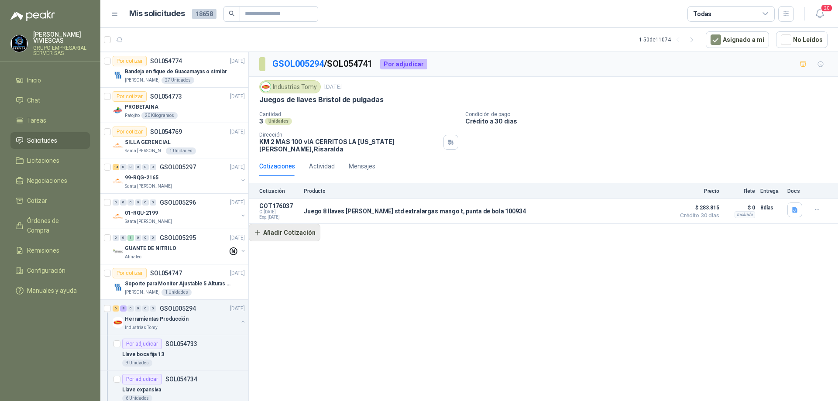
click at [307, 228] on button "Añadir Cotización" at bounding box center [285, 232] width 72 height 17
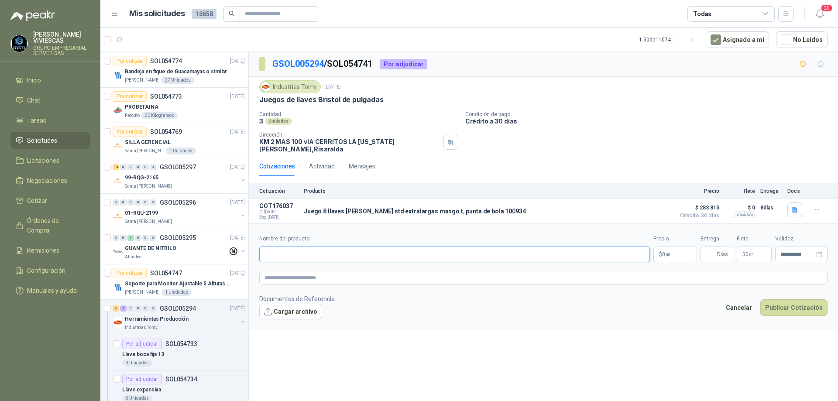
paste input "**********"
type input "**********"
click at [672, 249] on body "[PERSON_NAME] GRUPO EMPRESARIAL SERVER SAS Inicio Chat Tareas Solicitudes Licit…" at bounding box center [419, 200] width 838 height 401
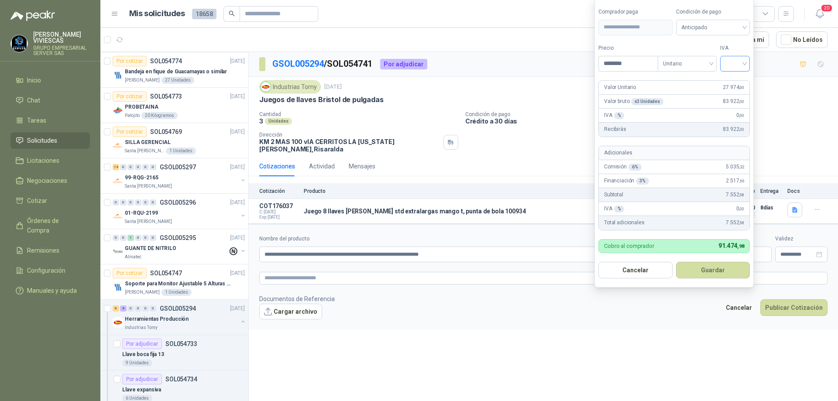
click at [748, 64] on div at bounding box center [735, 64] width 30 height 16
type input "********"
click at [744, 79] on div "19%" at bounding box center [737, 82] width 16 height 10
click at [727, 30] on span "Anticipado" at bounding box center [714, 27] width 65 height 13
click at [717, 62] on div "Crédito a 30 días" at bounding box center [714, 60] width 61 height 10
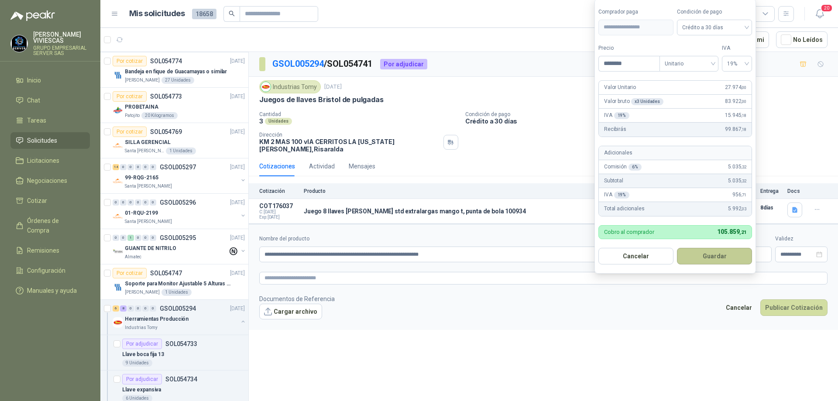
click at [706, 253] on button "Guardar" at bounding box center [714, 256] width 75 height 17
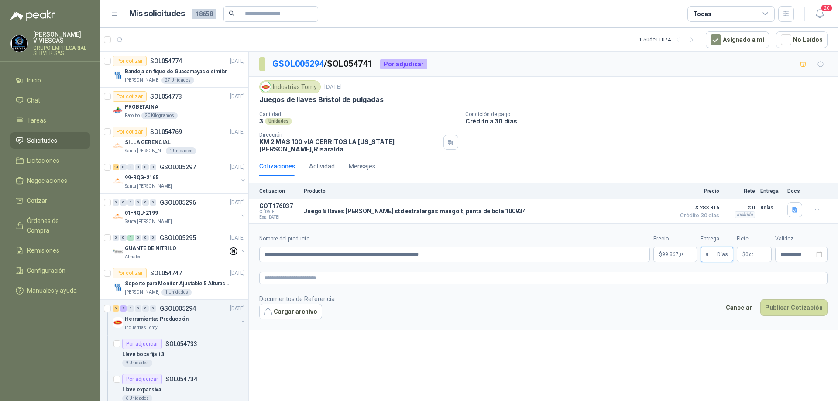
type input "*"
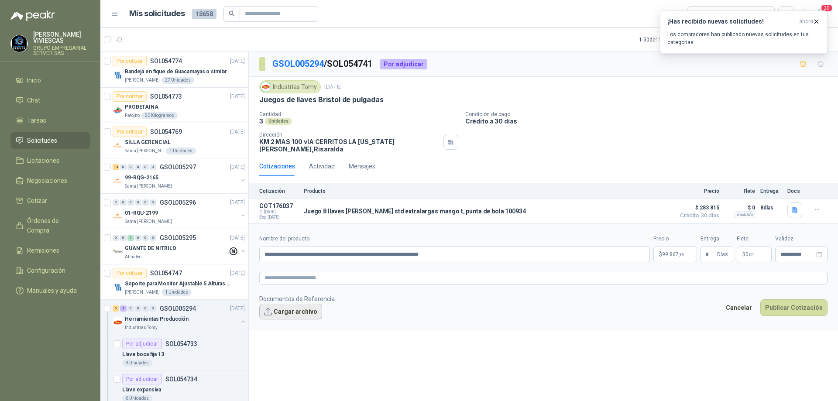
click at [290, 306] on button "Cargar archivo" at bounding box center [290, 312] width 63 height 16
click at [294, 306] on button "Cargar archivo" at bounding box center [290, 312] width 63 height 16
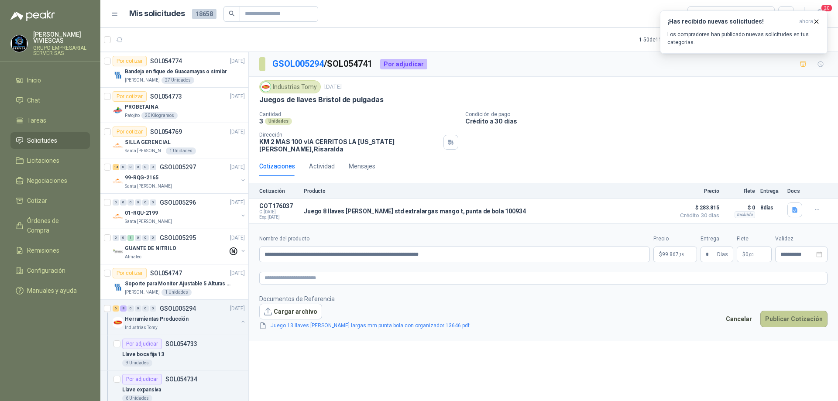
click at [788, 313] on button "Publicar Cotización" at bounding box center [793, 319] width 67 height 17
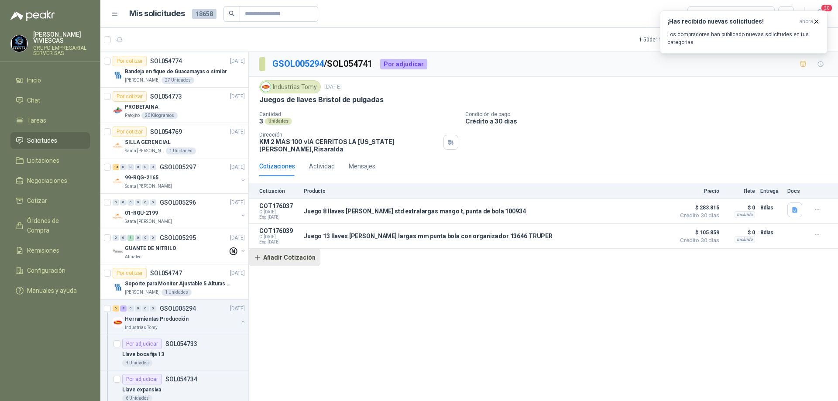
click at [289, 254] on button "Añadir Cotización" at bounding box center [285, 257] width 72 height 17
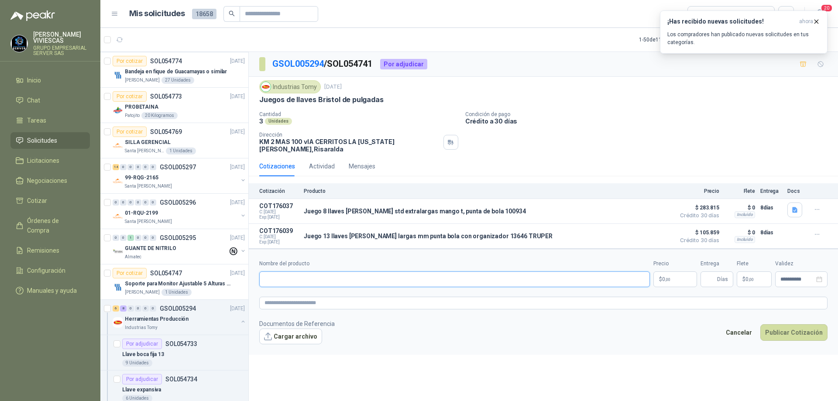
paste input "**********"
type input "**********"
click at [677, 278] on body "[PERSON_NAME] GRUPO EMPRESARIAL SERVER SAS Inicio Chat Tareas Solicitudes Licit…" at bounding box center [419, 200] width 838 height 401
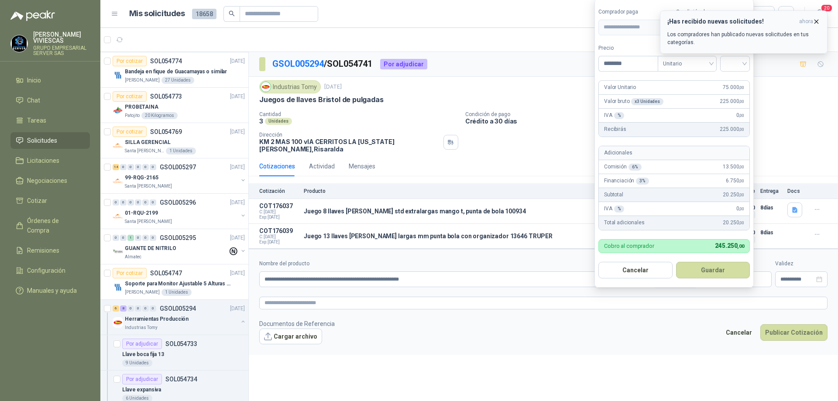
type input "********"
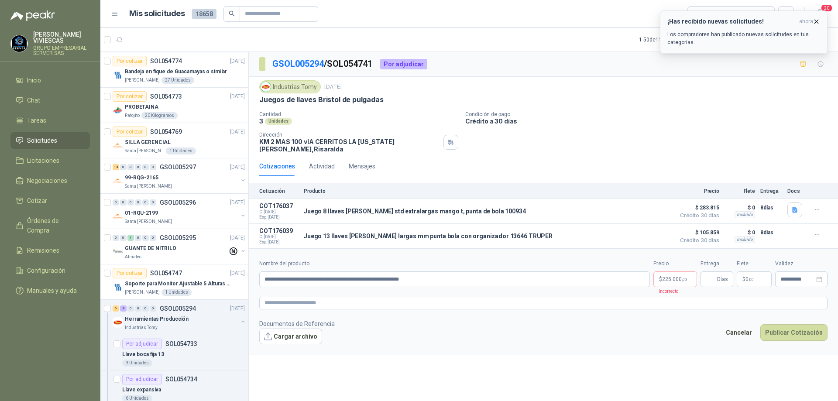
click at [816, 24] on icon "button" at bounding box center [816, 21] width 7 height 7
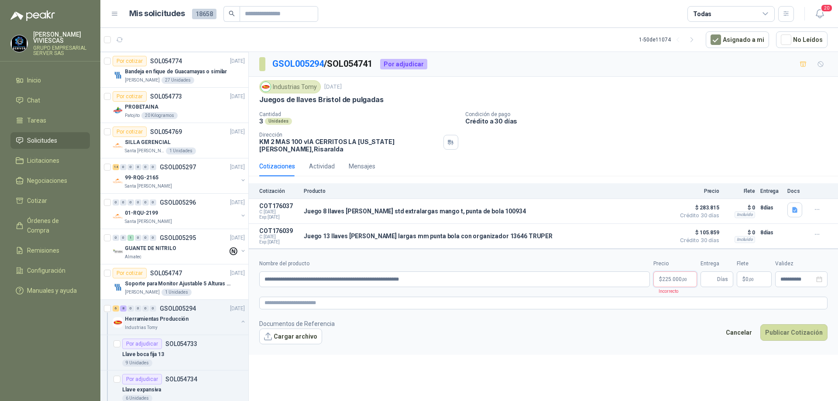
click at [669, 274] on body "[PERSON_NAME] GRUPO EMPRESARIAL SERVER SAS Inicio Chat Tareas Solicitudes Licit…" at bounding box center [419, 200] width 838 height 401
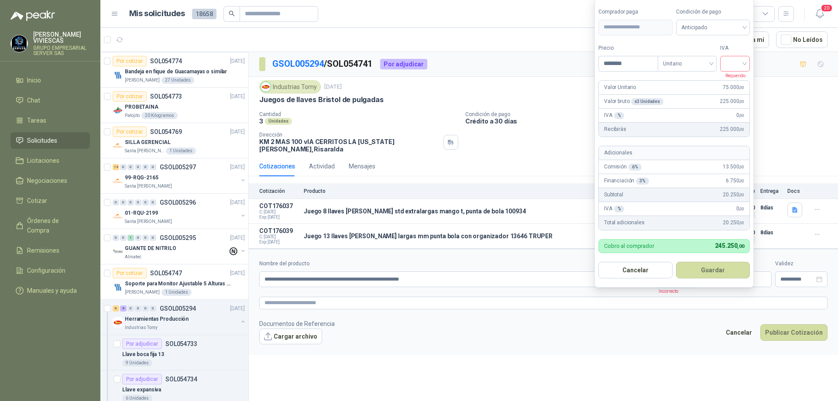
click at [748, 68] on div at bounding box center [735, 64] width 30 height 16
click at [739, 78] on div "19%" at bounding box center [737, 82] width 16 height 10
click at [737, 29] on span "Anticipado" at bounding box center [714, 27] width 65 height 13
click at [717, 58] on div "Crédito a 30 días" at bounding box center [714, 60] width 61 height 10
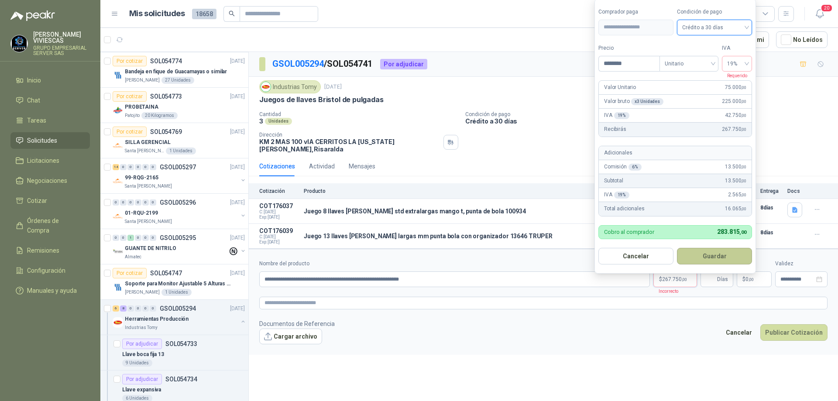
click at [707, 259] on button "Guardar" at bounding box center [714, 256] width 75 height 17
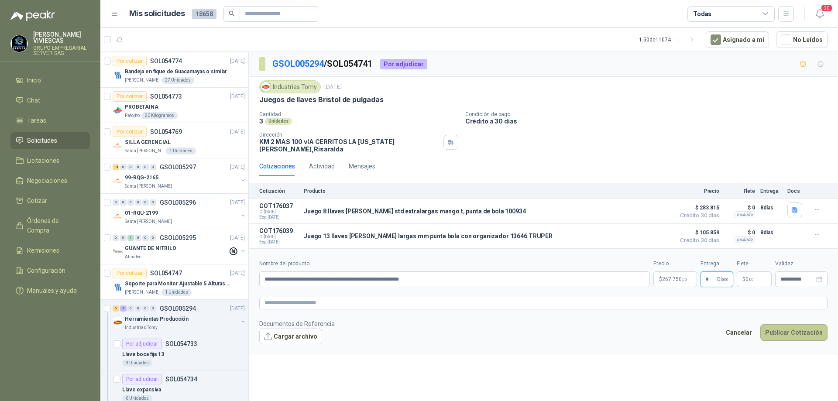
type input "*"
click at [793, 327] on button "Publicar Cotización" at bounding box center [793, 332] width 67 height 17
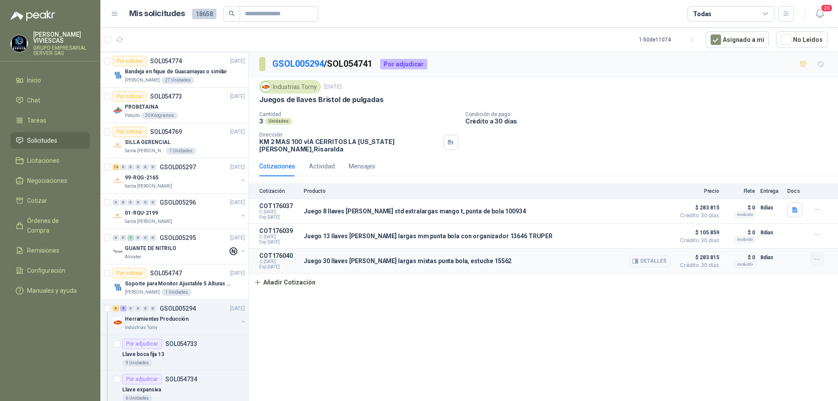
click at [819, 256] on icon "button" at bounding box center [816, 259] width 7 height 7
click at [780, 217] on button "Editar" at bounding box center [800, 219] width 70 height 14
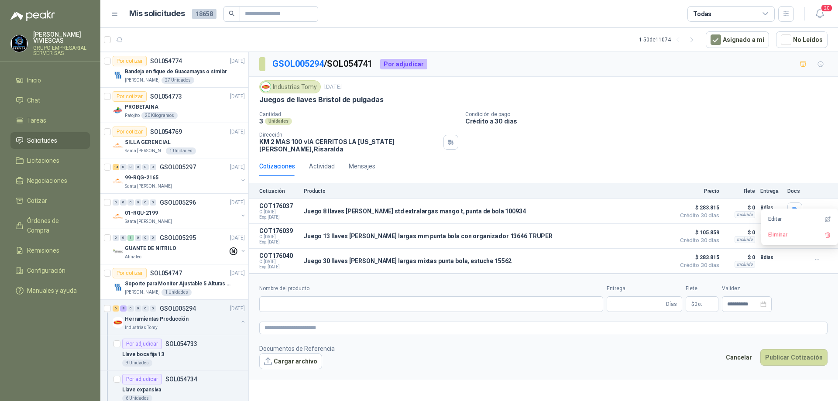
type input "**********"
type input "*"
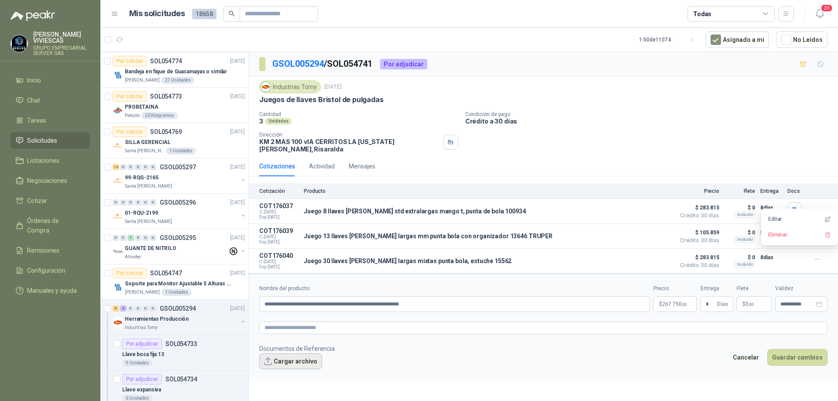
click at [293, 353] on button "Cargar archivo" at bounding box center [290, 361] width 63 height 16
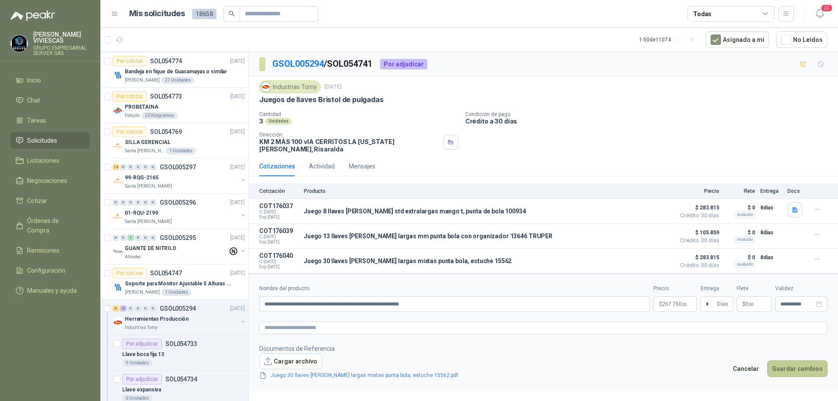
click at [785, 362] on button "Guardar cambios" at bounding box center [797, 368] width 60 height 17
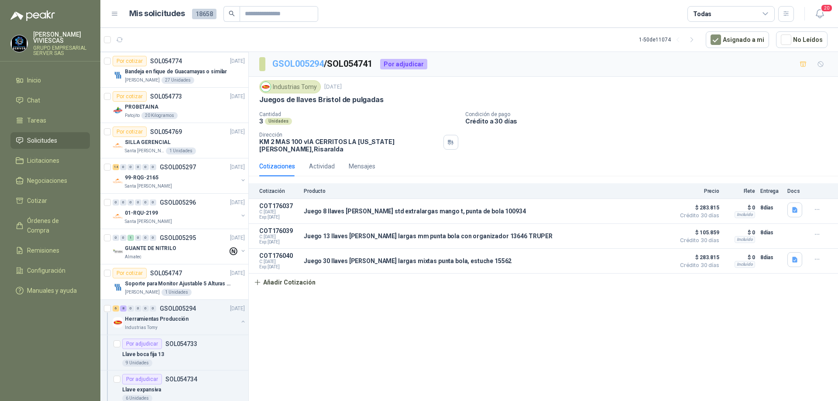
click at [307, 62] on link "GSOL005294" at bounding box center [297, 63] width 51 height 10
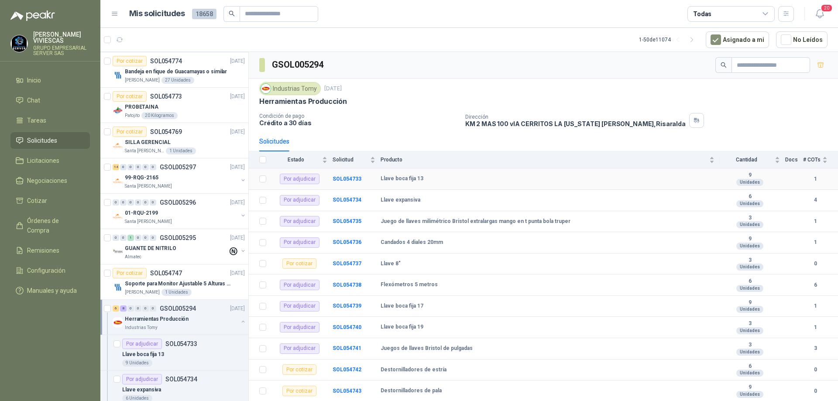
scroll to position [62, 0]
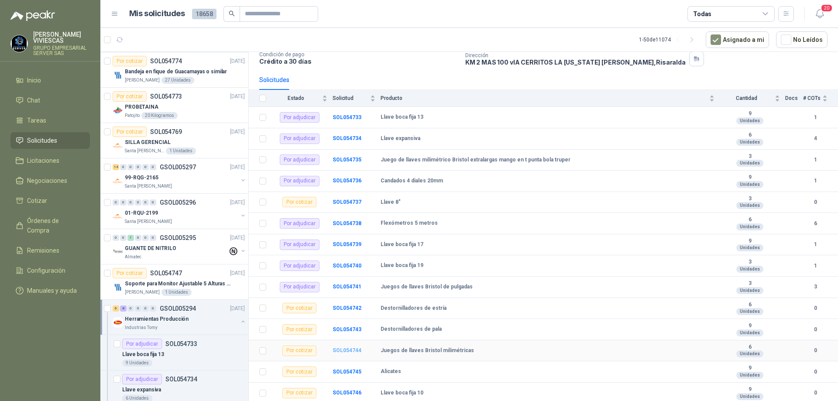
click at [351, 349] on b "SOL054744" at bounding box center [347, 350] width 29 height 6
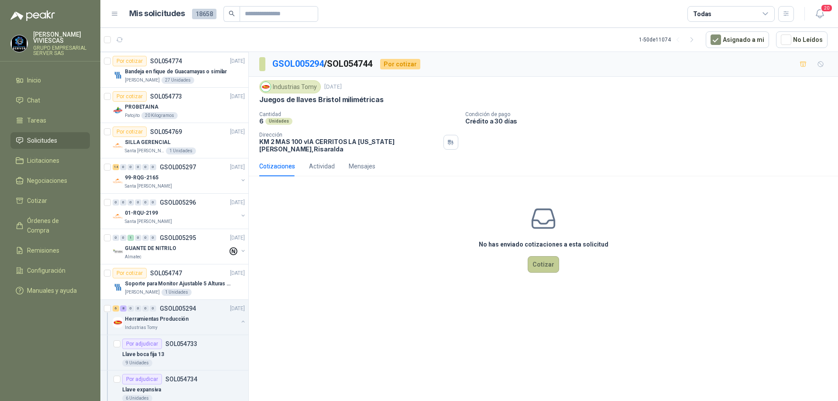
drag, startPoint x: 560, startPoint y: 252, endPoint x: 558, endPoint y: 256, distance: 5.1
click at [560, 254] on div "No has enviado cotizaciones a esta solicitud Cotizar" at bounding box center [543, 238] width 589 height 111
click at [557, 257] on button "Cotizar" at bounding box center [543, 264] width 31 height 17
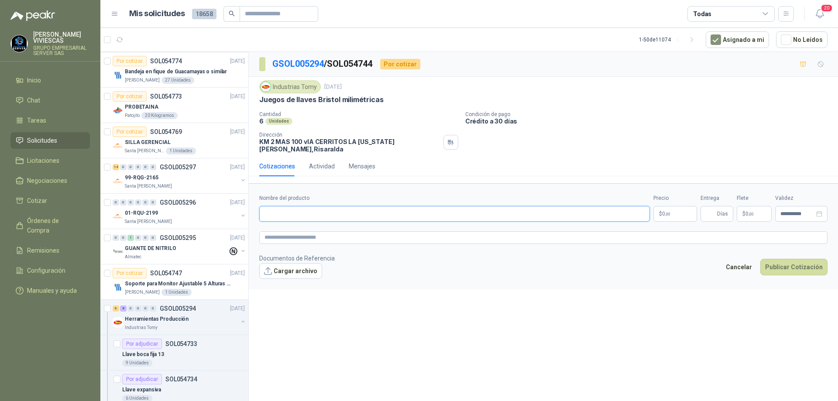
paste input "**********"
type input "**********"
click at [664, 211] on span "0 ,00" at bounding box center [666, 213] width 8 height 5
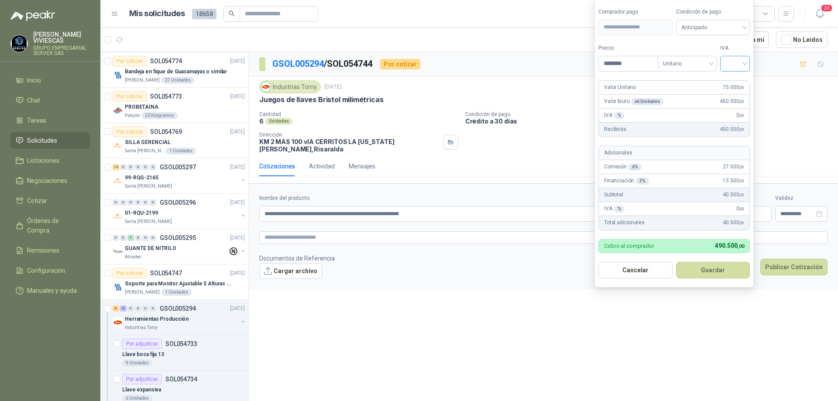
type input "********"
click at [743, 62] on input "search" at bounding box center [734, 62] width 19 height 13
click at [737, 75] on div "19%" at bounding box center [737, 82] width 27 height 14
click at [739, 26] on span "Anticipado" at bounding box center [714, 27] width 65 height 13
click at [723, 55] on div "Crédito a 30 días" at bounding box center [714, 60] width 61 height 10
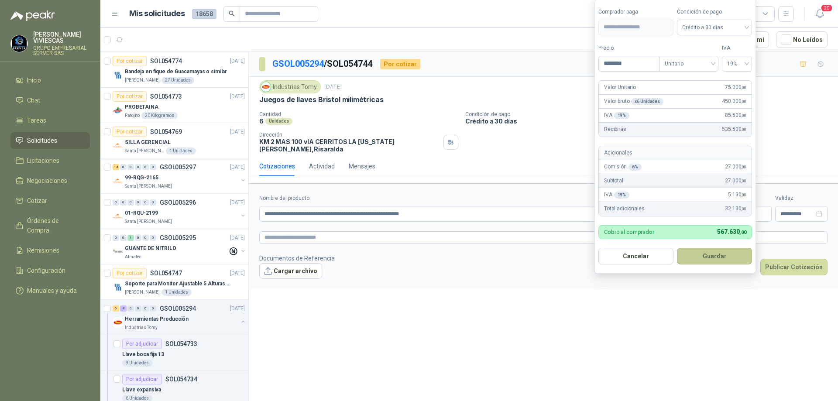
click at [713, 255] on button "Guardar" at bounding box center [714, 256] width 75 height 17
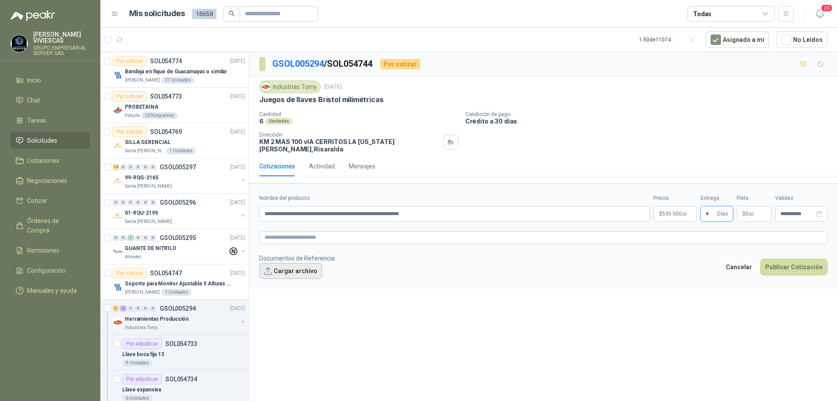
type input "*"
click at [291, 267] on button "Cargar archivo" at bounding box center [290, 271] width 63 height 16
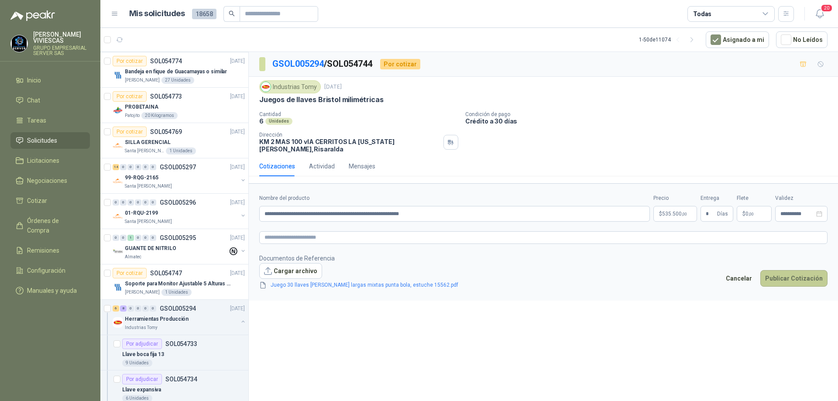
click at [787, 274] on button "Publicar Cotización" at bounding box center [793, 278] width 67 height 17
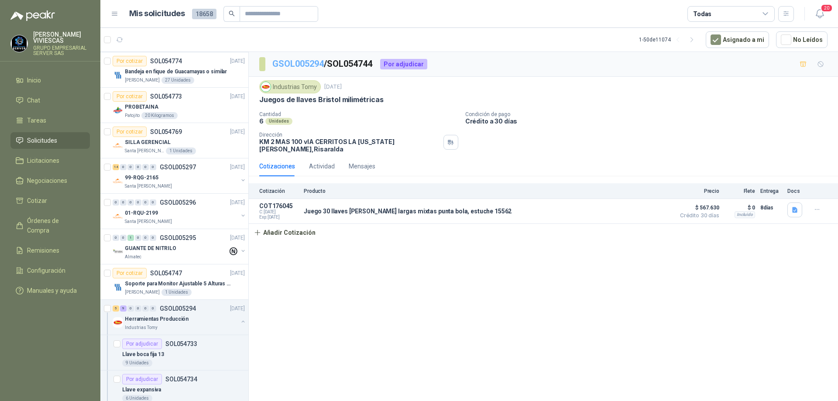
click at [306, 65] on link "GSOL005294" at bounding box center [297, 63] width 51 height 10
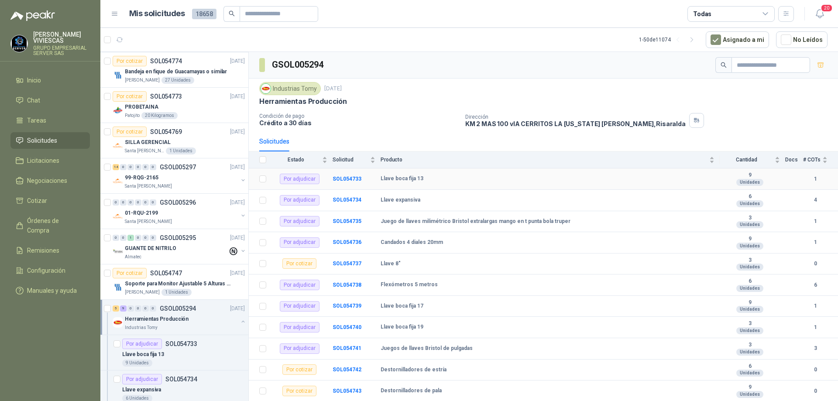
scroll to position [62, 0]
